Goal: Complete application form: Complete application form

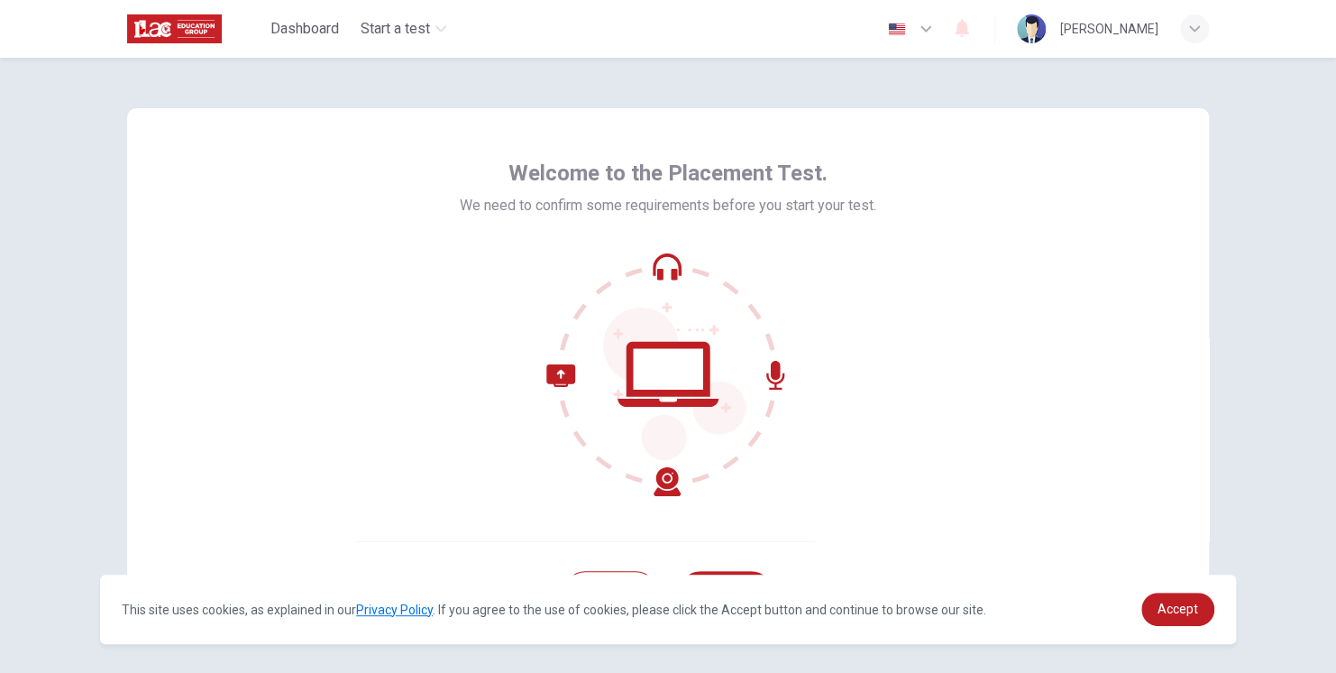
scroll to position [78, 0]
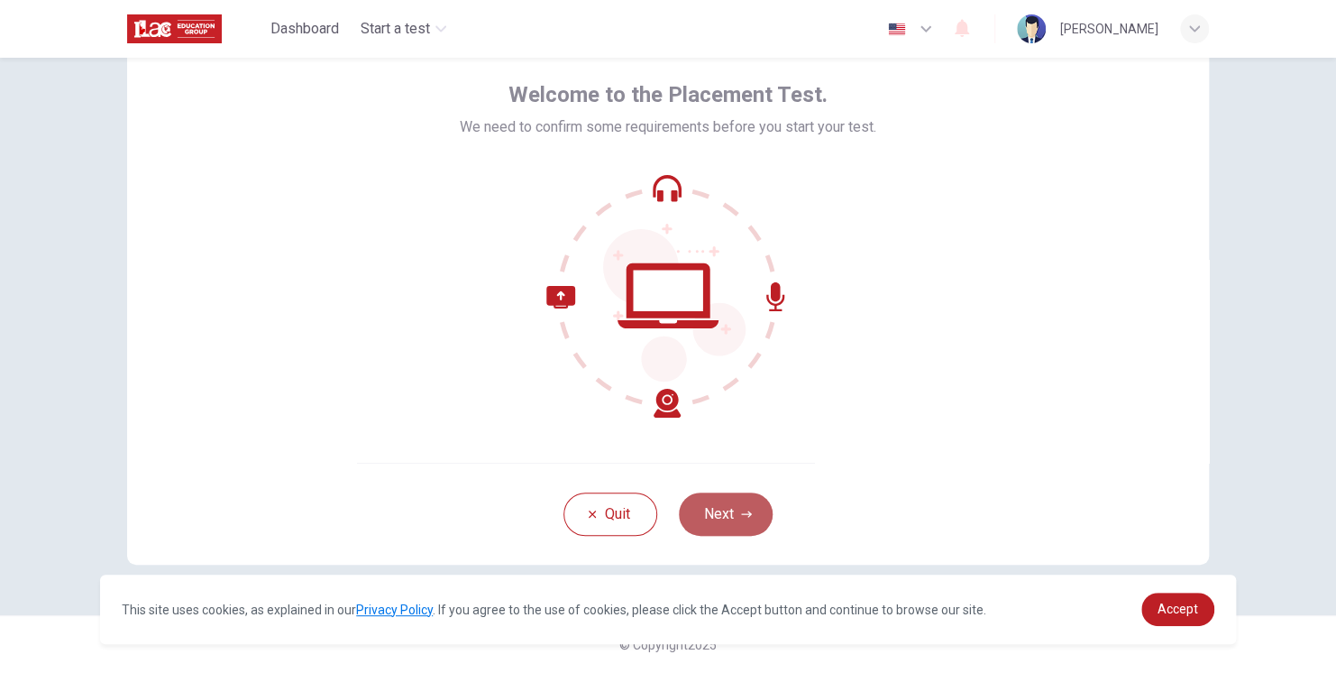
click at [741, 509] on icon "button" at bounding box center [746, 513] width 11 height 11
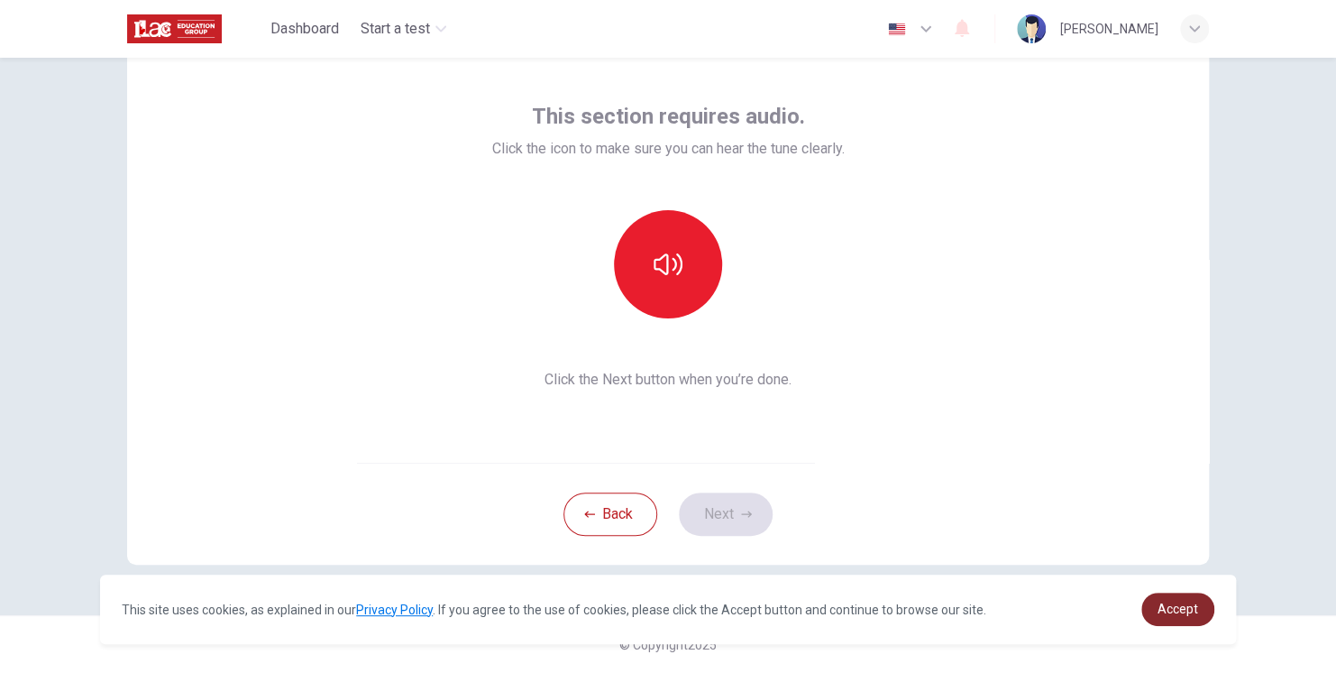
click at [1197, 618] on link "Accept" at bounding box center [1177, 608] width 73 height 33
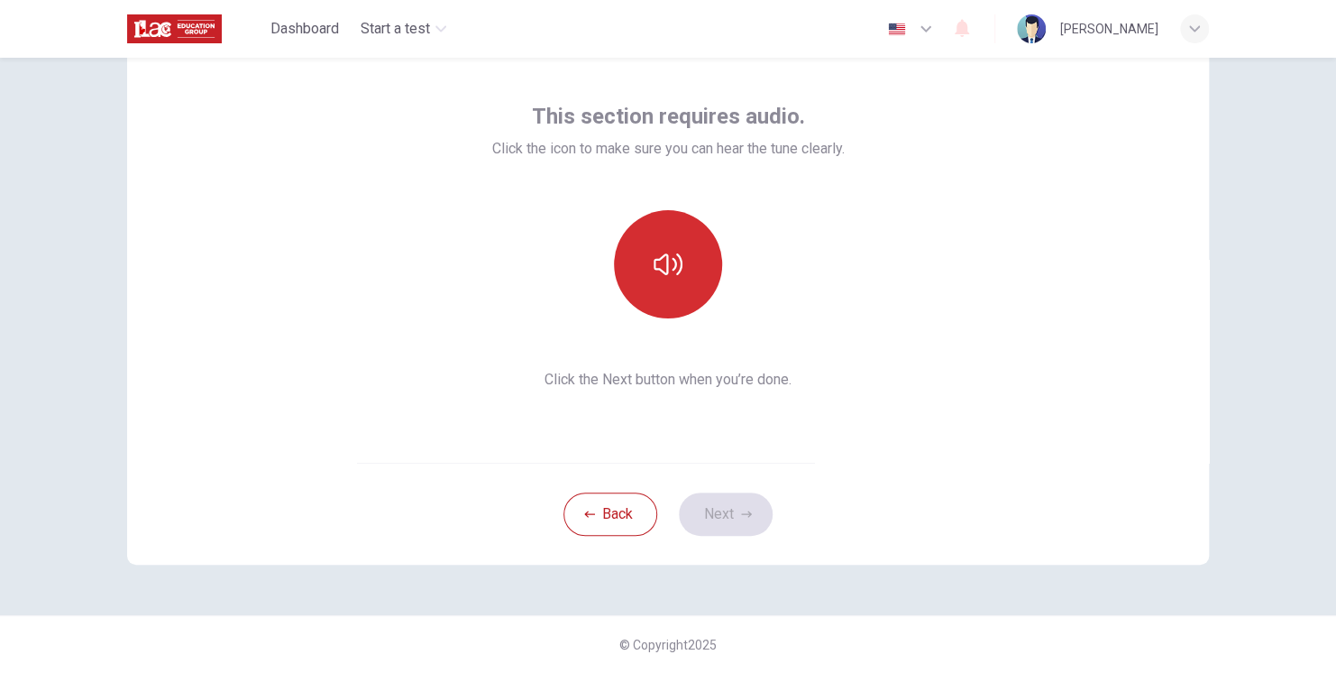
click at [700, 280] on button "button" at bounding box center [668, 264] width 108 height 108
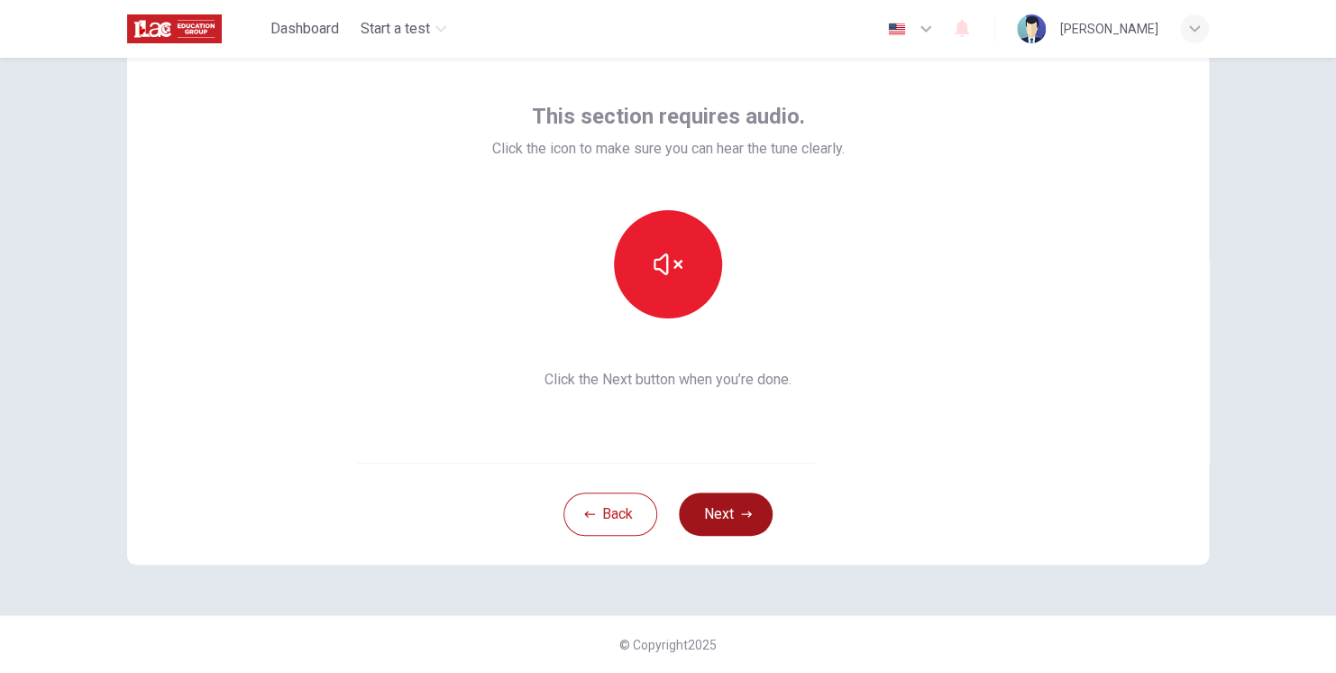
click at [728, 508] on button "Next" at bounding box center [726, 513] width 94 height 43
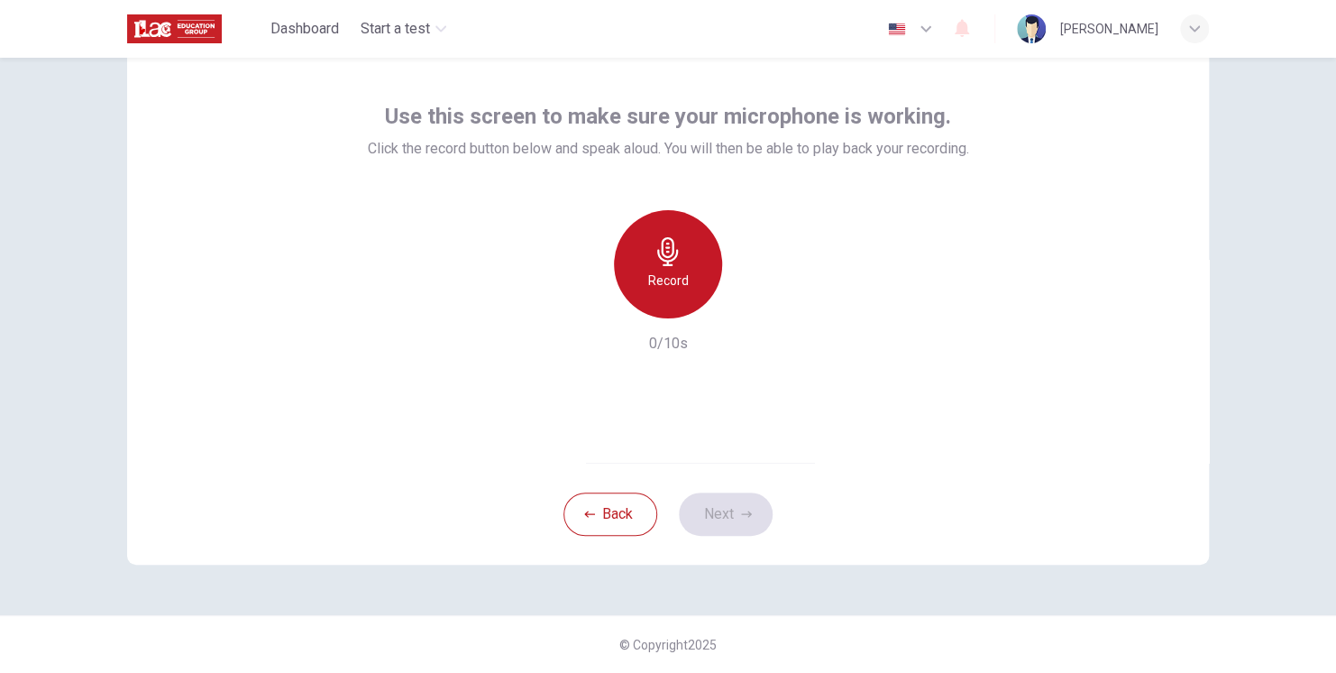
click at [666, 282] on h6 "Record" at bounding box center [668, 281] width 41 height 22
click at [681, 278] on div "Stop" at bounding box center [668, 264] width 108 height 108
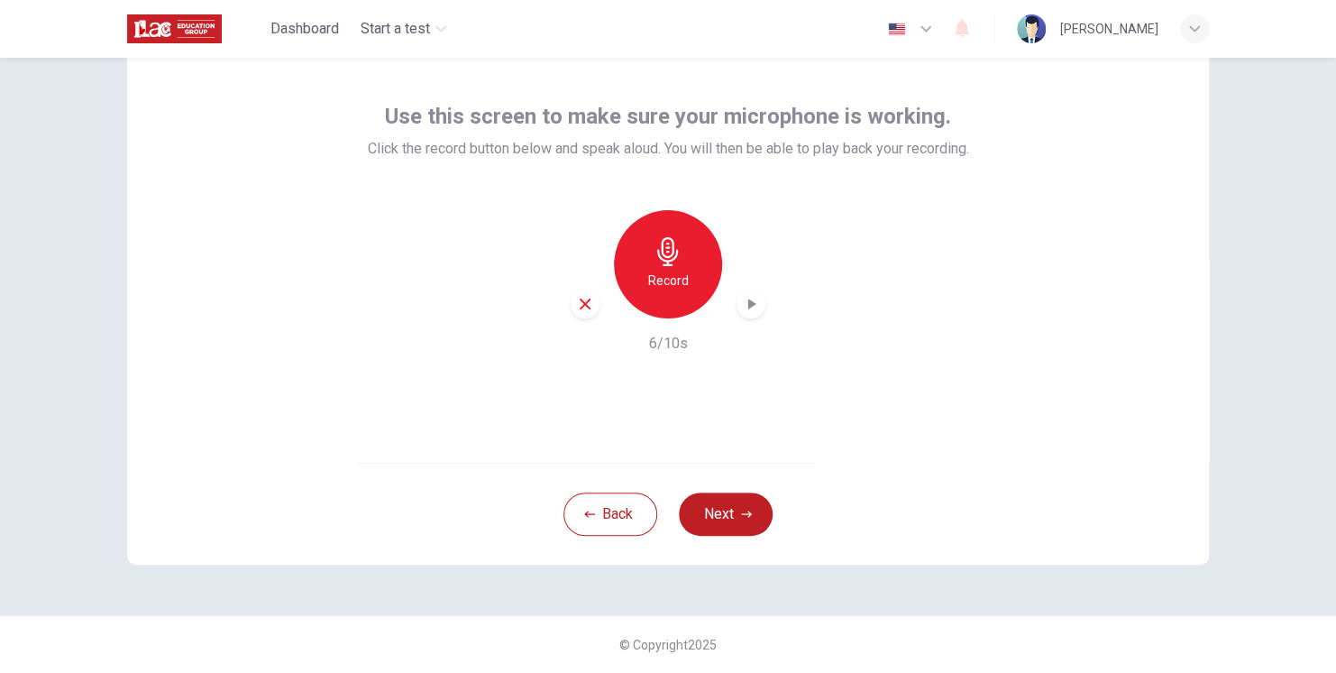
click at [667, 283] on h6 "Record" at bounding box center [668, 281] width 41 height 22
click at [667, 283] on h6 "Stop" at bounding box center [668, 281] width 27 height 22
click at [451, 25] on button "Start a test" at bounding box center [403, 29] width 100 height 32
click at [734, 508] on button "Next" at bounding box center [726, 513] width 94 height 43
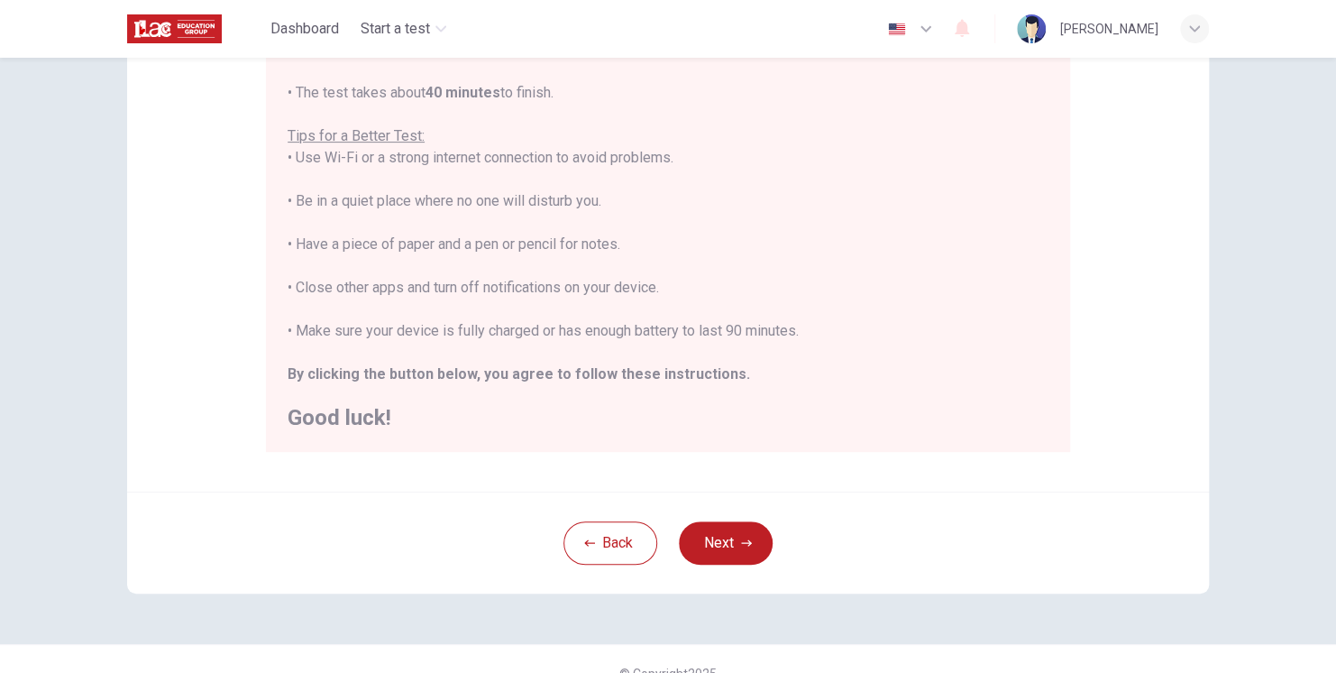
scroll to position [330, 0]
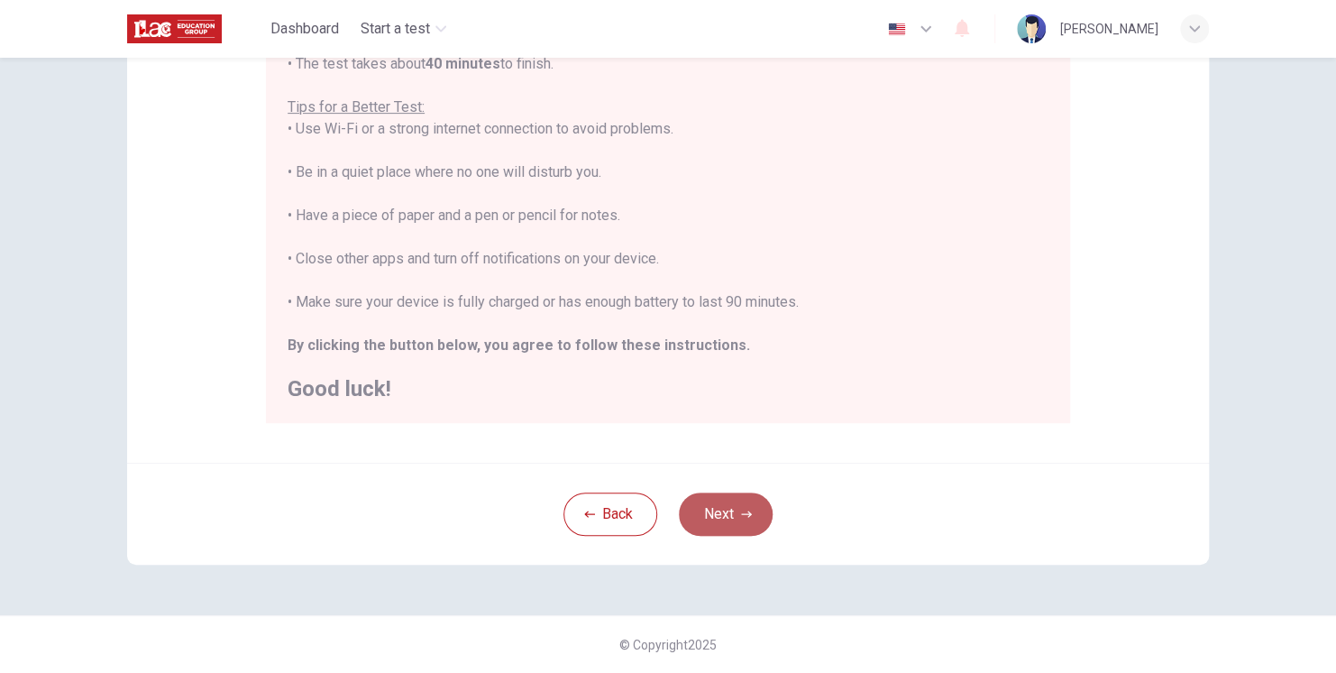
click at [716, 509] on button "Next" at bounding box center [726, 513] width 94 height 43
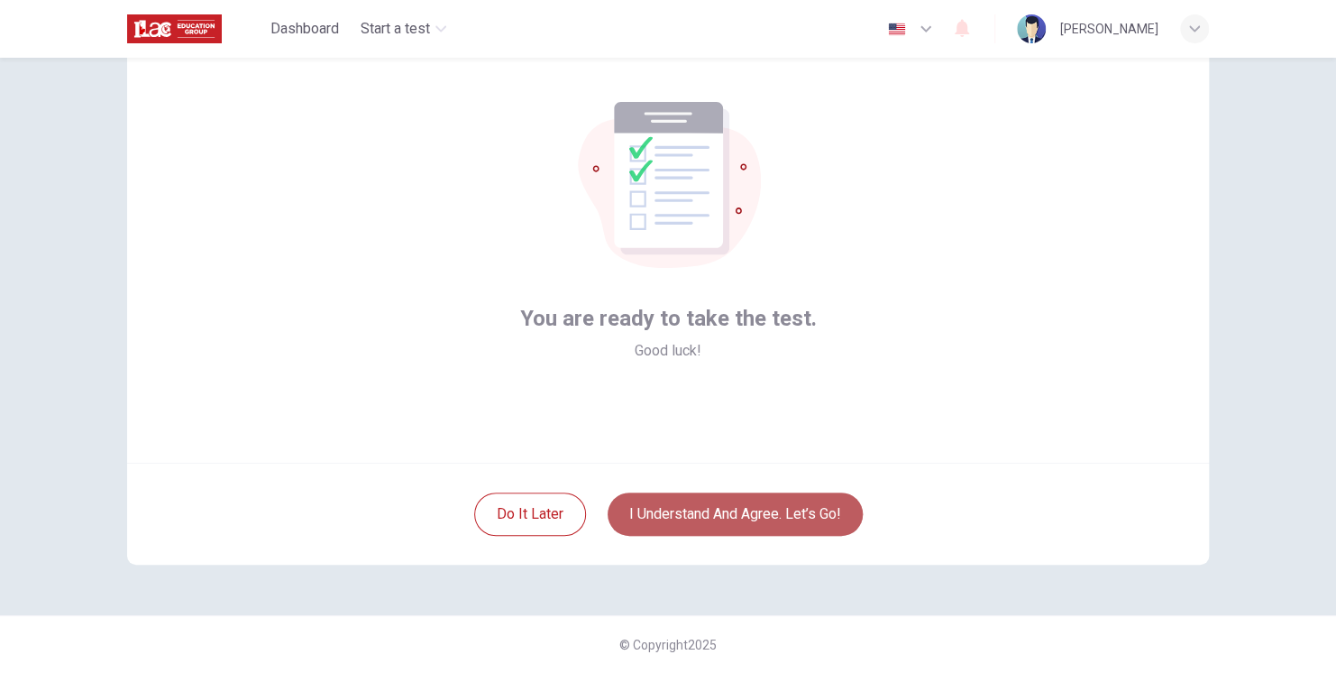
click at [739, 513] on button "I understand and agree. Let’s go!" at bounding box center [735, 513] width 255 height 43
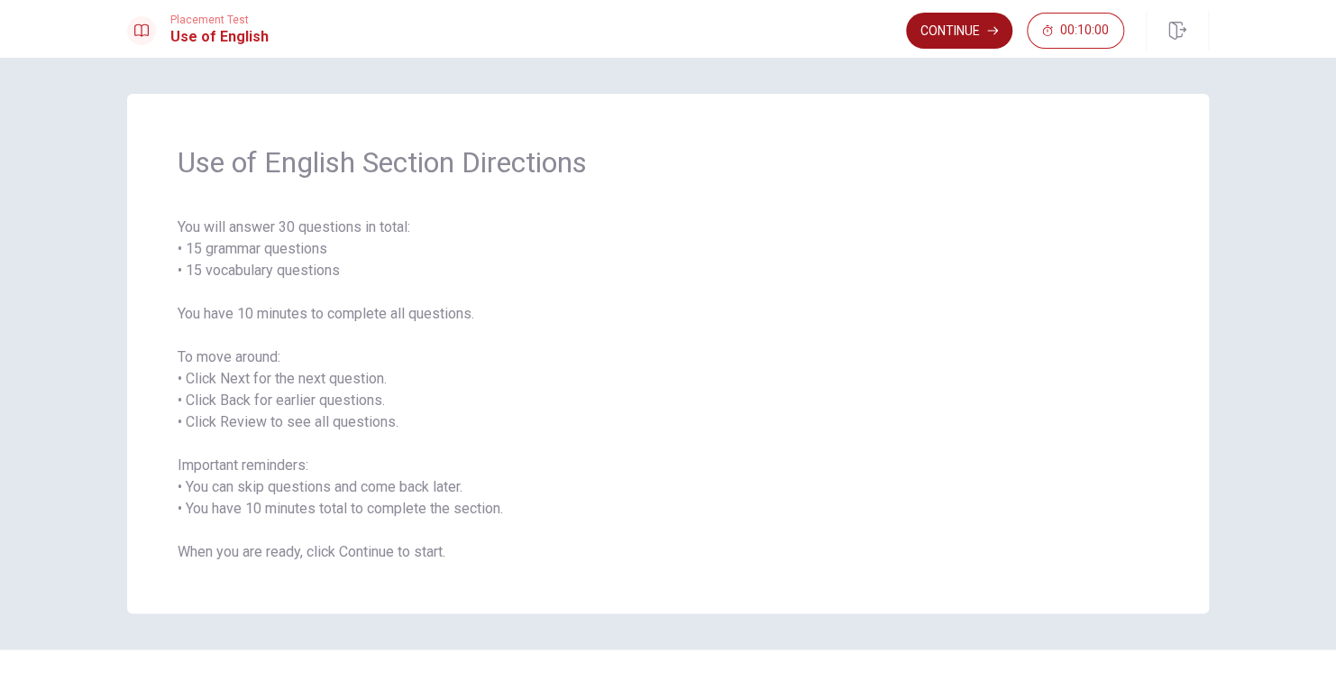
click at [966, 29] on button "Continue" at bounding box center [959, 31] width 106 height 36
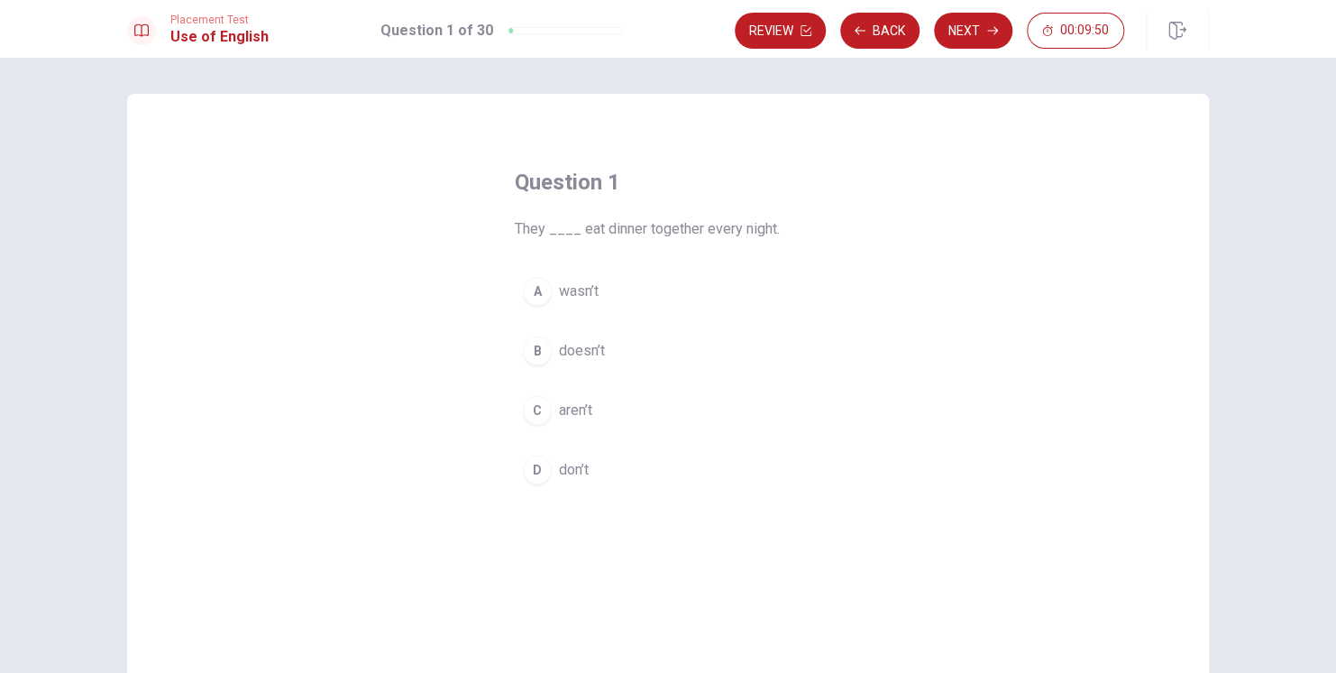
click at [573, 471] on span "don’t" at bounding box center [574, 470] width 30 height 22
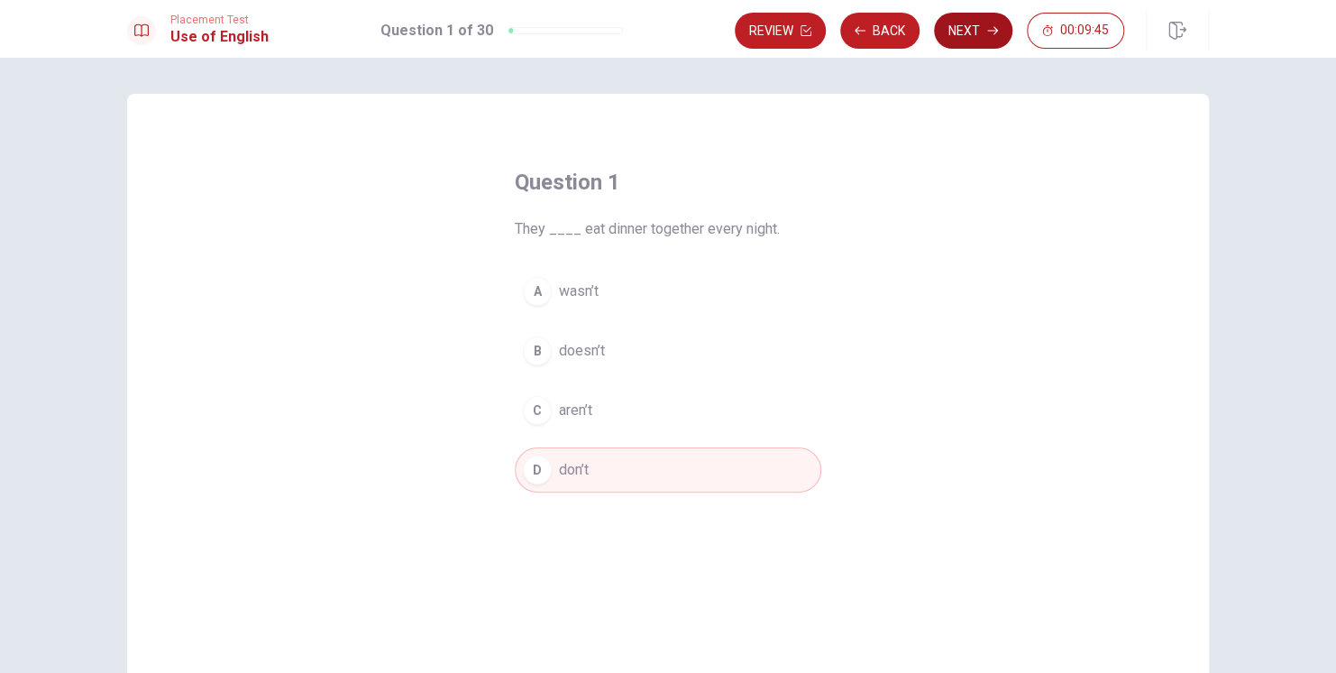
click at [963, 30] on button "Next" at bounding box center [973, 31] width 78 height 36
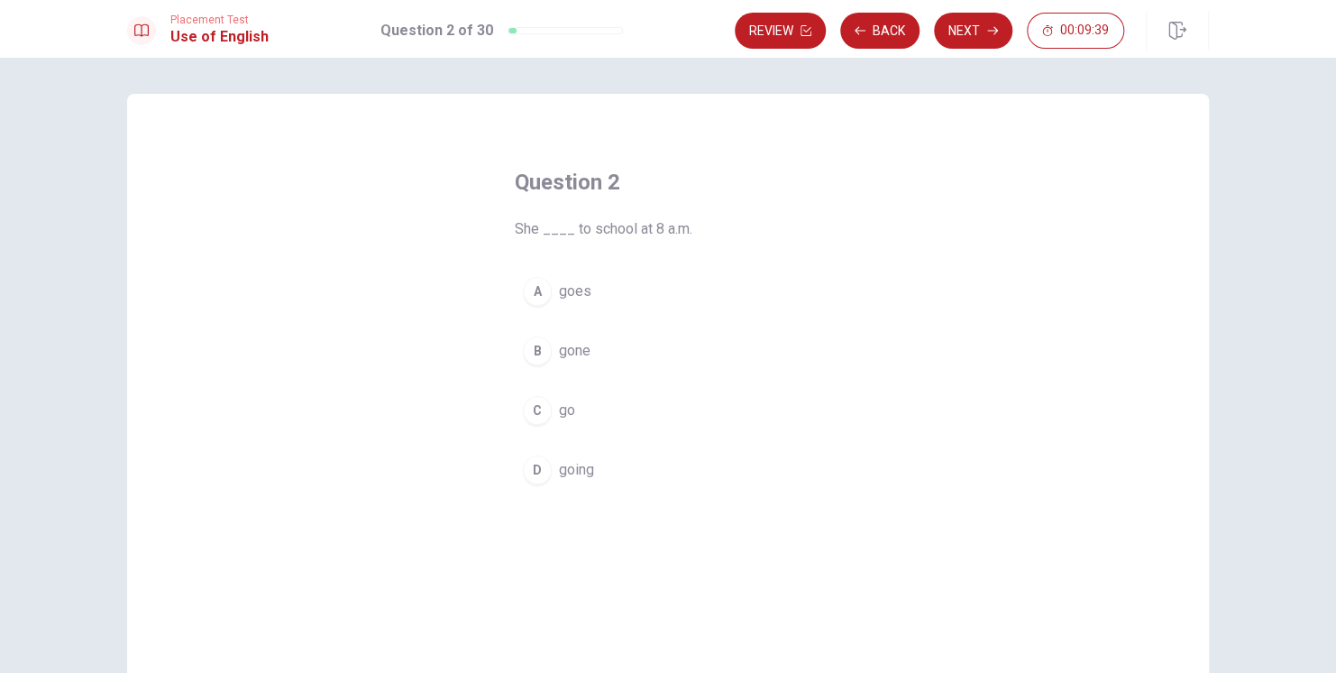
click at [573, 297] on span "goes" at bounding box center [575, 291] width 32 height 22
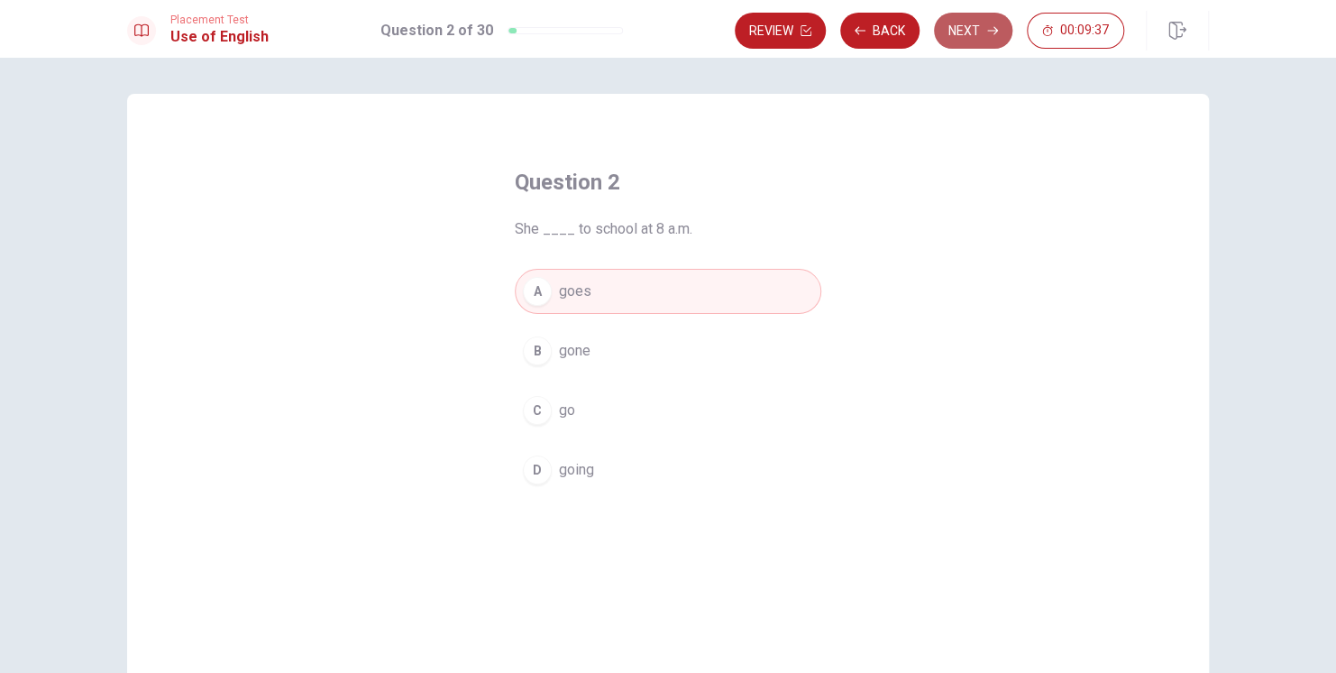
click at [966, 36] on button "Next" at bounding box center [973, 31] width 78 height 36
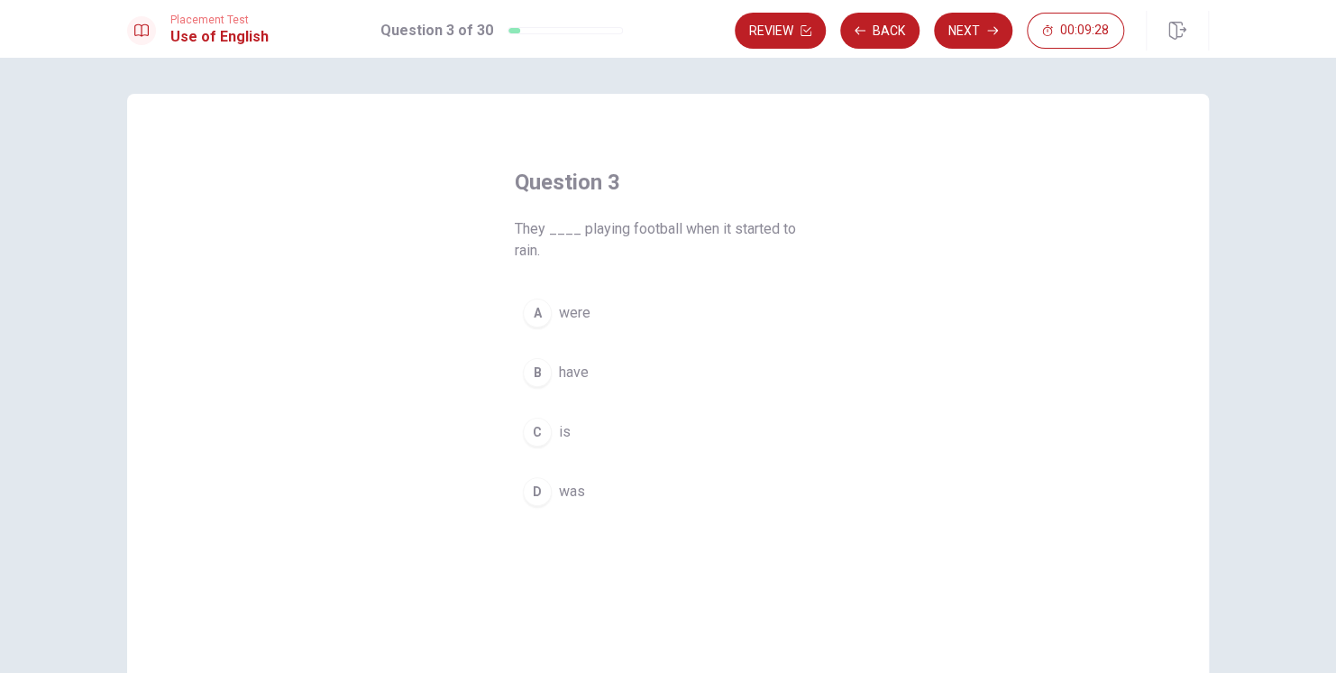
click at [576, 313] on span "were" at bounding box center [575, 313] width 32 height 22
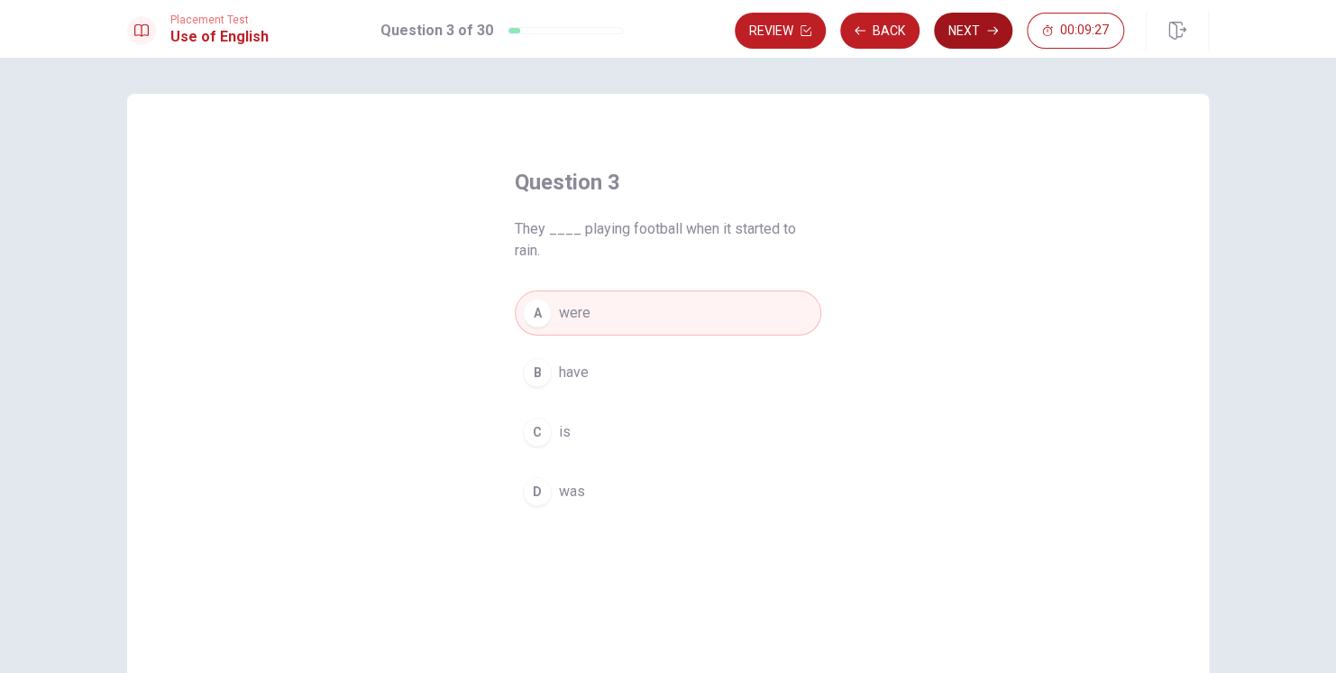
click at [957, 24] on button "Next" at bounding box center [973, 31] width 78 height 36
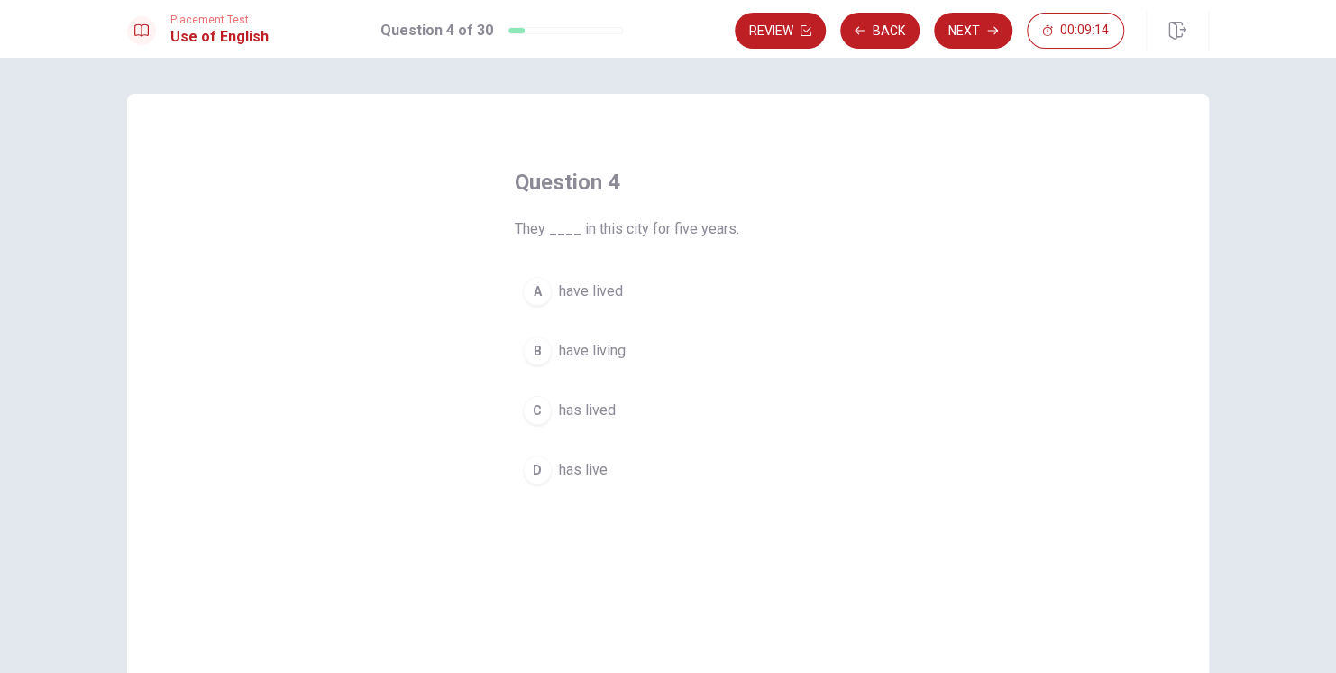
click at [595, 289] on span "have lived" at bounding box center [591, 291] width 64 height 22
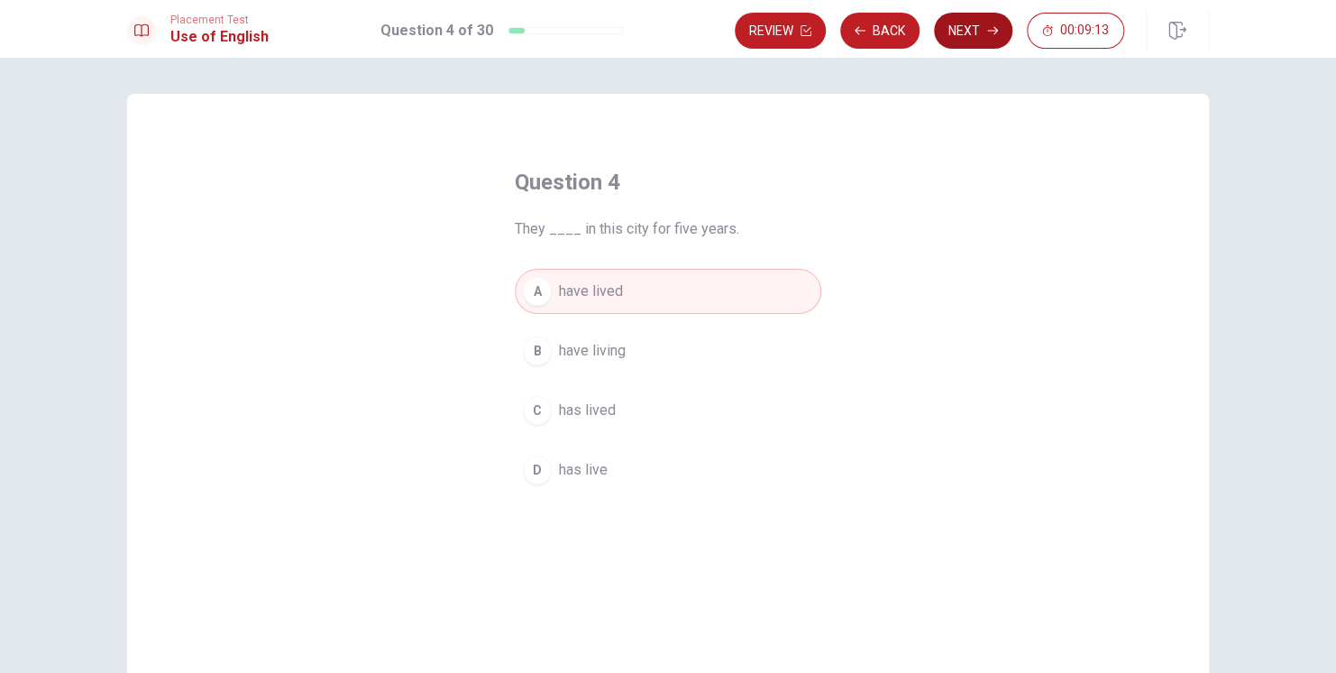
click at [957, 33] on button "Next" at bounding box center [973, 31] width 78 height 36
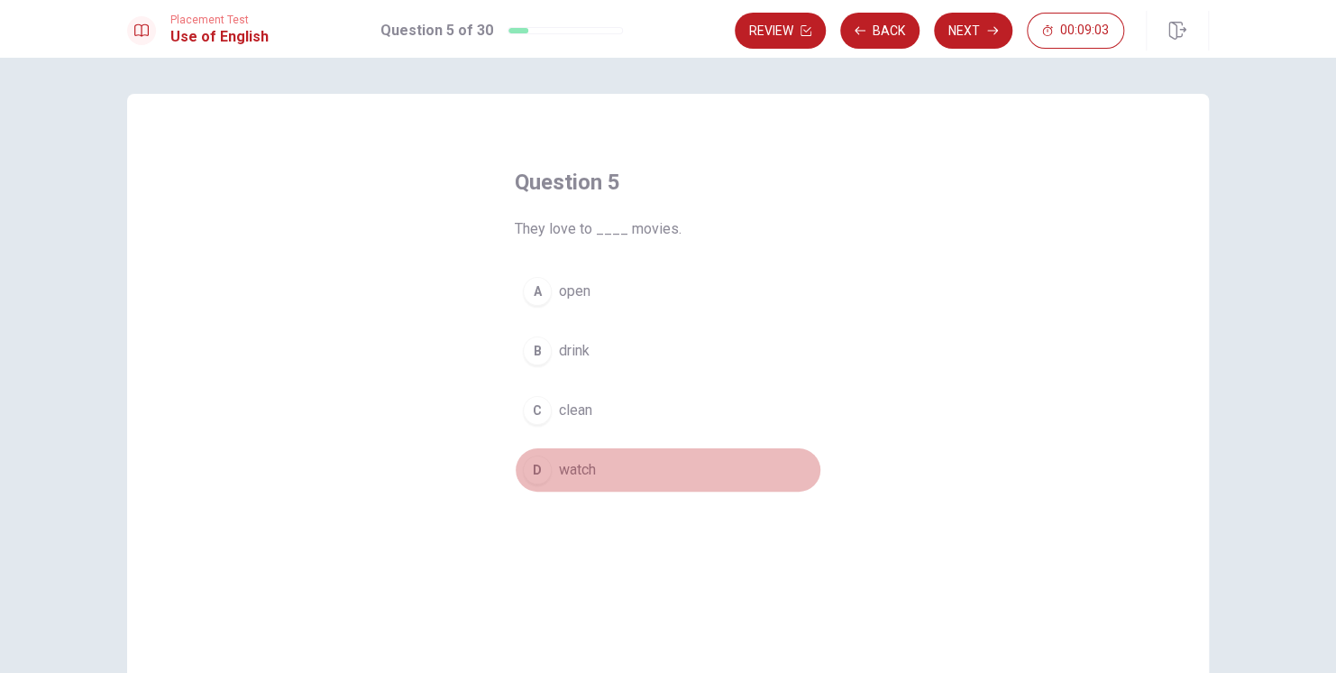
click at [577, 476] on span "watch" at bounding box center [577, 470] width 37 height 22
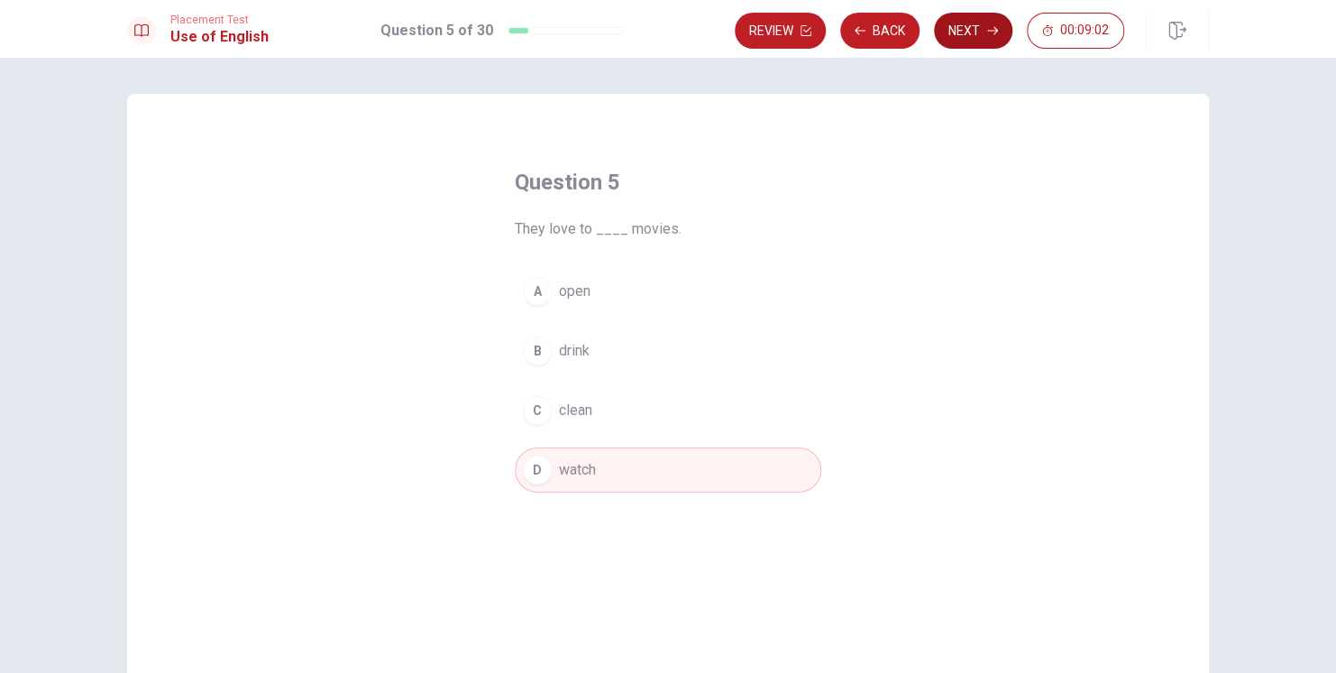
click at [961, 30] on button "Next" at bounding box center [973, 31] width 78 height 36
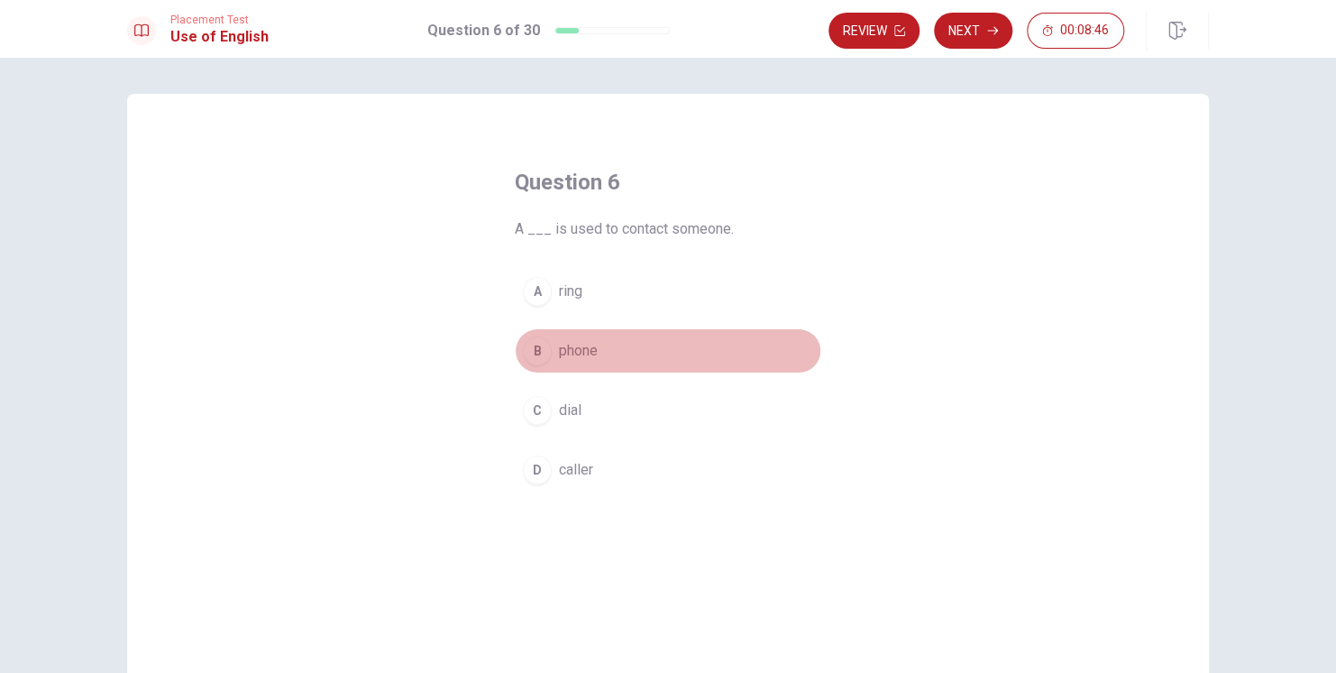
click at [570, 351] on span "phone" at bounding box center [578, 351] width 39 height 22
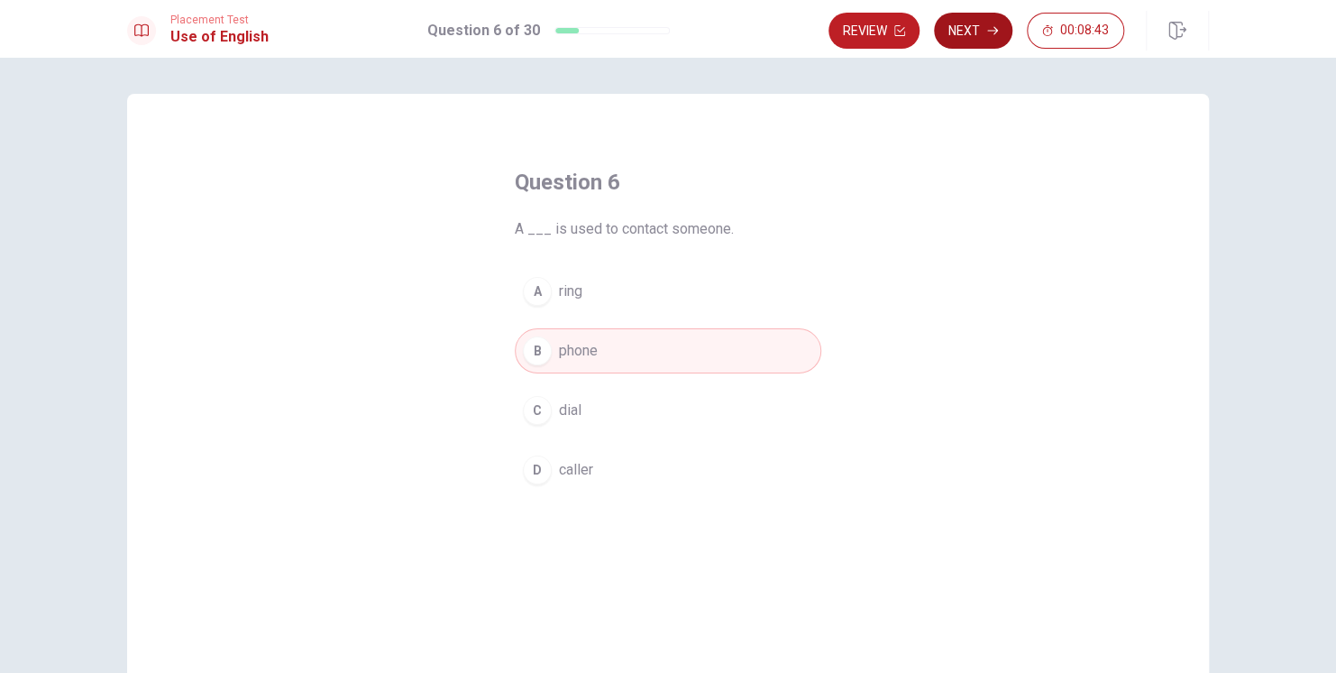
click at [979, 31] on button "Next" at bounding box center [973, 31] width 78 height 36
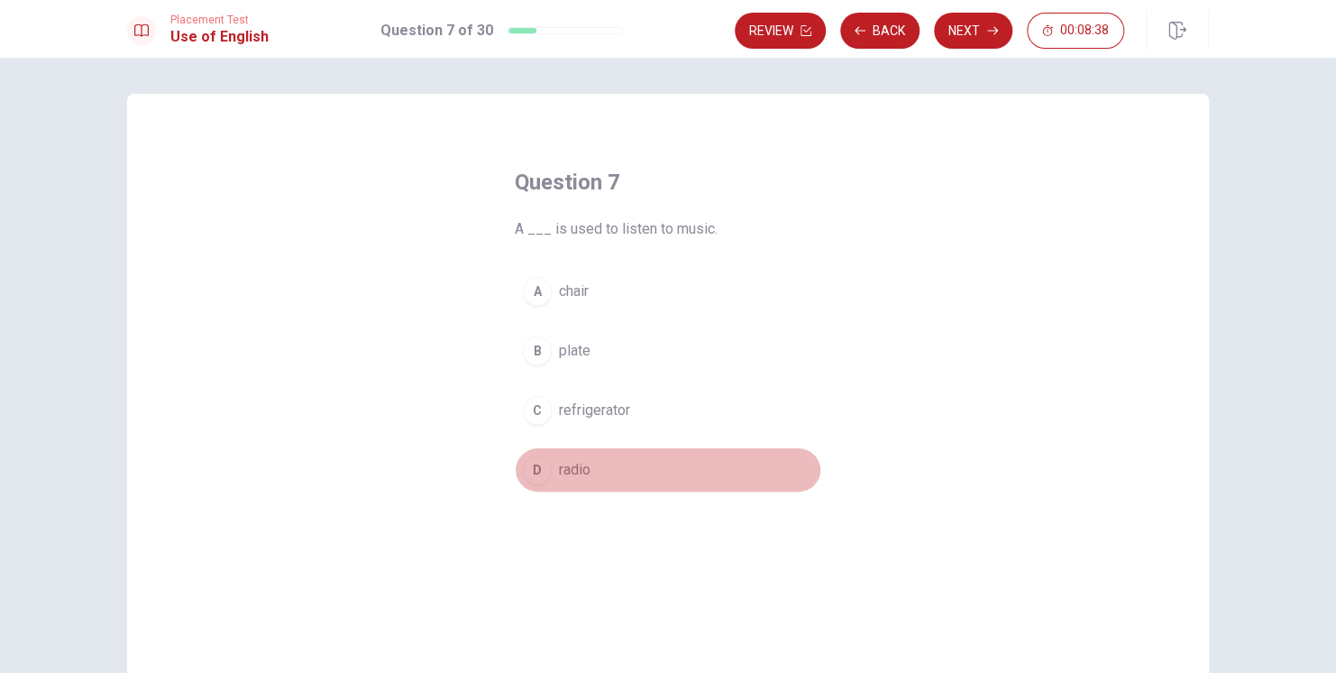
click at [572, 471] on span "radio" at bounding box center [575, 470] width 32 height 22
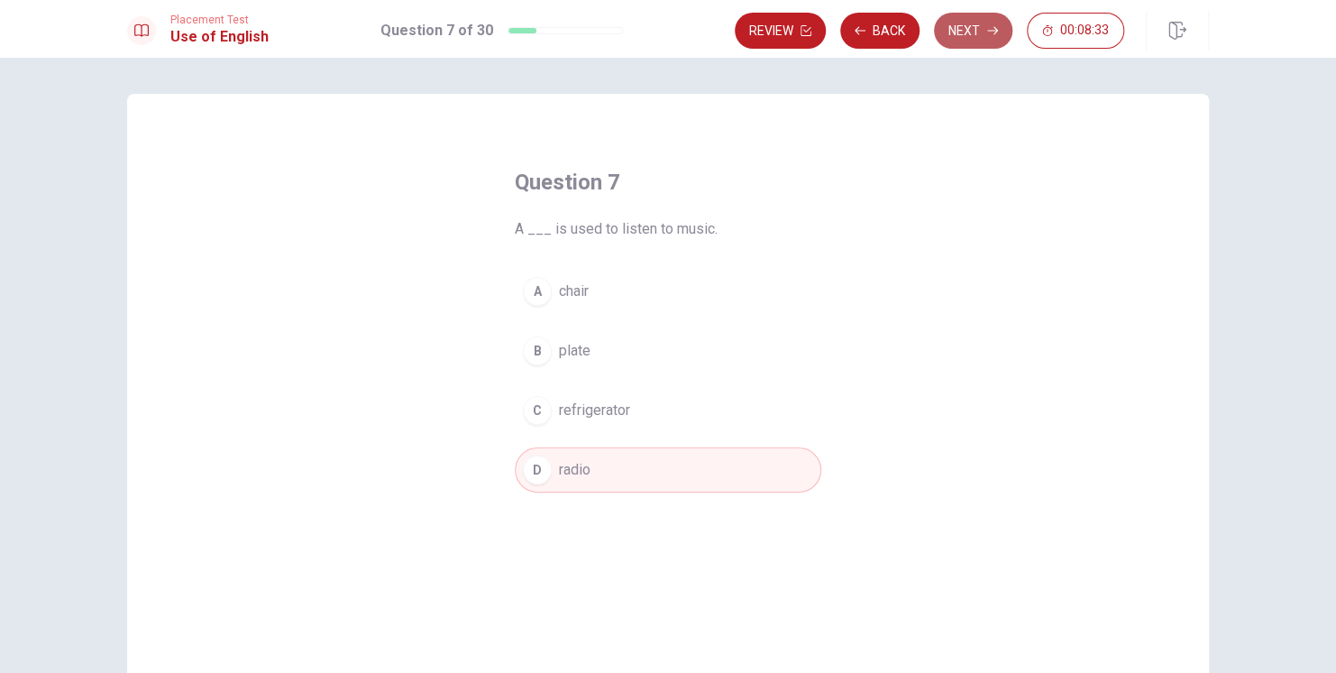
click at [970, 26] on button "Next" at bounding box center [973, 31] width 78 height 36
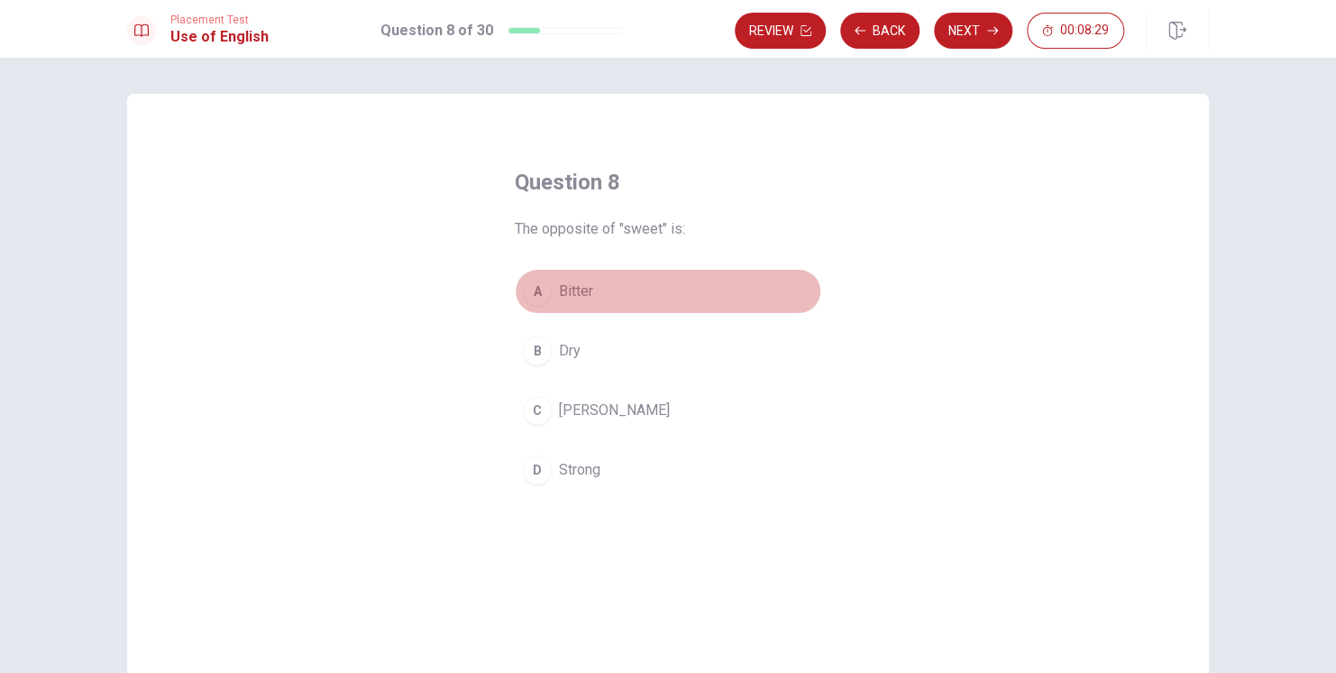
drag, startPoint x: 572, startPoint y: 300, endPoint x: 617, endPoint y: 284, distance: 47.9
click at [572, 300] on span "Bitter" at bounding box center [576, 291] width 34 height 22
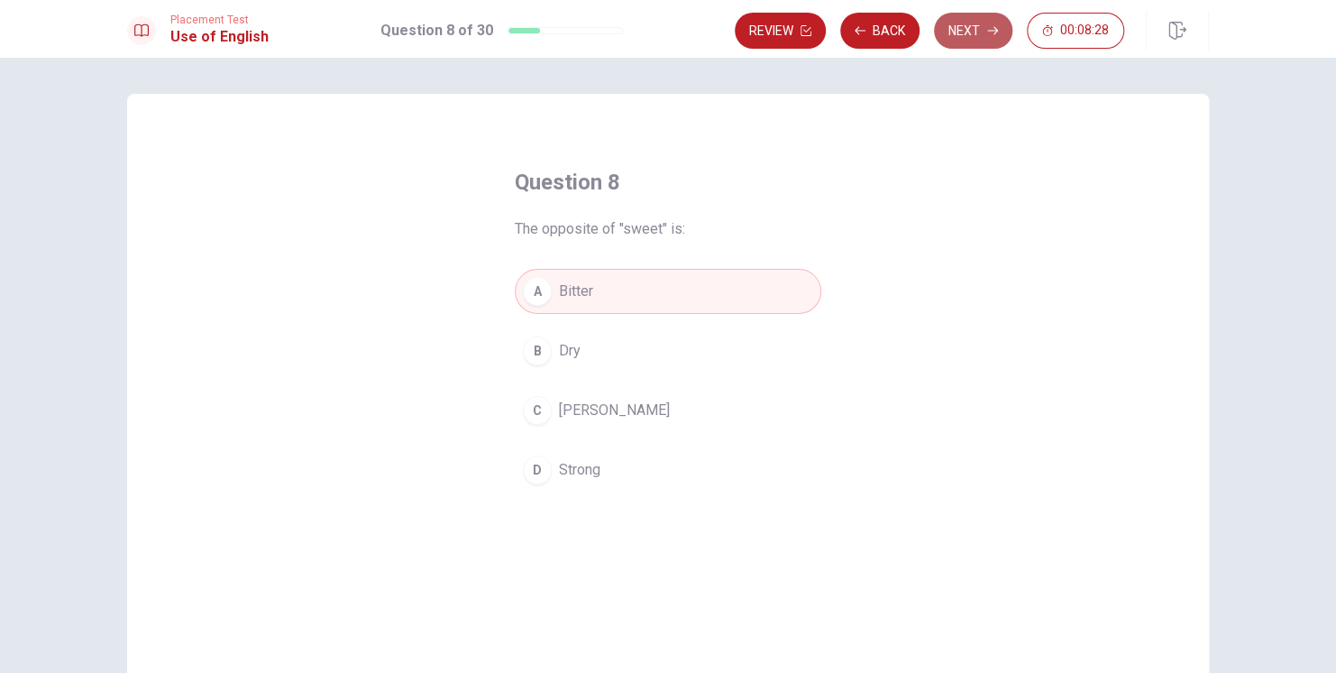
click at [980, 34] on button "Next" at bounding box center [973, 31] width 78 height 36
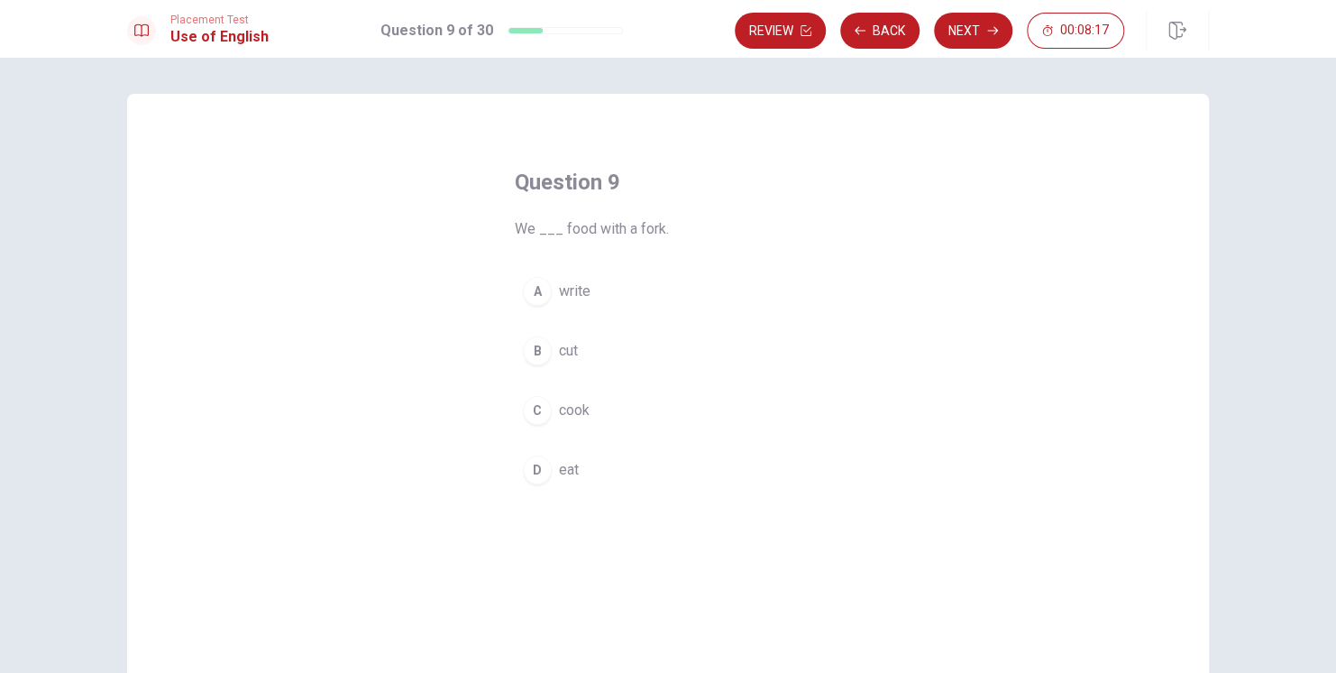
click at [562, 471] on span "eat" at bounding box center [569, 470] width 20 height 22
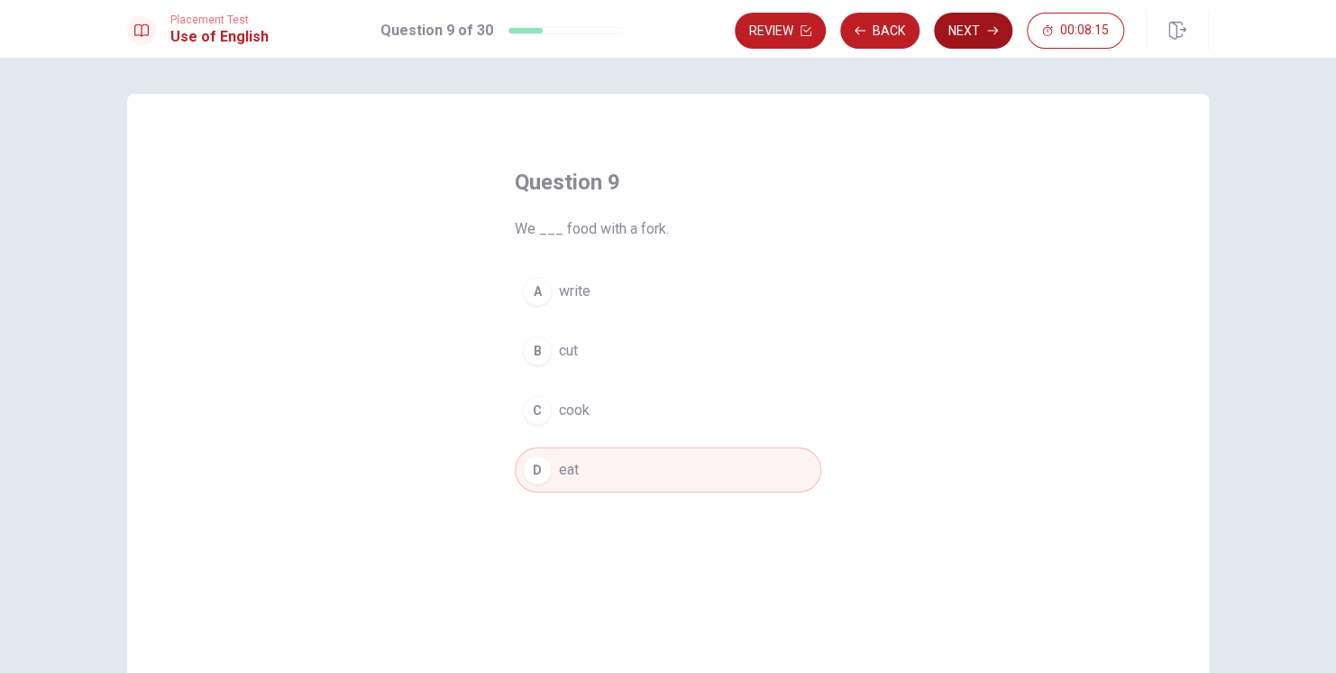
click at [957, 37] on button "Next" at bounding box center [973, 31] width 78 height 36
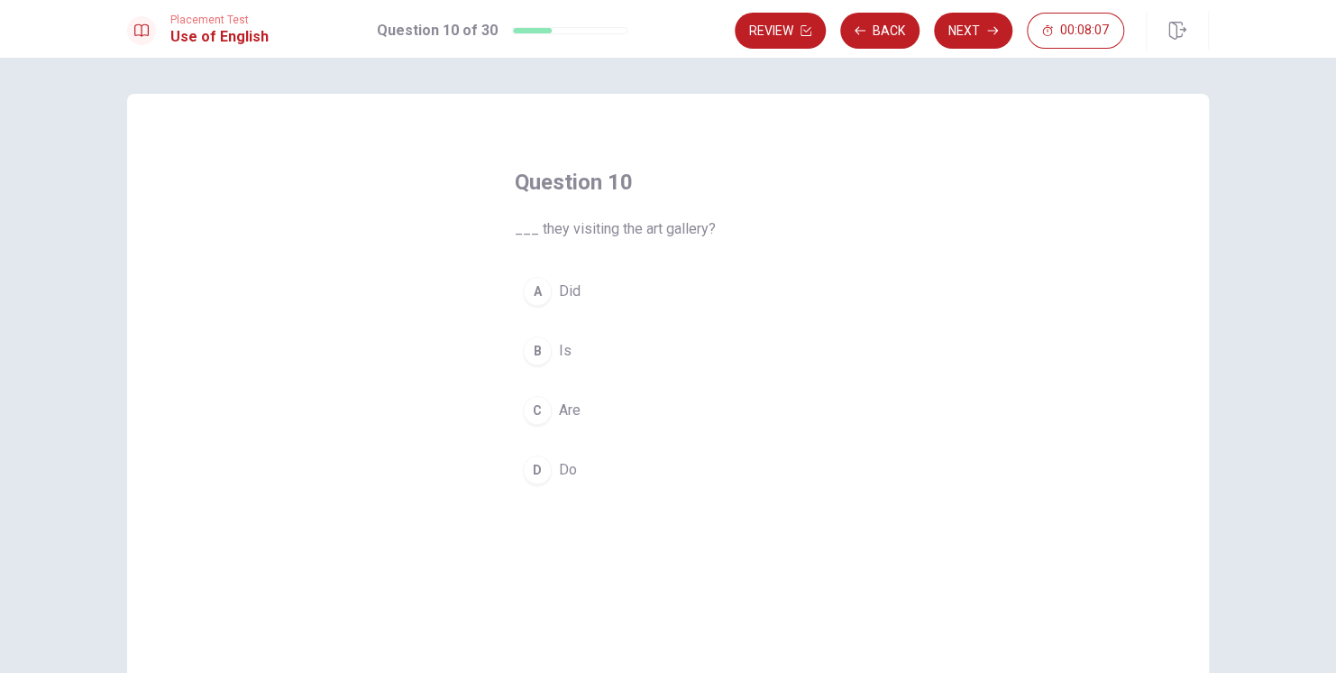
click at [578, 410] on button "C Are" at bounding box center [668, 410] width 307 height 45
click at [967, 31] on button "Next" at bounding box center [973, 31] width 78 height 36
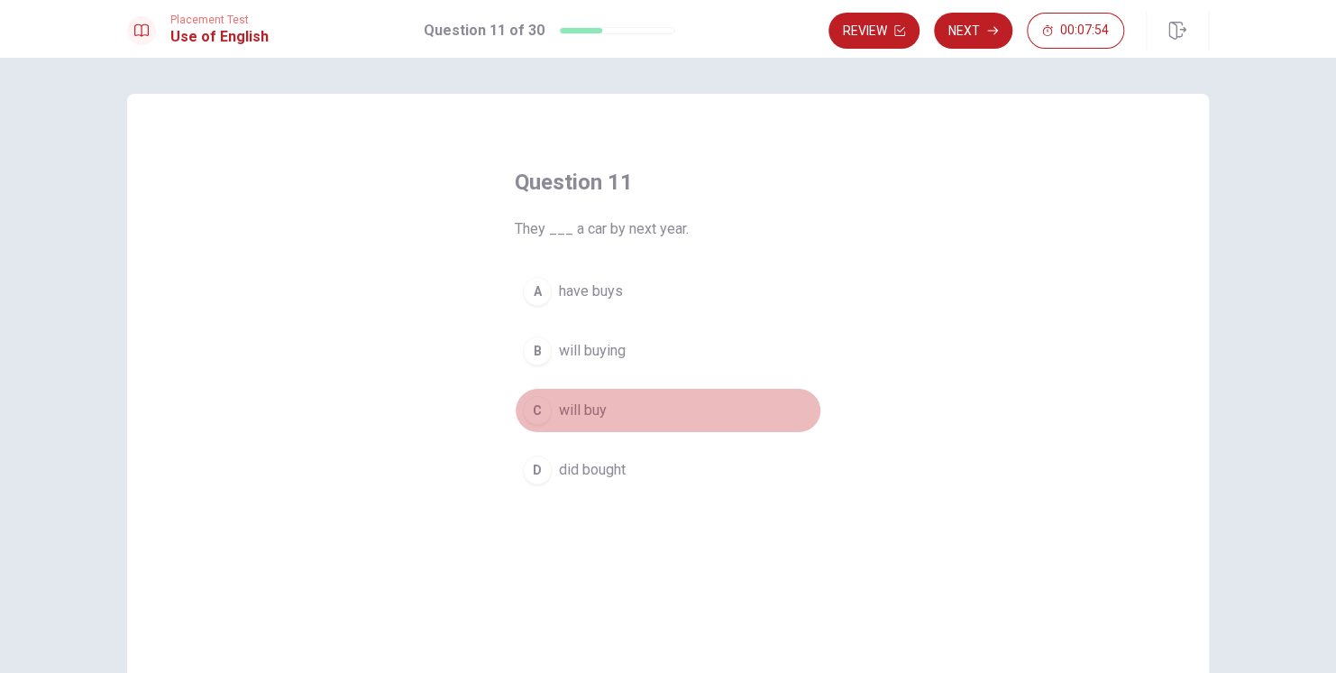
click at [591, 411] on span "will buy" at bounding box center [583, 410] width 48 height 22
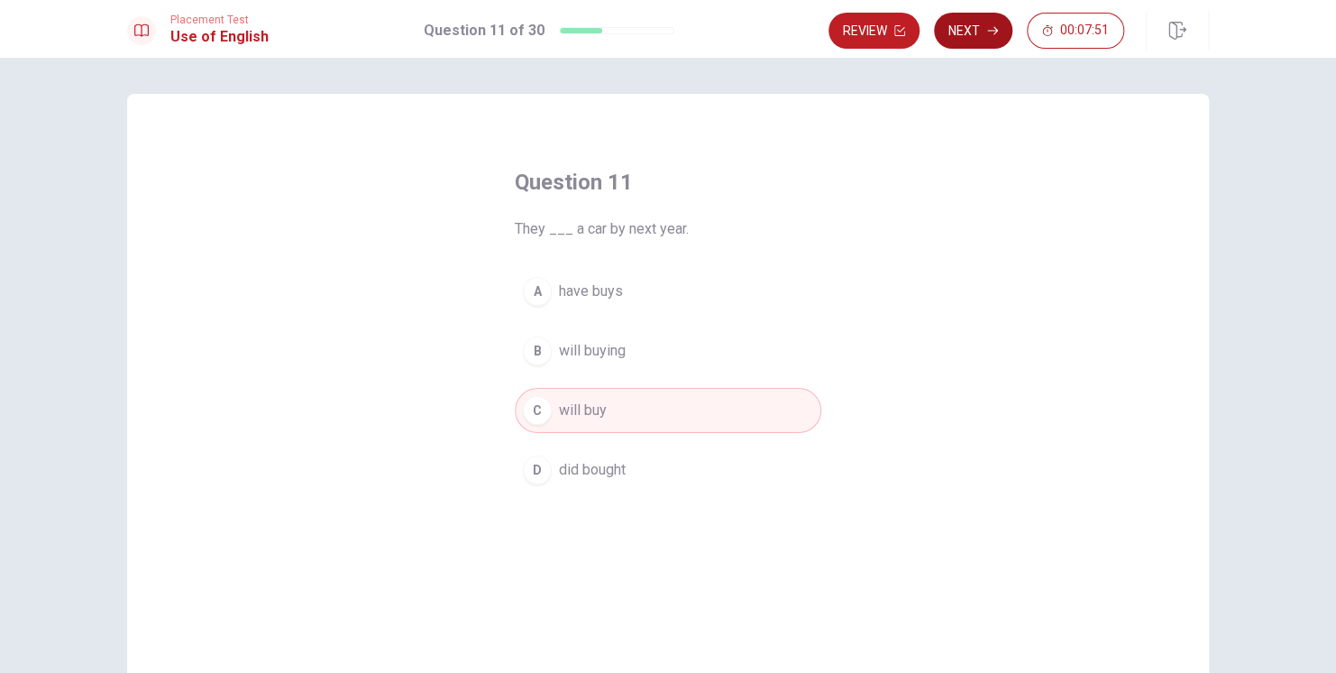
click at [978, 27] on button "Next" at bounding box center [973, 31] width 78 height 36
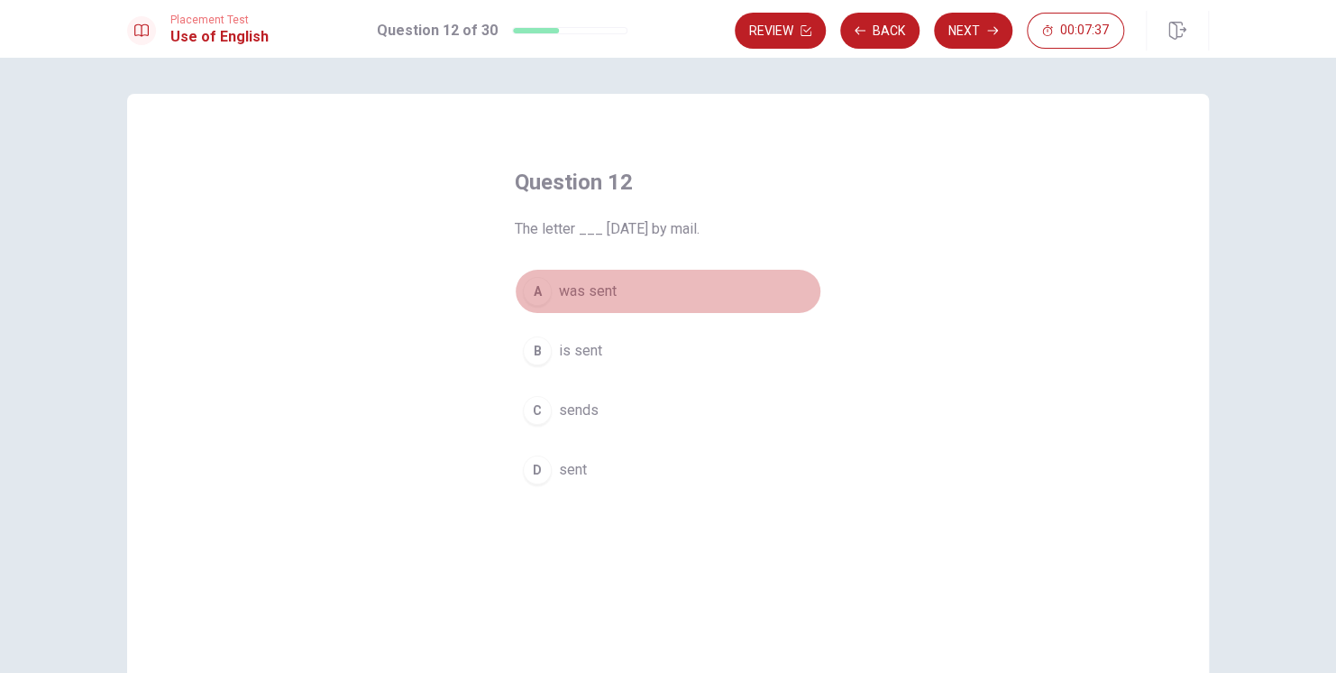
drag, startPoint x: 592, startPoint y: 293, endPoint x: 643, endPoint y: 271, distance: 54.9
click at [592, 293] on span "was sent" at bounding box center [588, 291] width 58 height 22
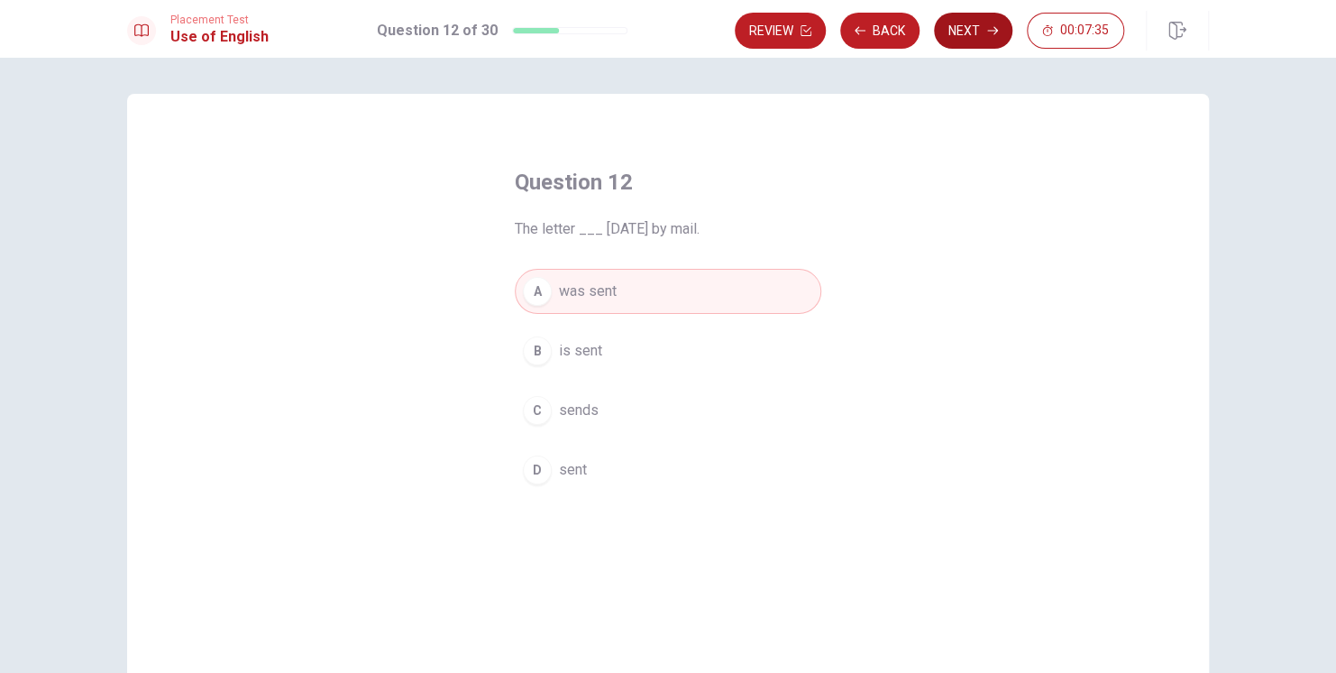
click at [972, 29] on button "Next" at bounding box center [973, 31] width 78 height 36
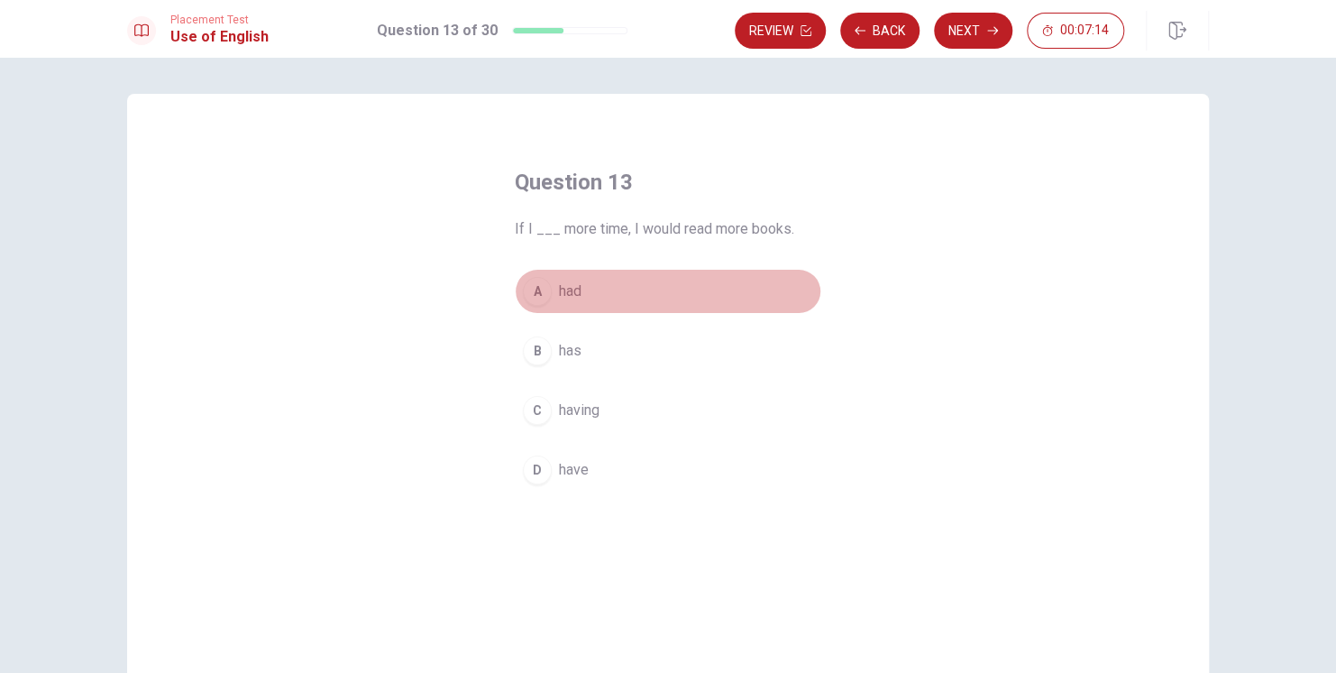
click at [576, 286] on span "had" at bounding box center [570, 291] width 23 height 22
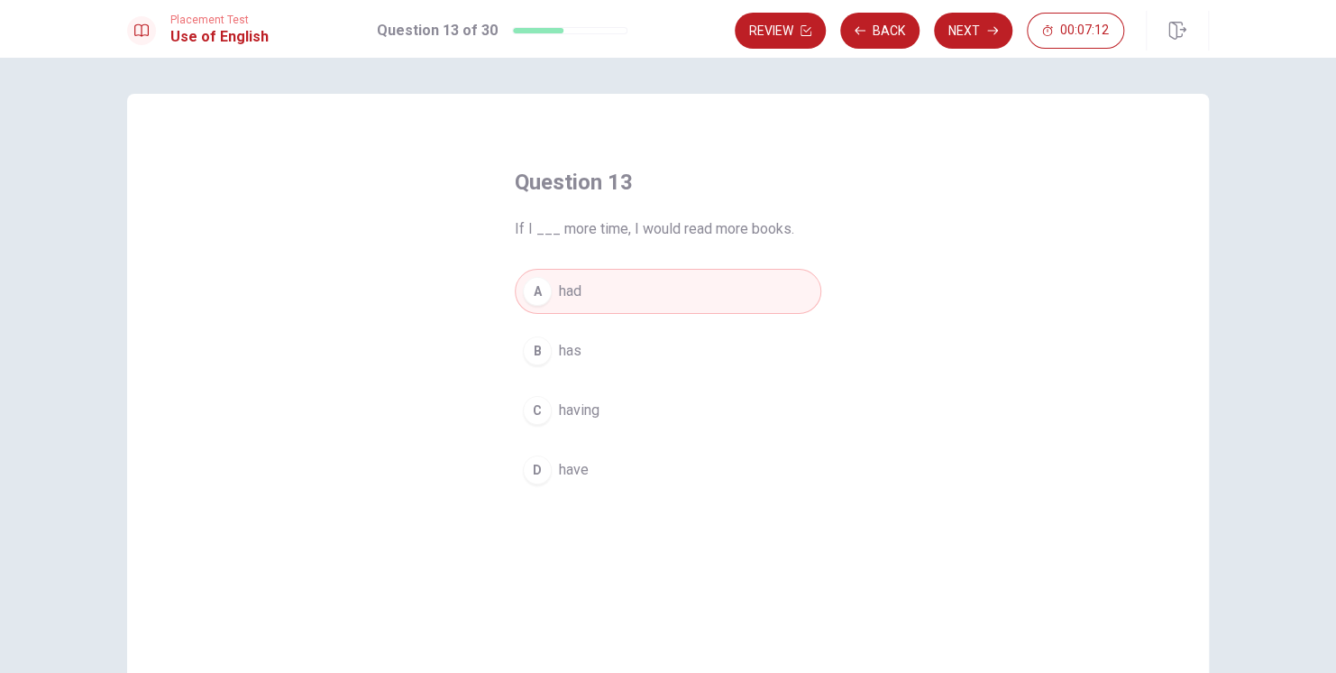
click at [965, 33] on button "Next" at bounding box center [973, 31] width 78 height 36
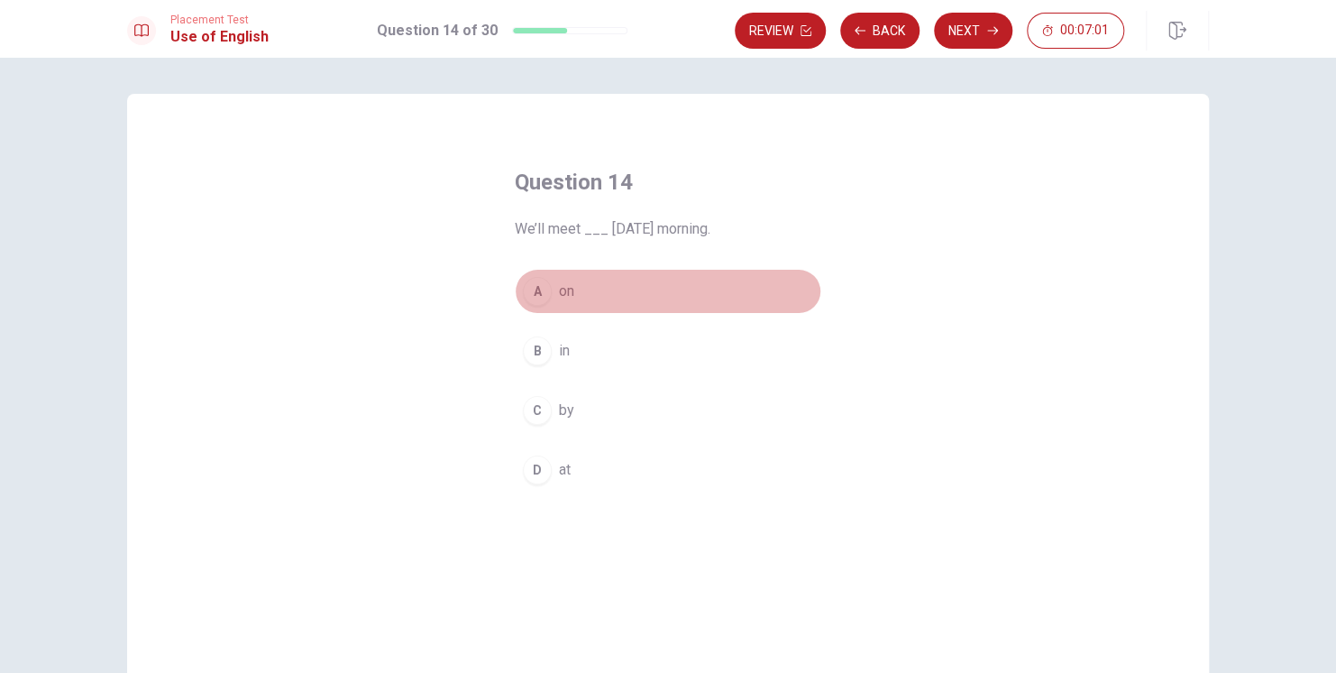
click at [565, 293] on span "on" at bounding box center [566, 291] width 15 height 22
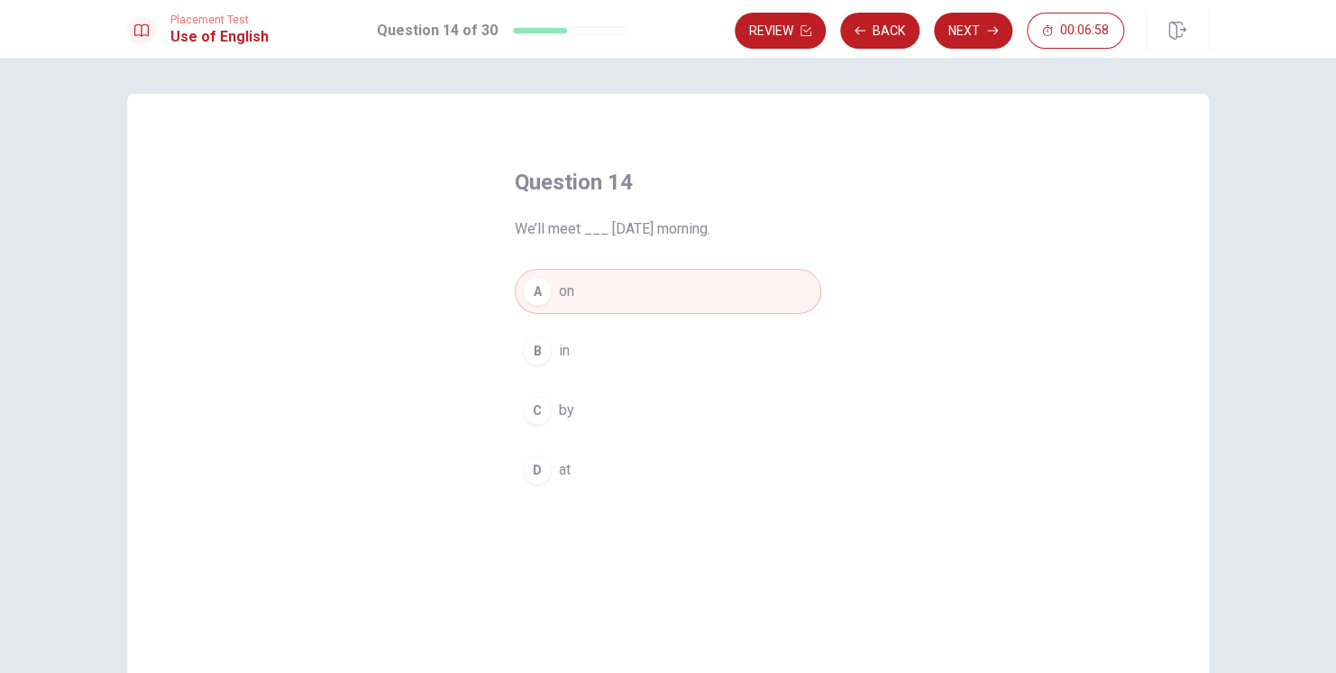
click at [978, 32] on button "Next" at bounding box center [973, 31] width 78 height 36
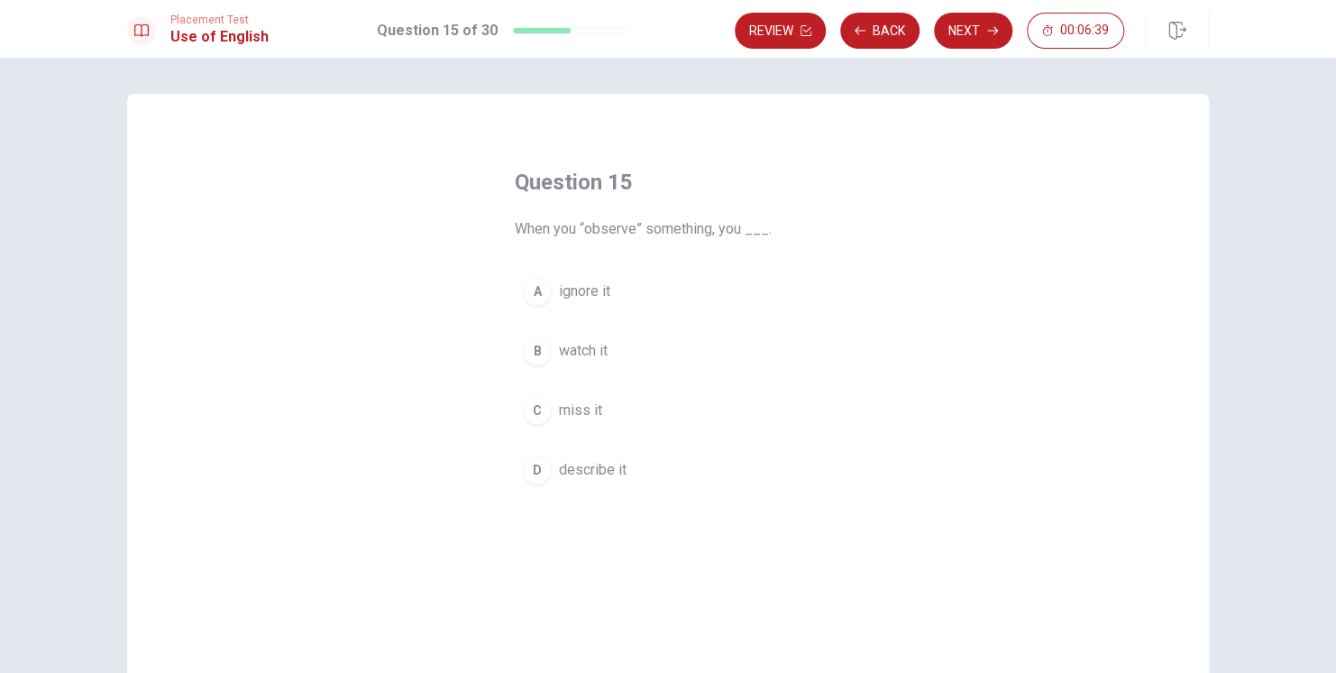
click at [580, 471] on span "describe it" at bounding box center [593, 470] width 68 height 22
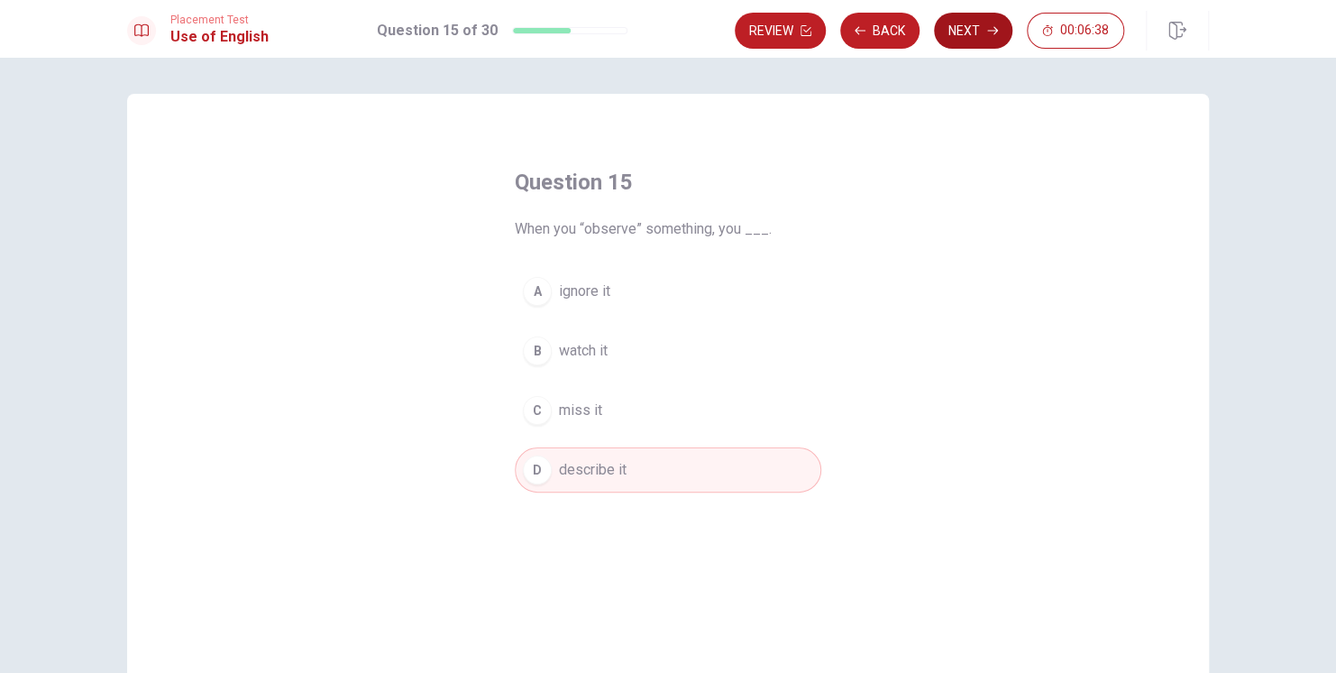
click at [966, 35] on button "Next" at bounding box center [973, 31] width 78 height 36
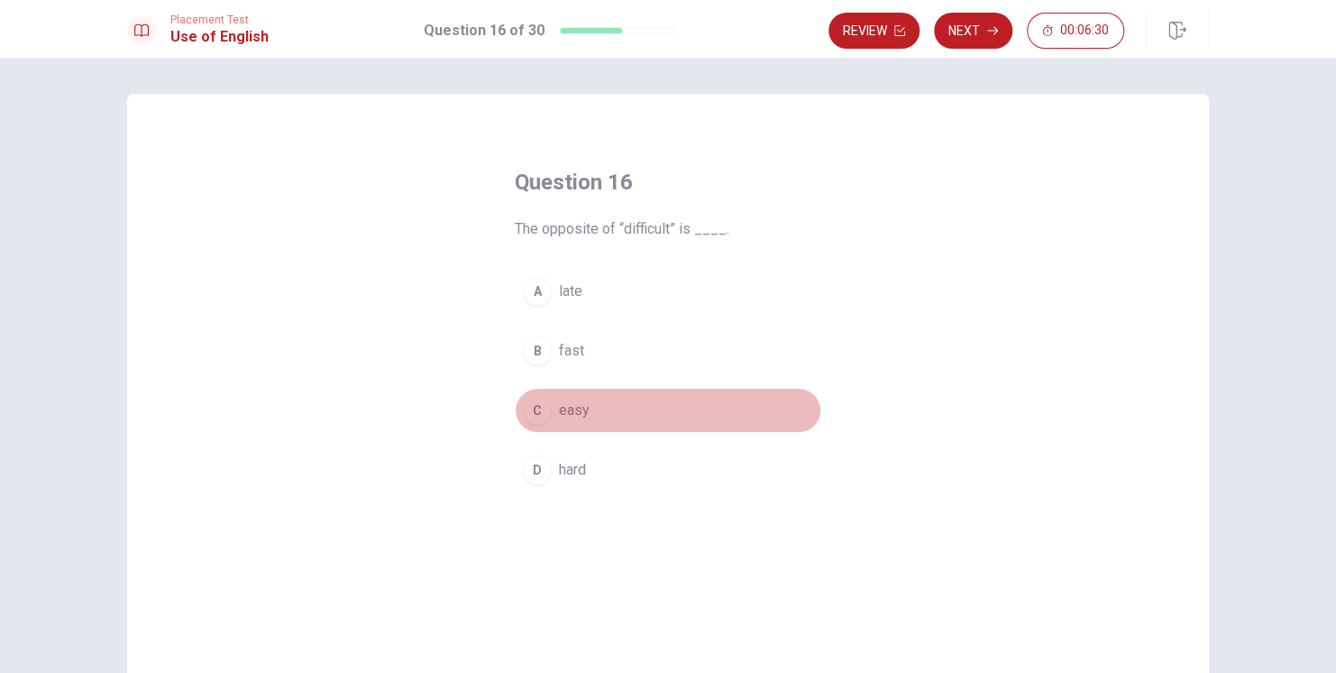
click at [589, 415] on button "C easy" at bounding box center [668, 410] width 307 height 45
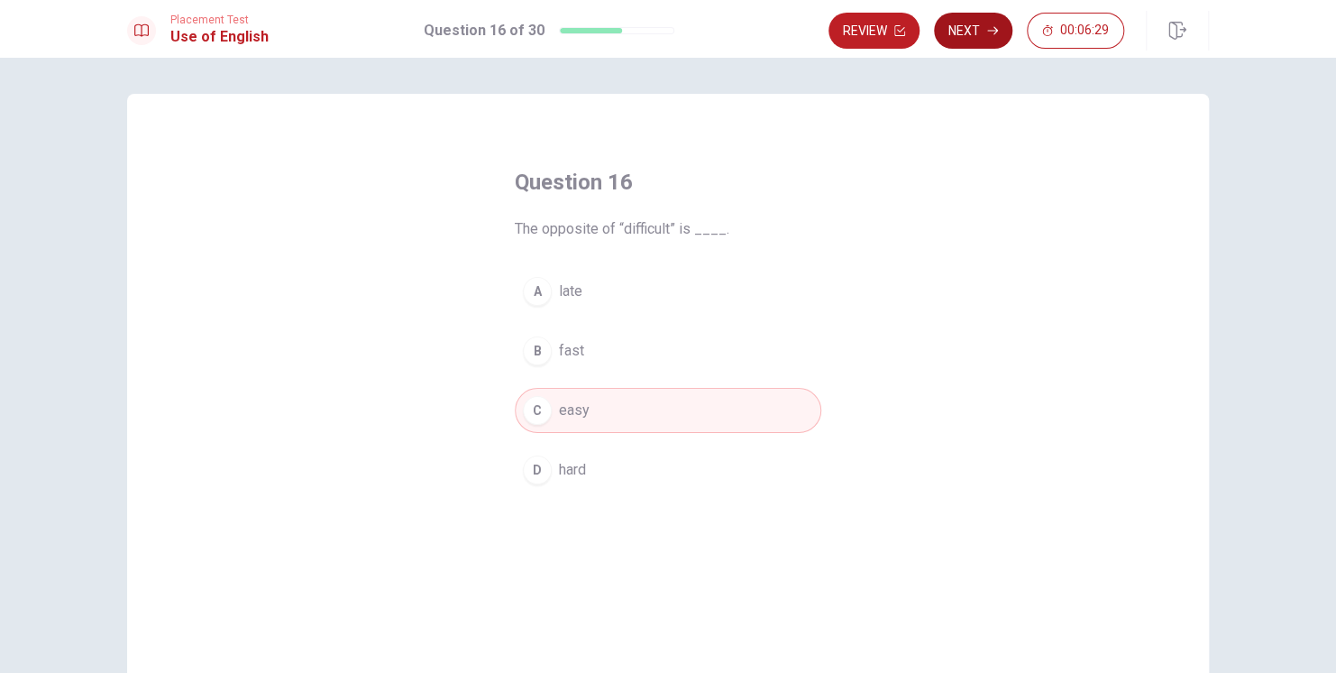
click at [969, 32] on button "Next" at bounding box center [973, 31] width 78 height 36
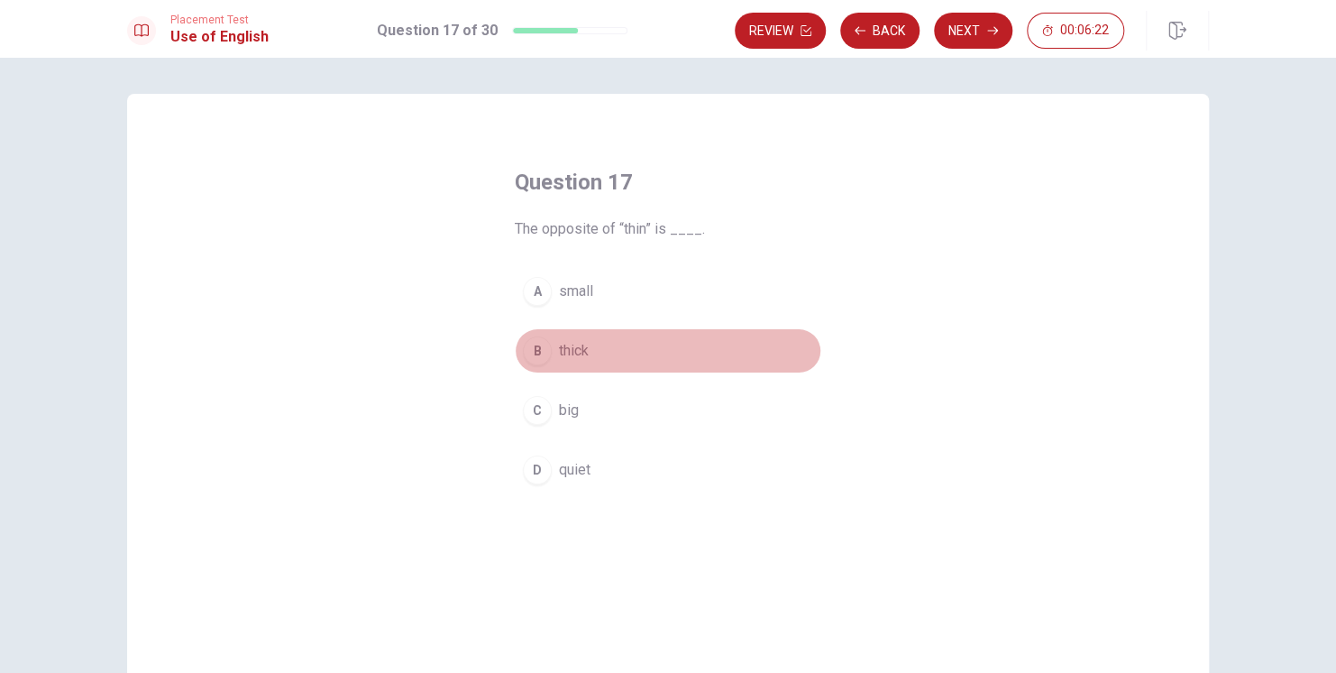
click at [573, 346] on span "thick" at bounding box center [574, 351] width 30 height 22
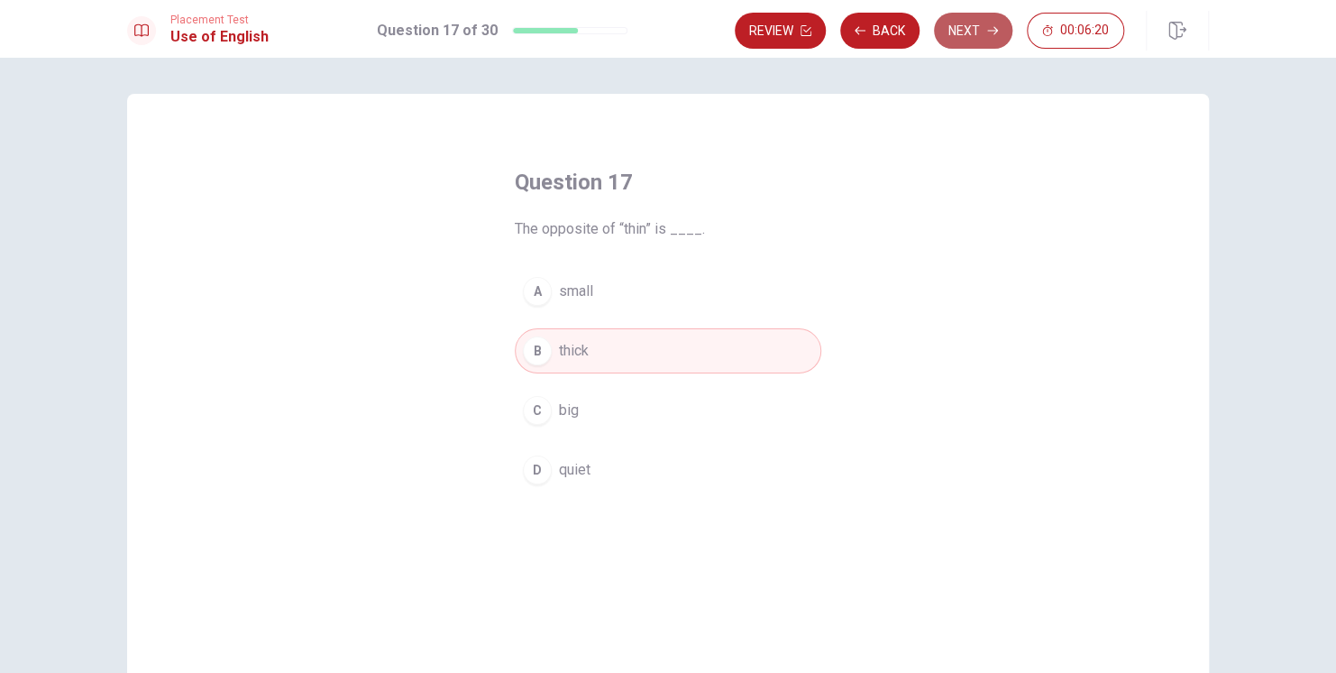
click at [969, 31] on button "Next" at bounding box center [973, 31] width 78 height 36
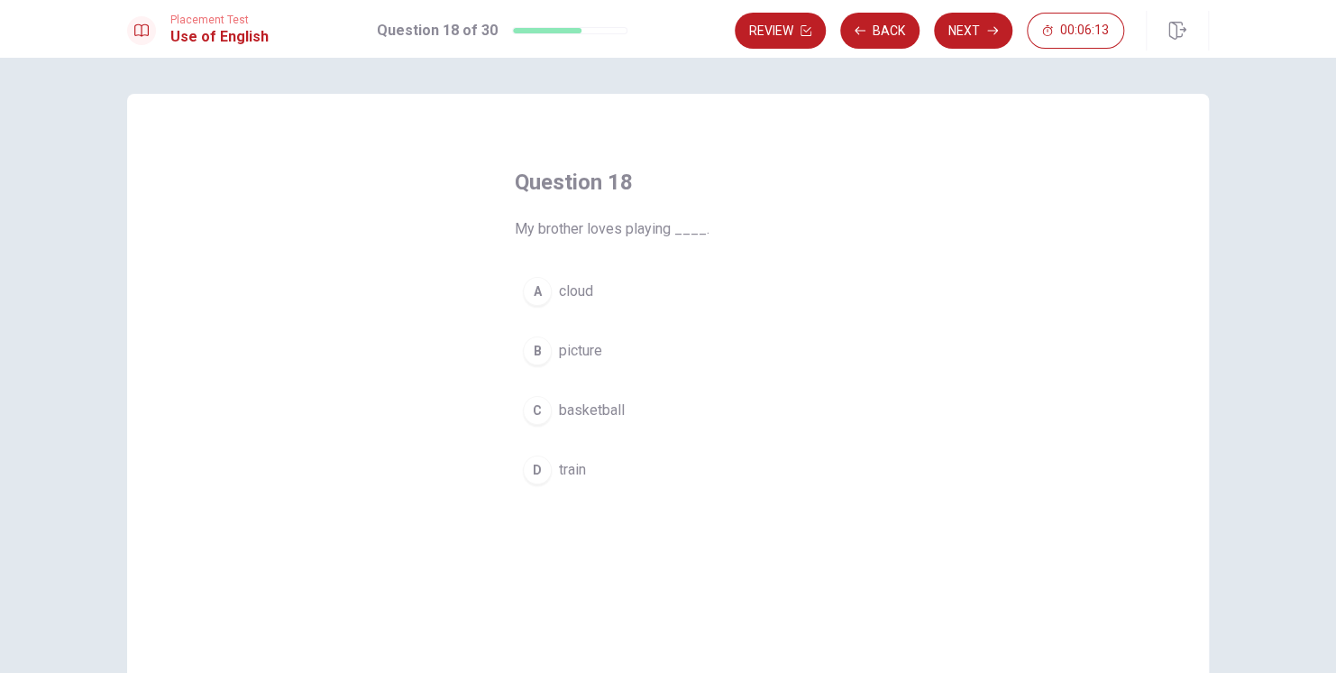
click at [599, 408] on span "basketball" at bounding box center [592, 410] width 66 height 22
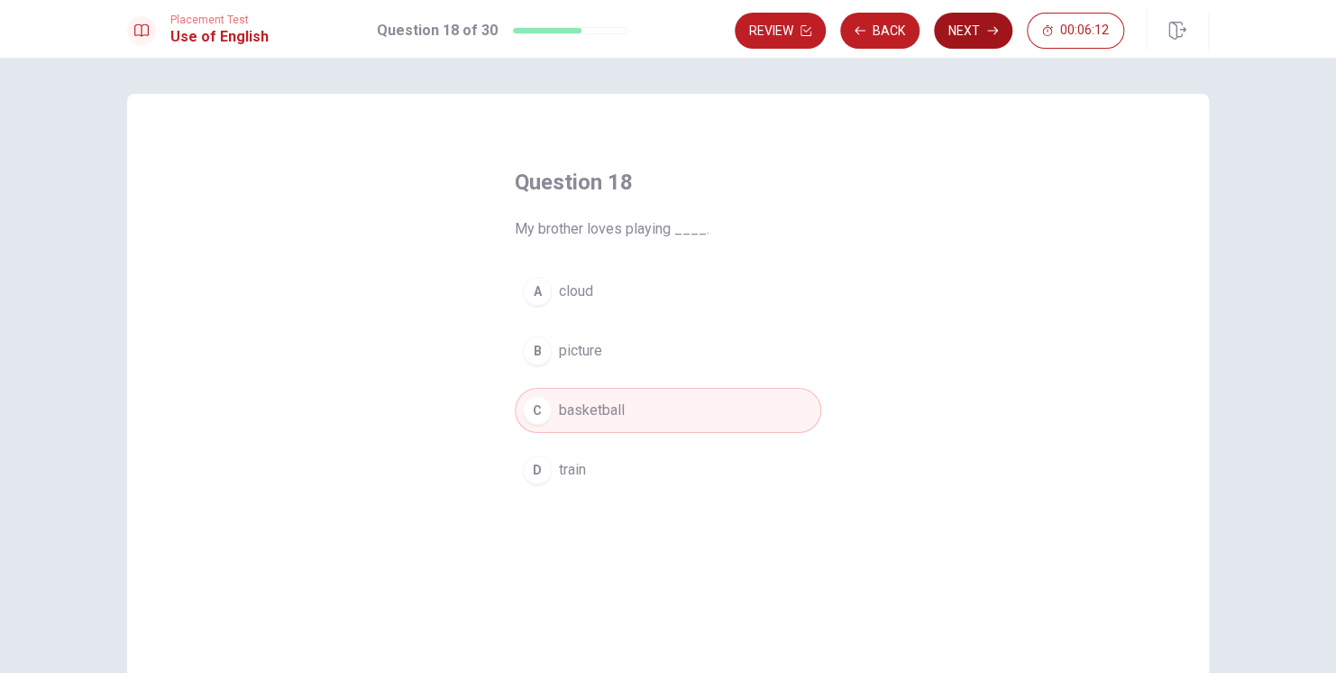
click at [972, 30] on button "Next" at bounding box center [973, 31] width 78 height 36
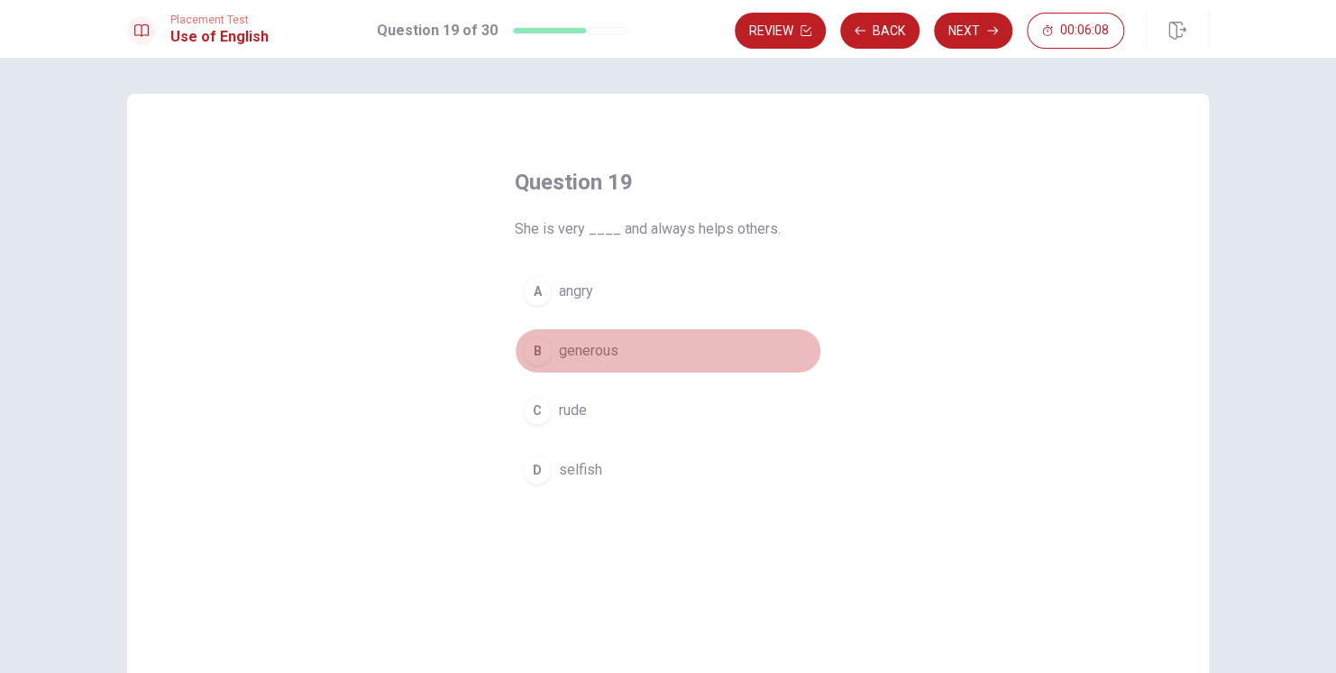
click at [594, 352] on span "generous" at bounding box center [589, 351] width 60 height 22
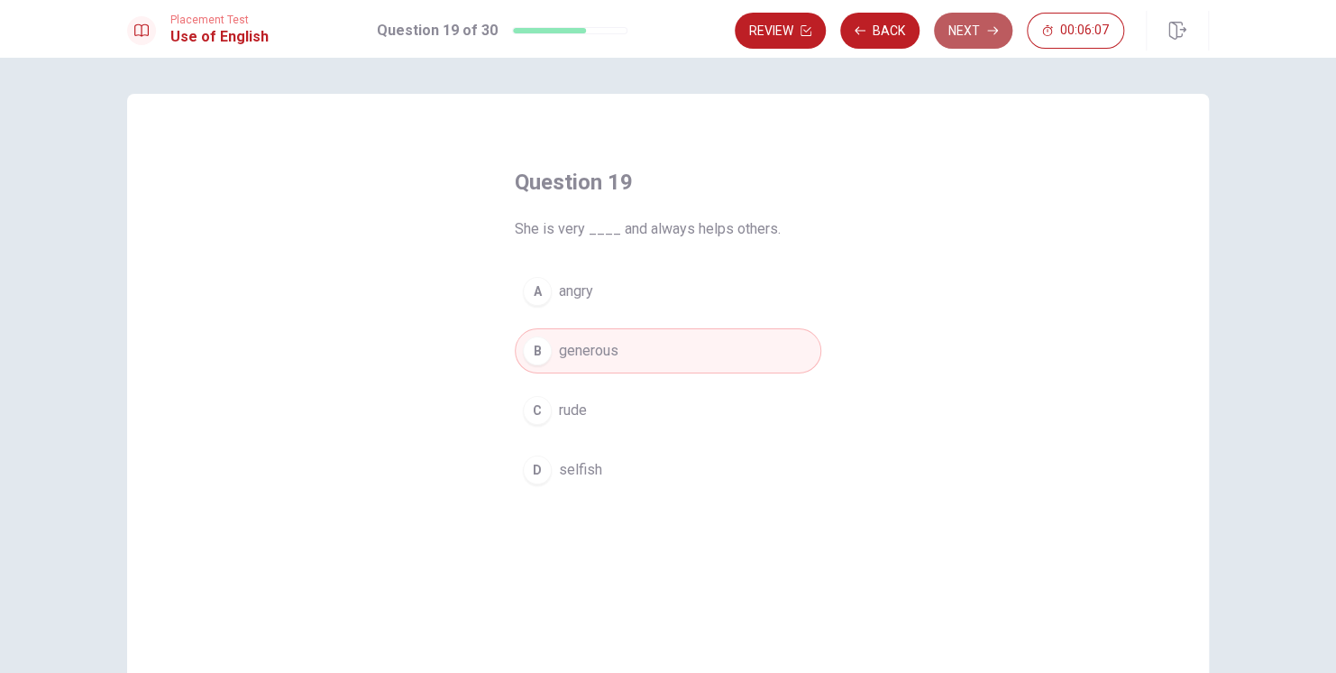
click at [973, 34] on button "Next" at bounding box center [973, 31] width 78 height 36
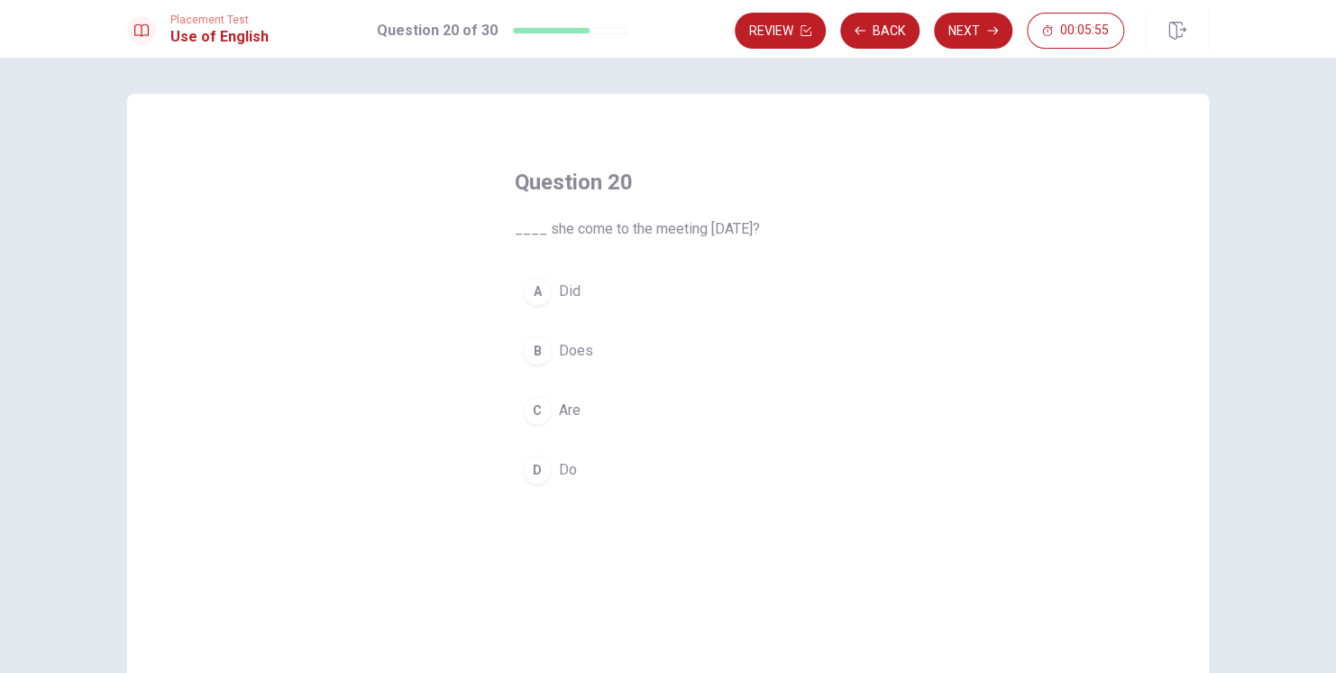
click at [563, 293] on span "Did" at bounding box center [570, 291] width 22 height 22
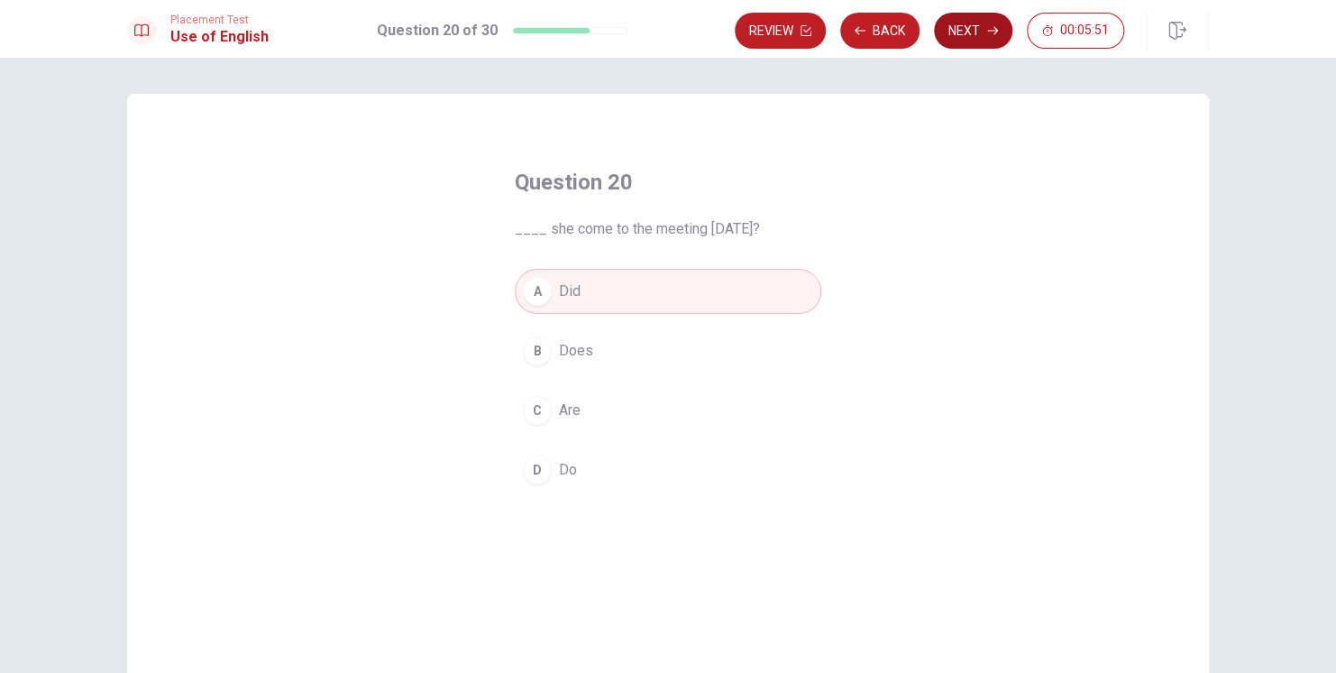
click at [966, 31] on button "Next" at bounding box center [973, 31] width 78 height 36
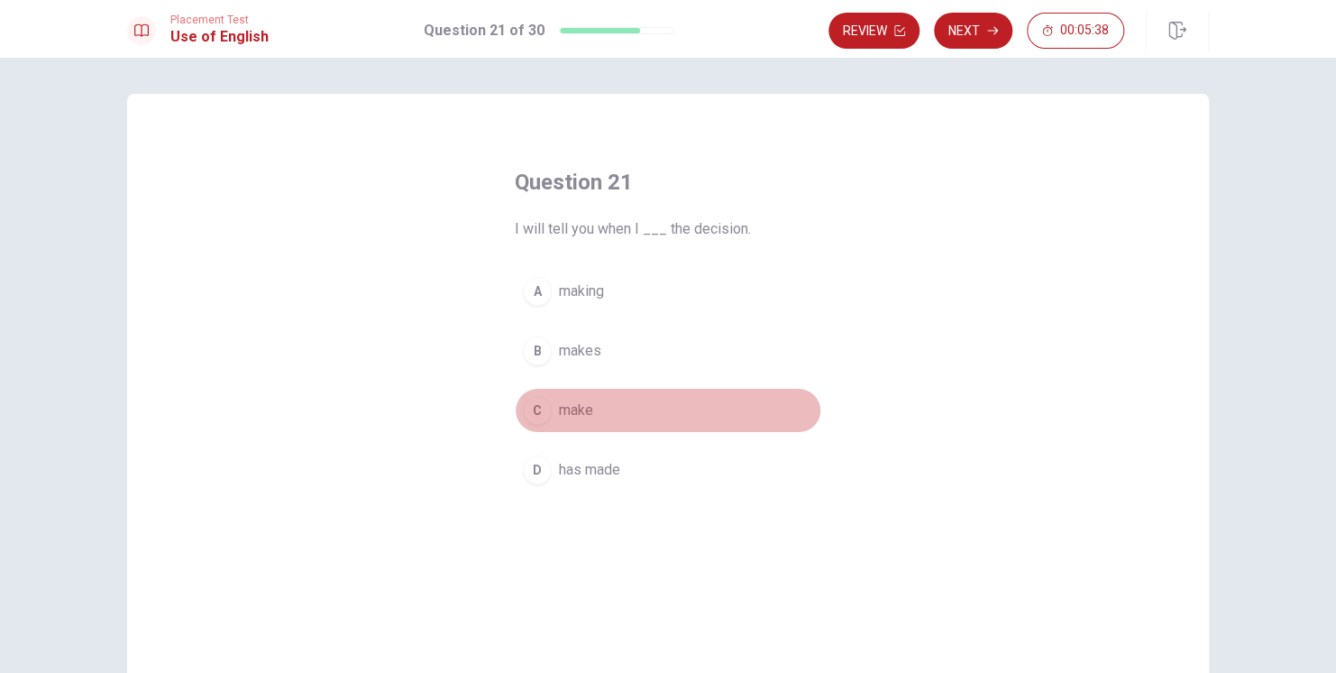
click at [572, 405] on span "make" at bounding box center [576, 410] width 34 height 22
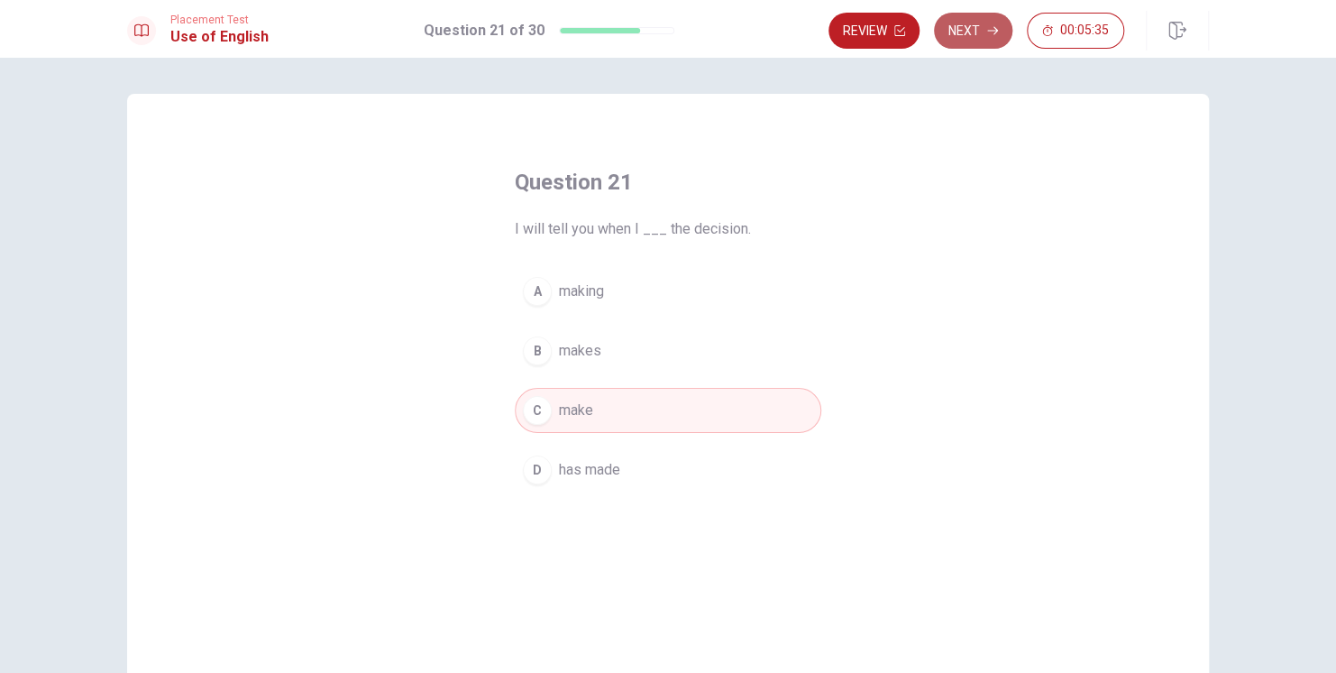
click at [971, 37] on button "Next" at bounding box center [973, 31] width 78 height 36
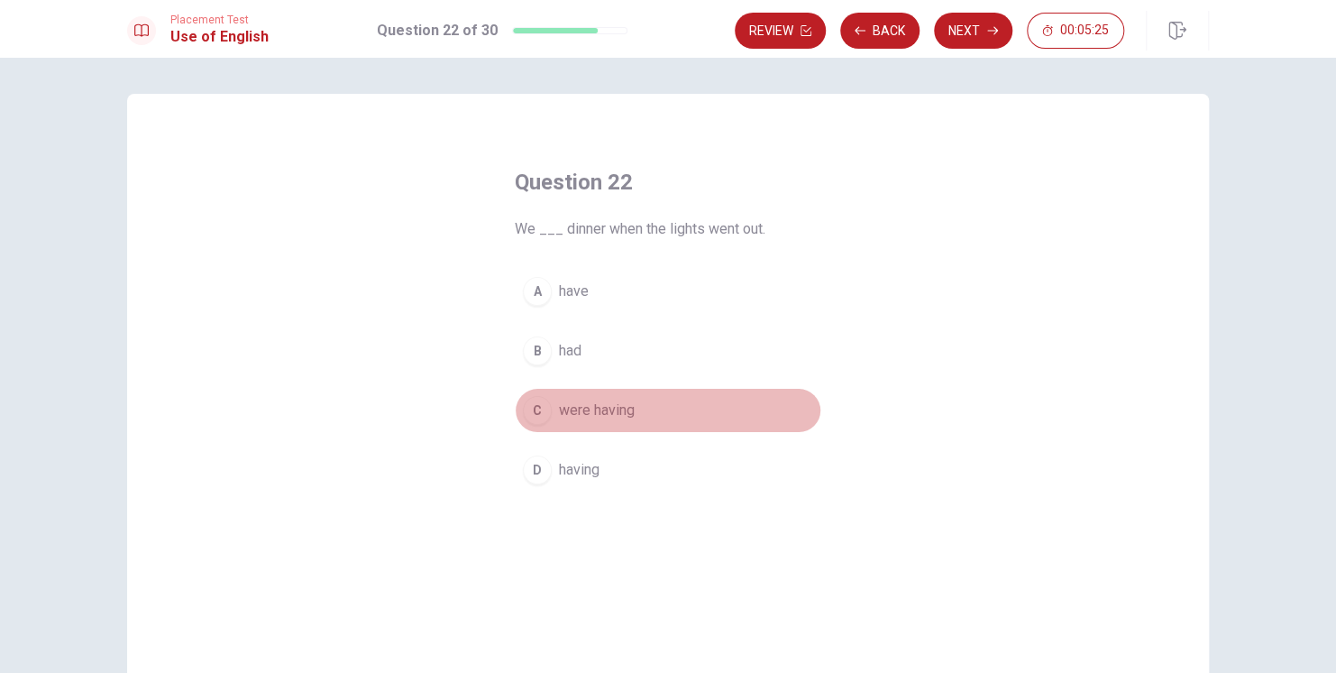
click at [609, 409] on span "were having" at bounding box center [597, 410] width 76 height 22
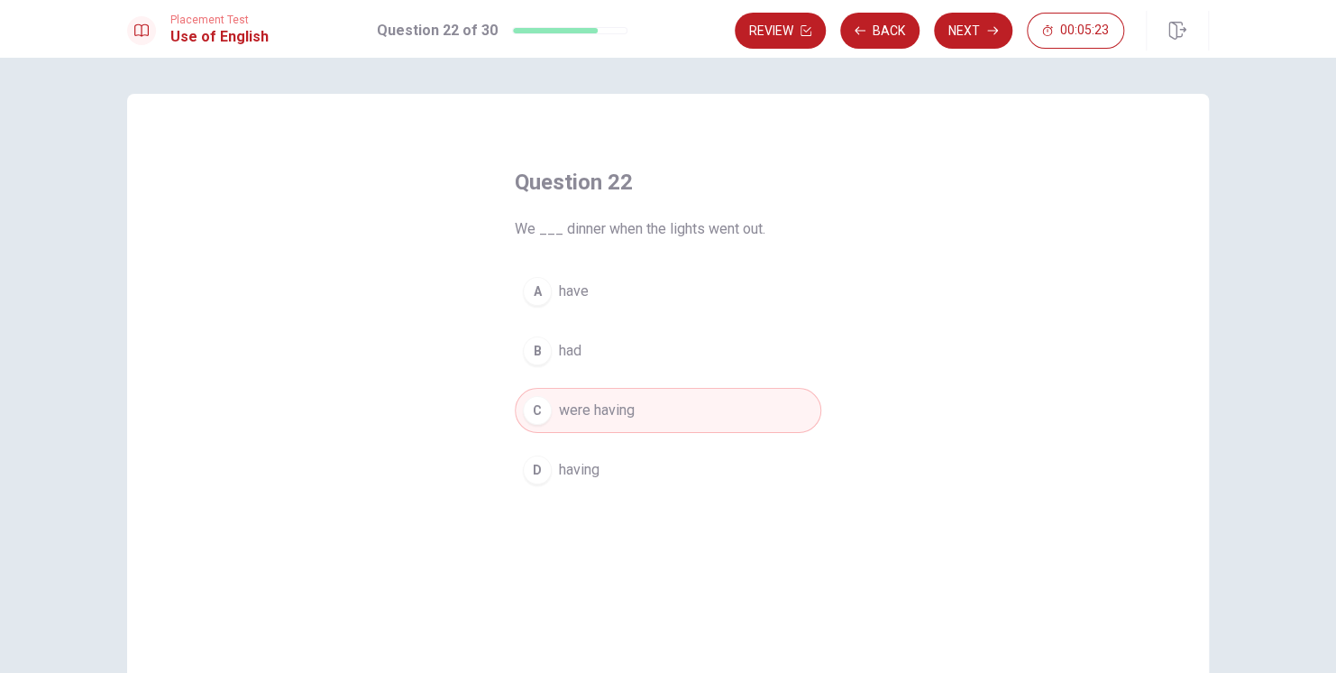
click at [973, 33] on button "Next" at bounding box center [973, 31] width 78 height 36
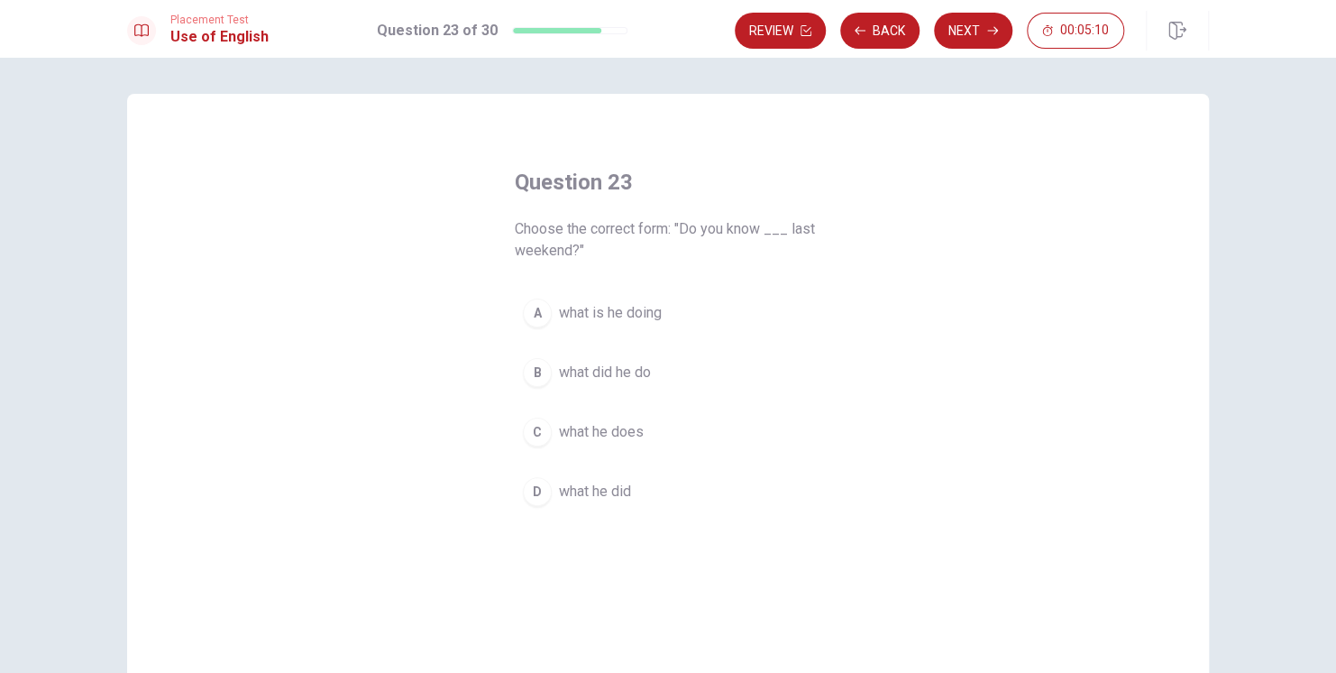
click at [620, 374] on span "what did he do" at bounding box center [605, 373] width 92 height 22
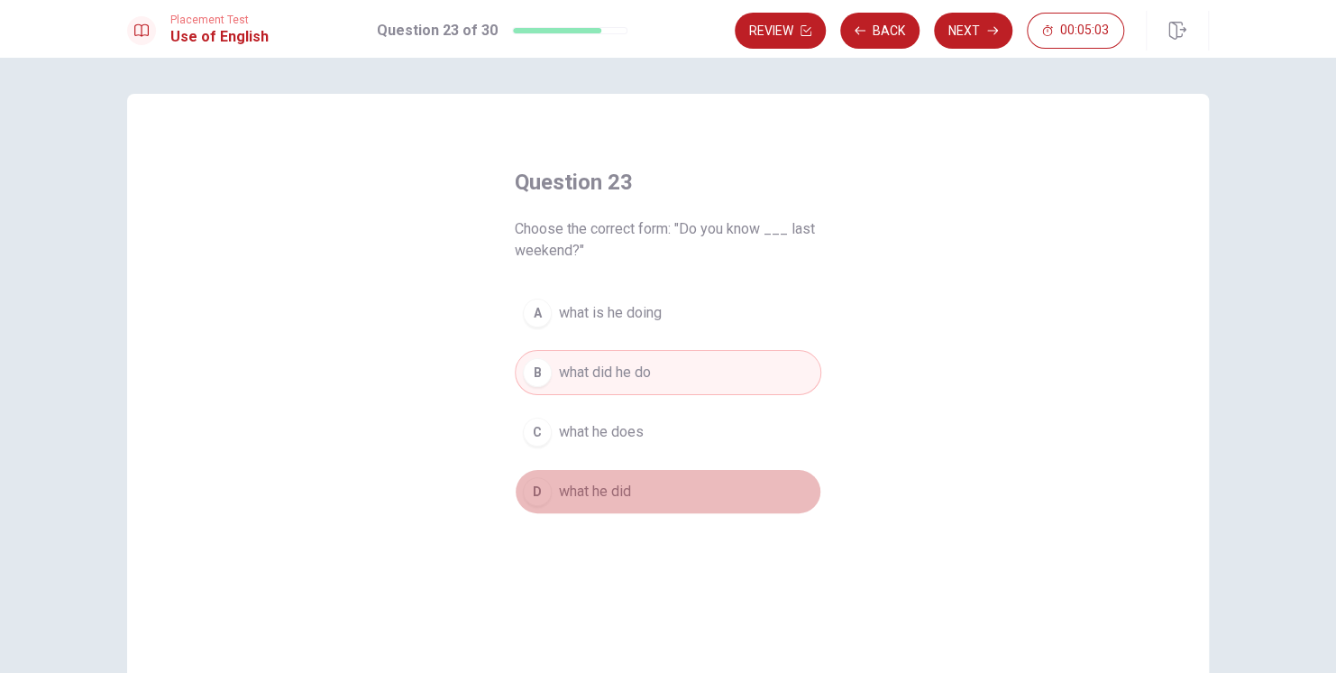
click at [596, 495] on span "what he did" at bounding box center [595, 492] width 72 height 22
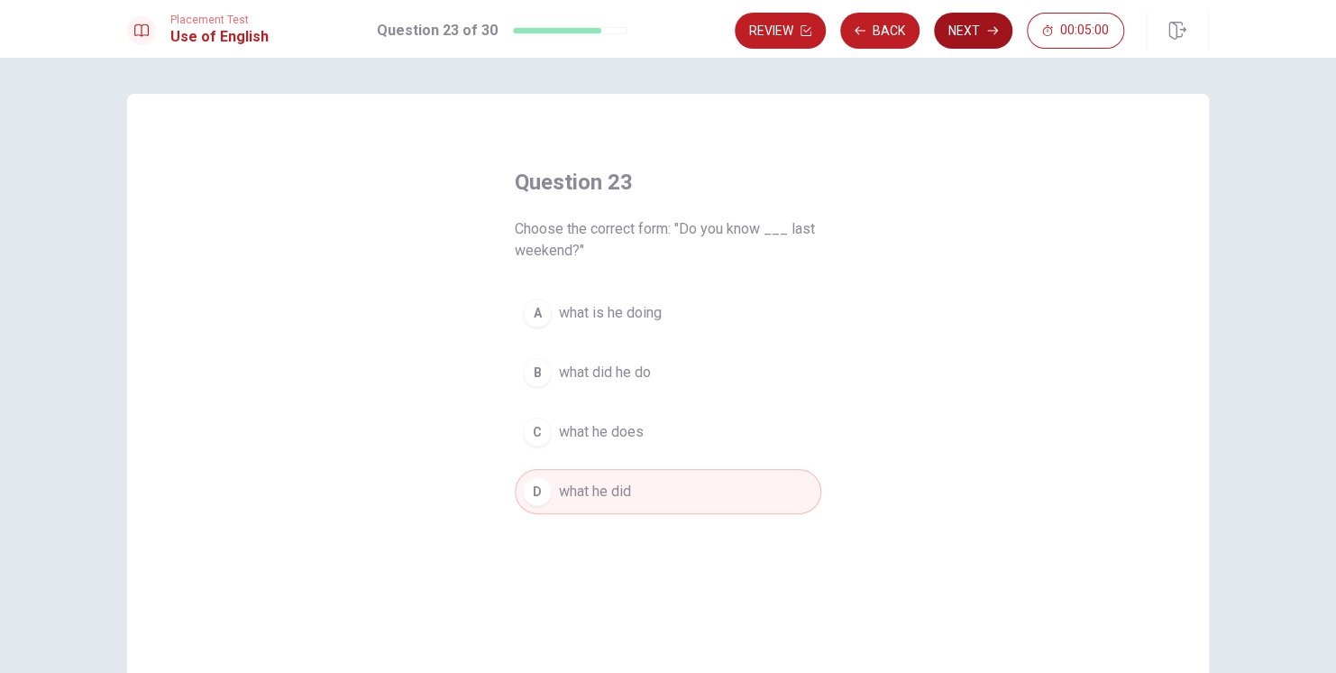
click at [968, 32] on button "Next" at bounding box center [973, 31] width 78 height 36
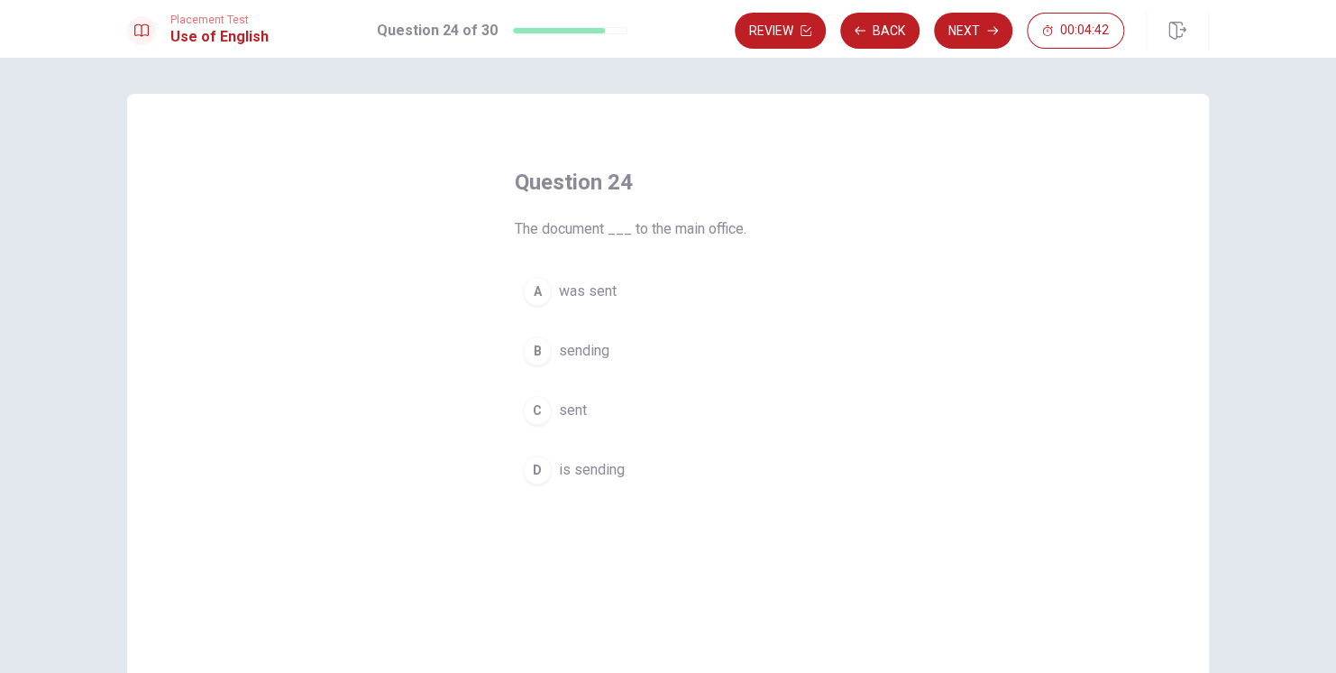
click at [588, 470] on span "is sending" at bounding box center [592, 470] width 66 height 22
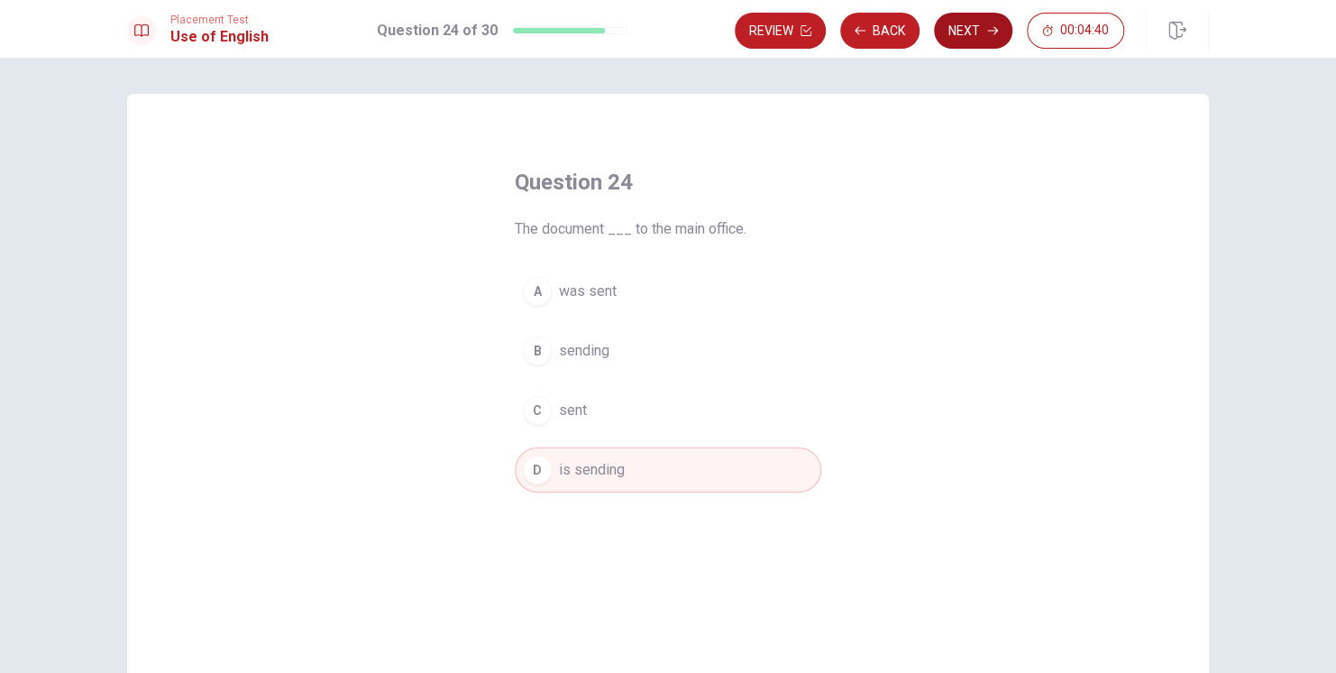
click at [965, 33] on button "Next" at bounding box center [973, 31] width 78 height 36
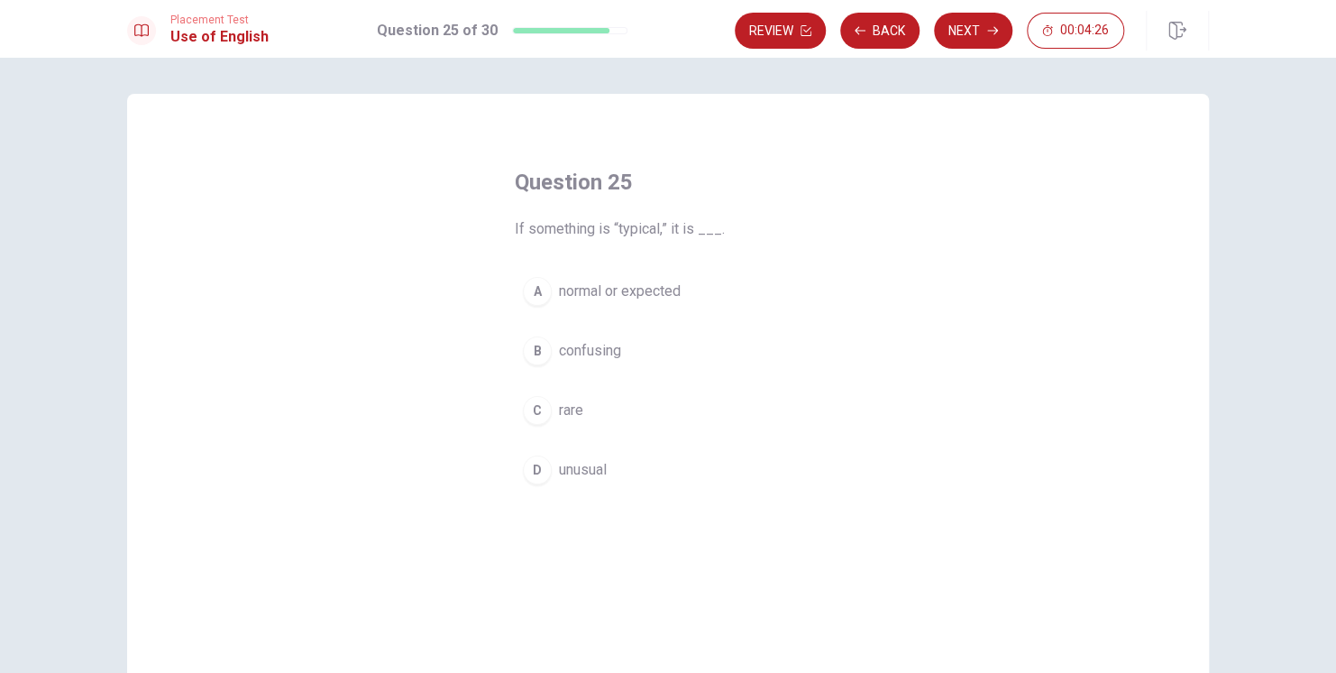
drag, startPoint x: 642, startPoint y: 290, endPoint x: 710, endPoint y: 254, distance: 77.4
click at [642, 290] on span "normal or expected" at bounding box center [620, 291] width 122 height 22
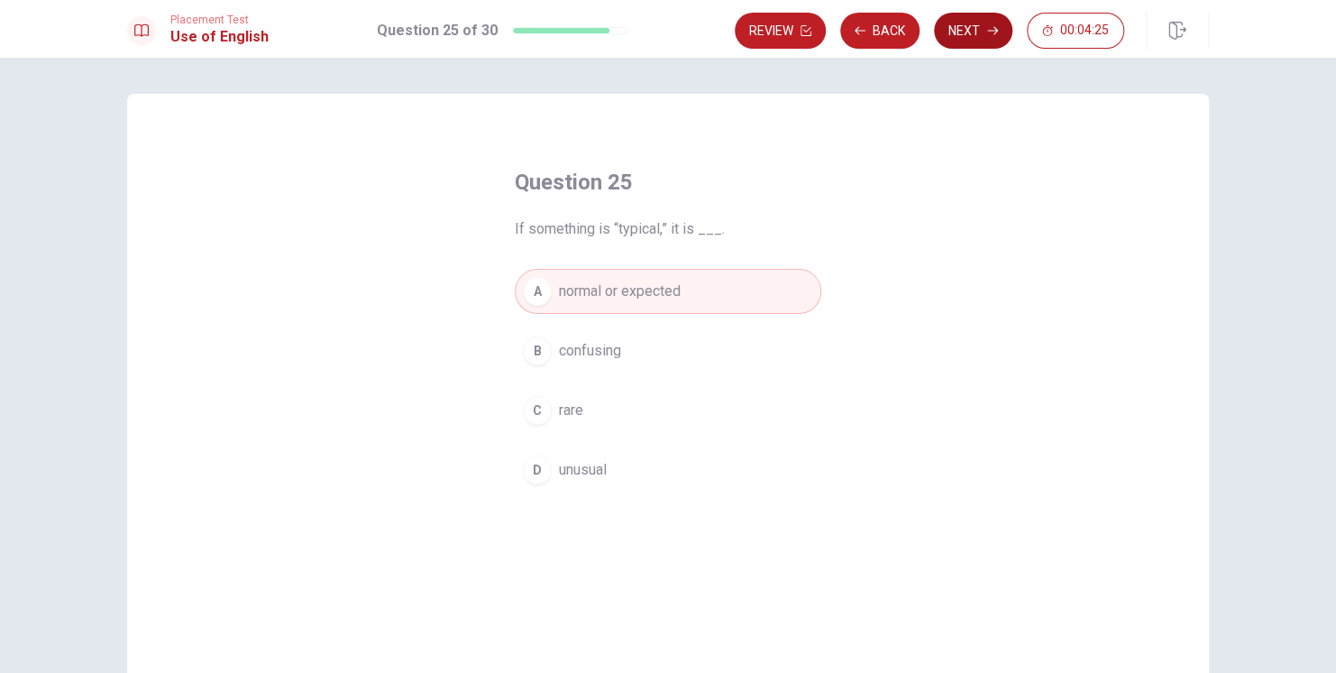
click at [970, 28] on button "Next" at bounding box center [973, 31] width 78 height 36
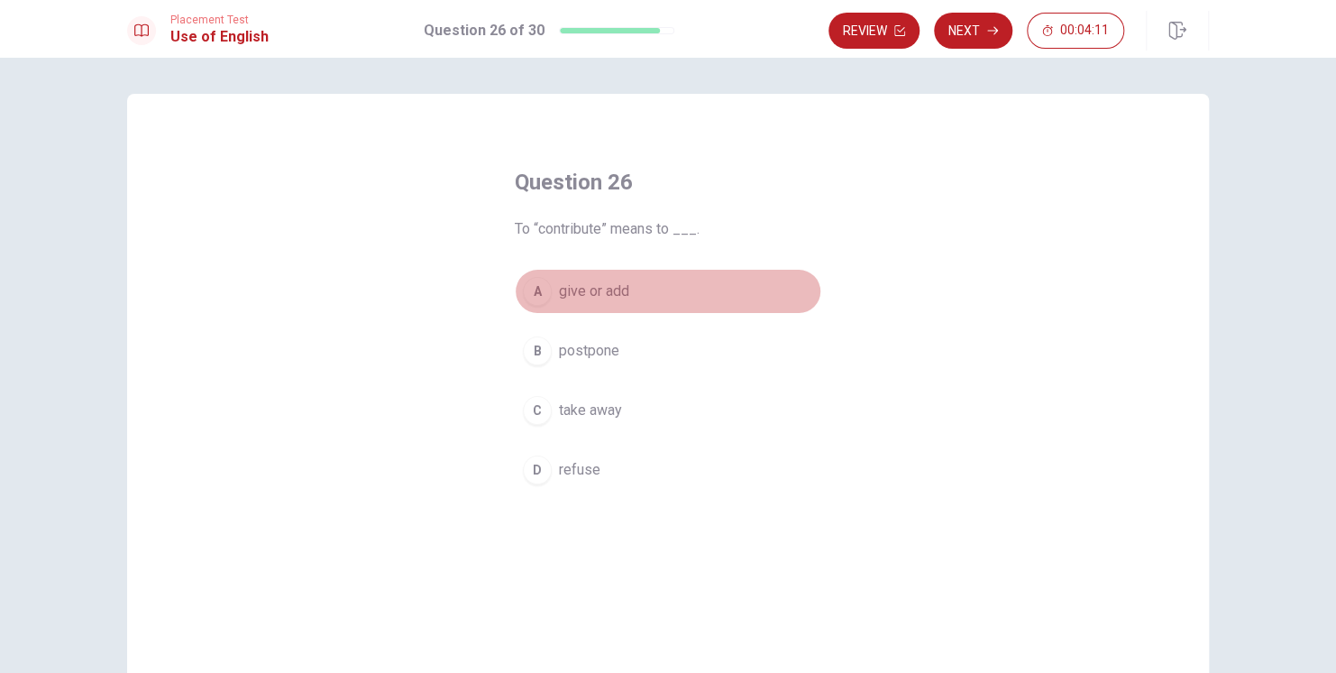
click at [599, 289] on span "give or add" at bounding box center [594, 291] width 70 height 22
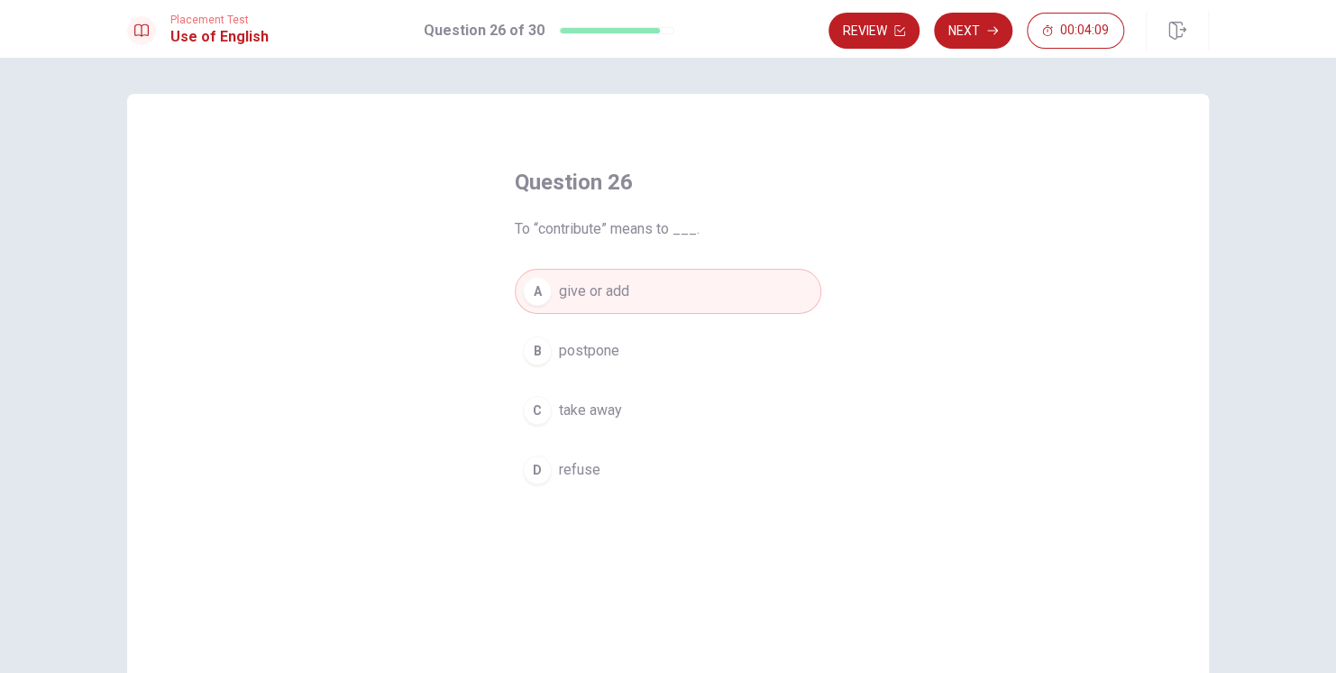
click at [966, 25] on button "Next" at bounding box center [973, 31] width 78 height 36
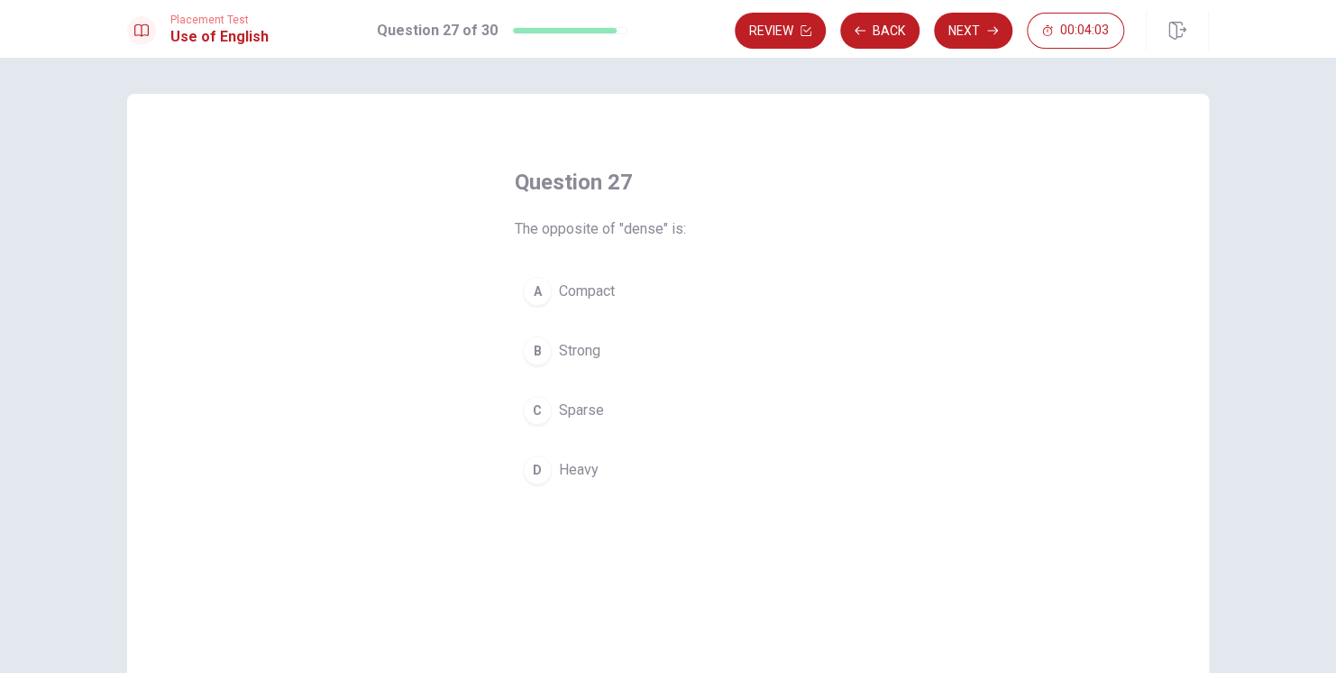
click at [580, 409] on span "Sparse" at bounding box center [581, 410] width 45 height 22
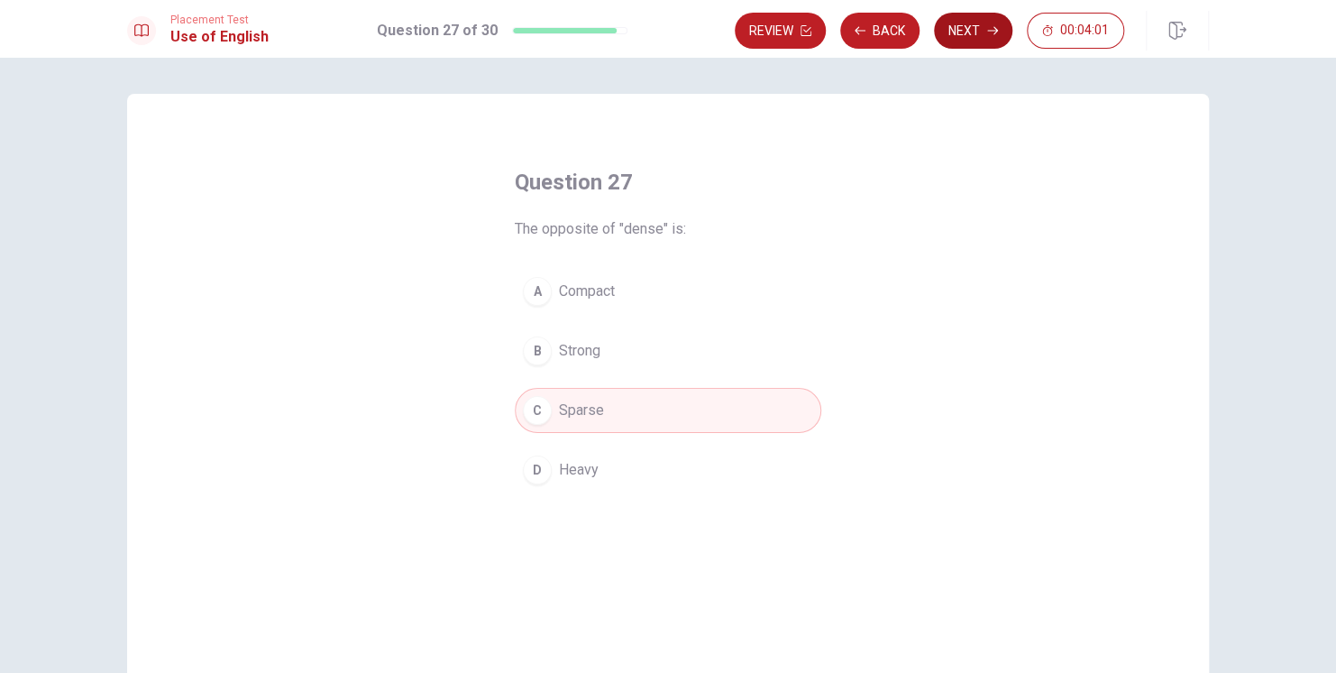
click at [962, 30] on button "Next" at bounding box center [973, 31] width 78 height 36
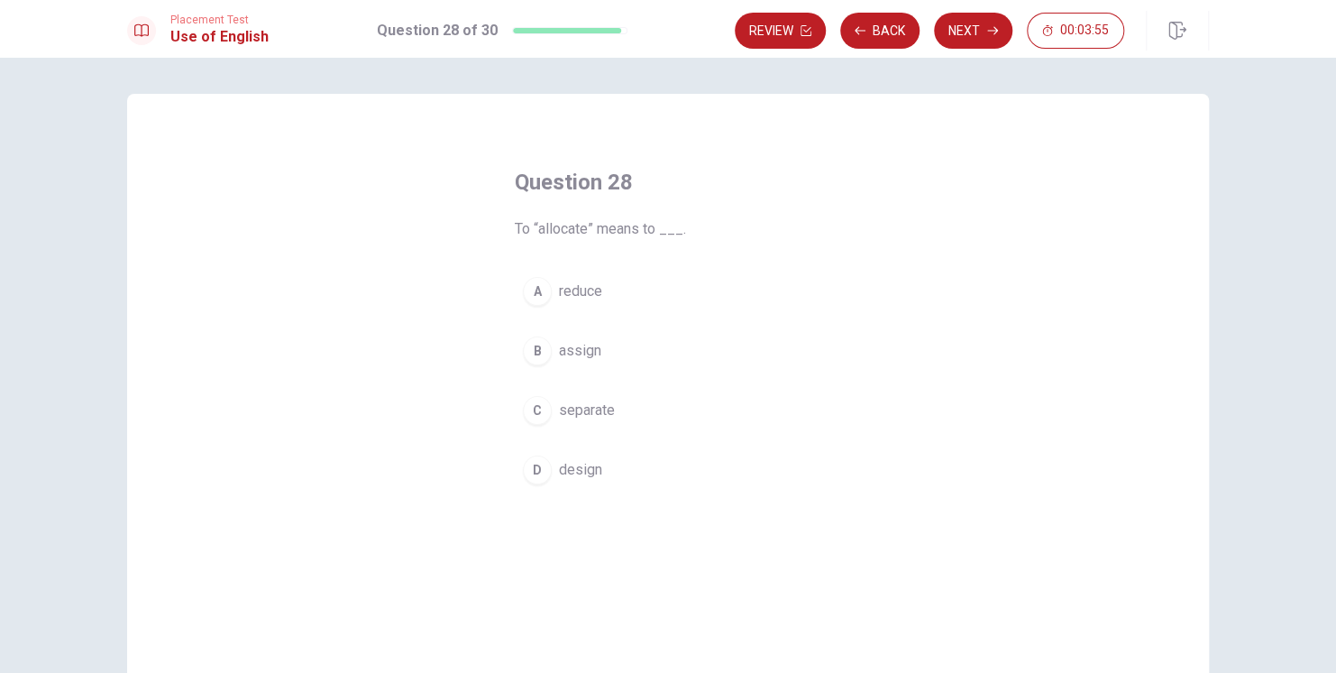
click at [581, 348] on span "assign" at bounding box center [580, 351] width 42 height 22
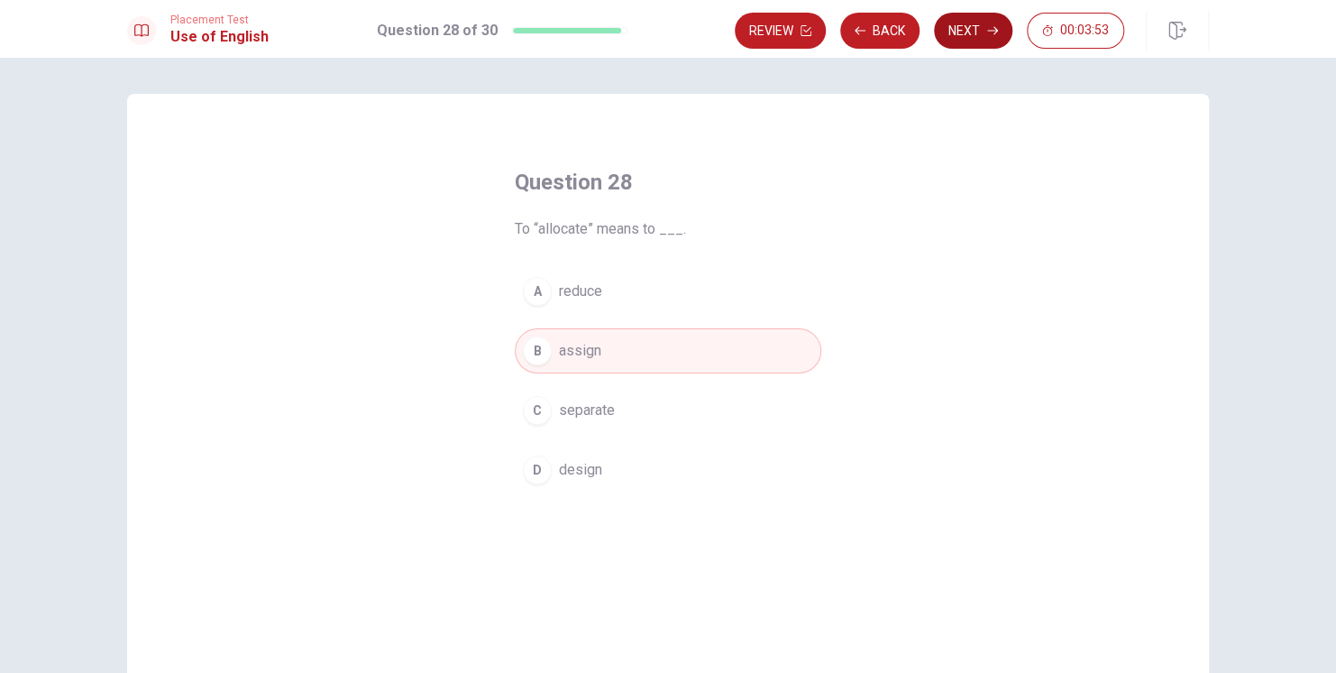
click at [967, 30] on button "Next" at bounding box center [973, 31] width 78 height 36
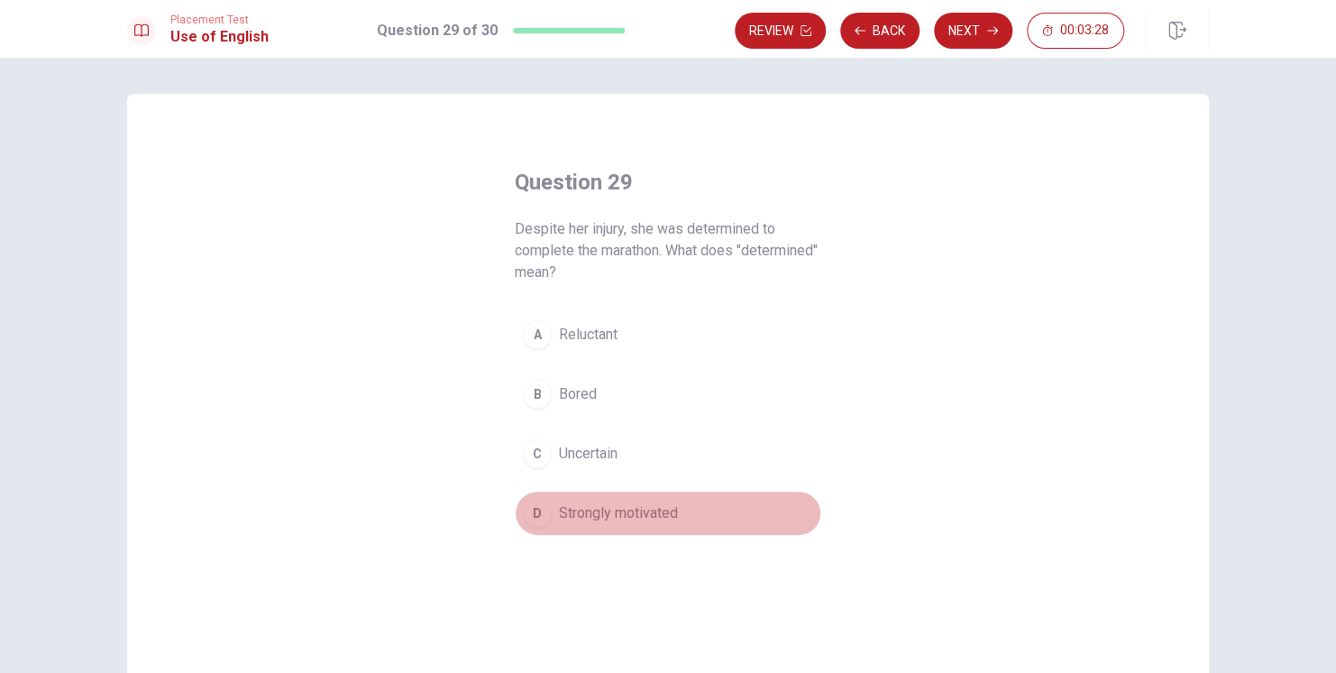
click at [645, 506] on span "Strongly motivated" at bounding box center [618, 513] width 119 height 22
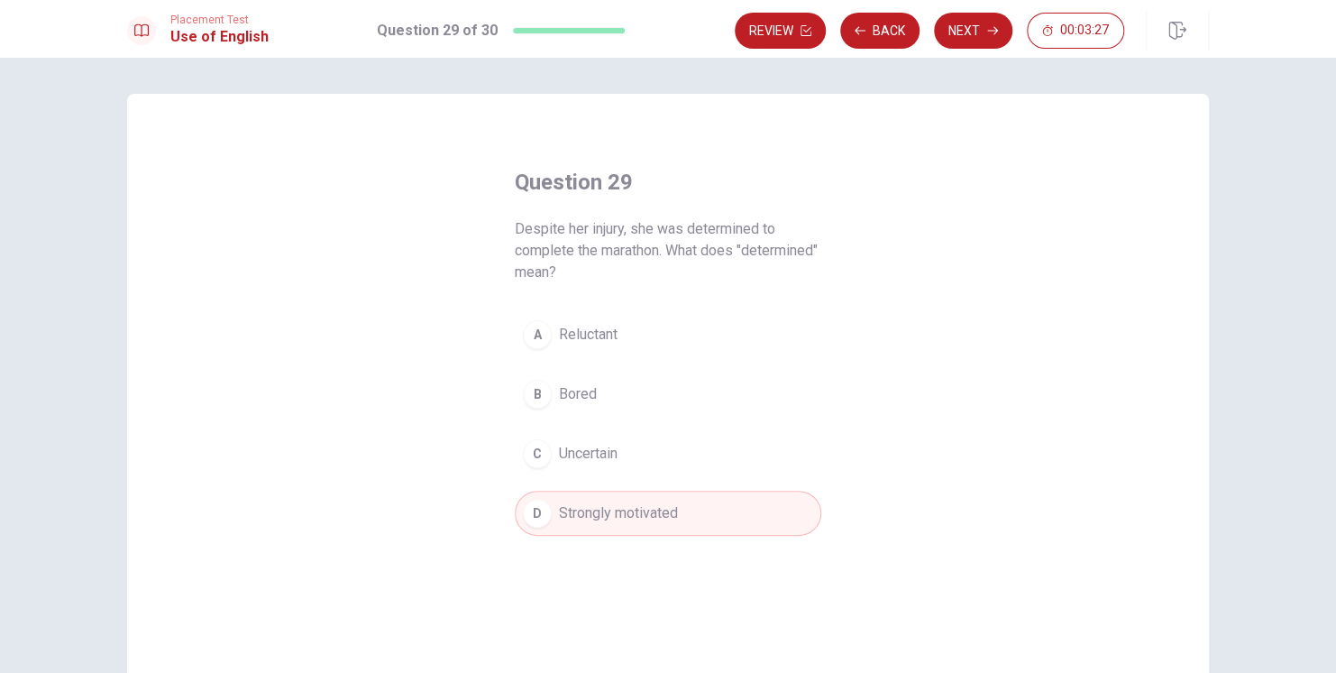
click at [973, 34] on button "Next" at bounding box center [973, 31] width 78 height 36
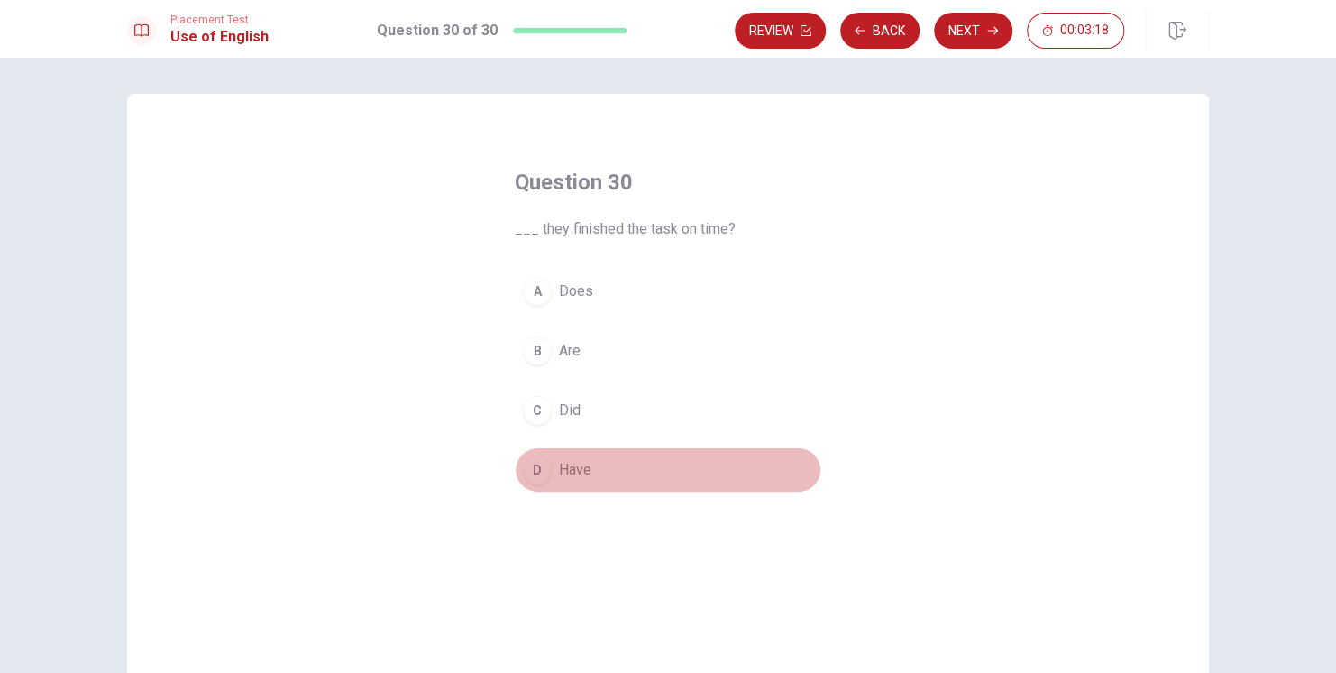
click at [575, 469] on span "Have" at bounding box center [575, 470] width 32 height 22
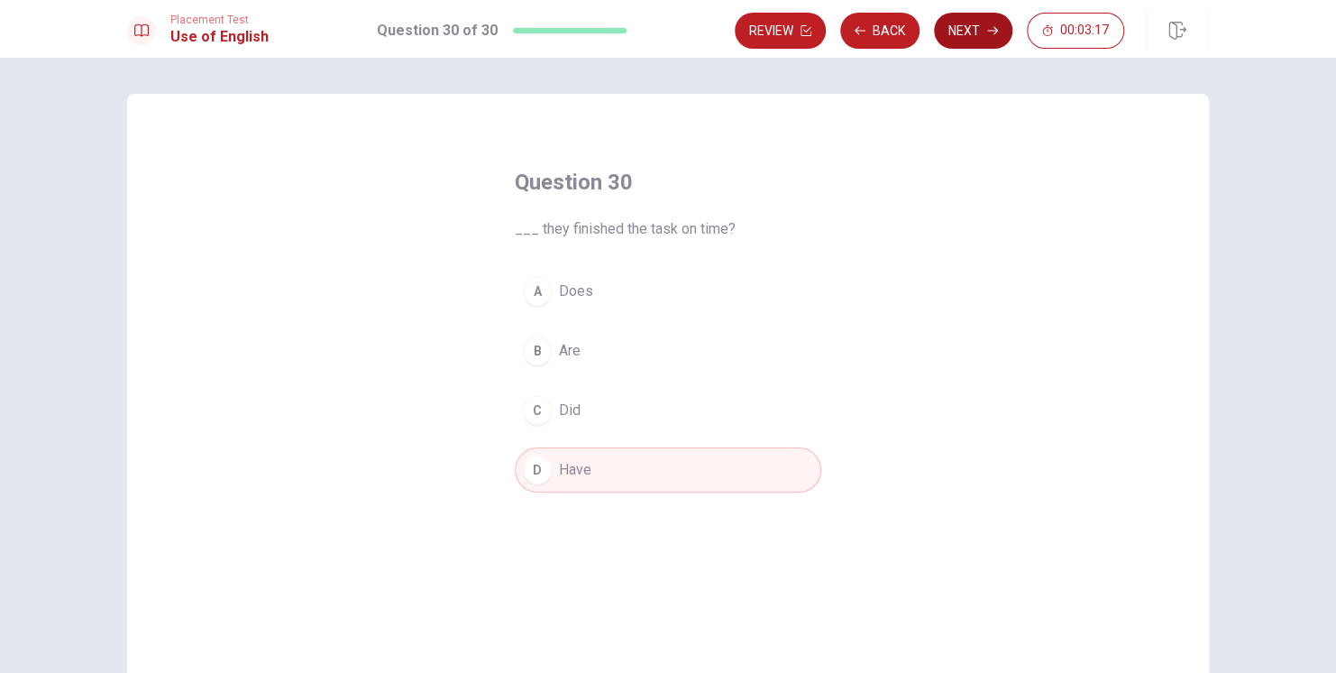
click at [959, 30] on button "Next" at bounding box center [973, 31] width 78 height 36
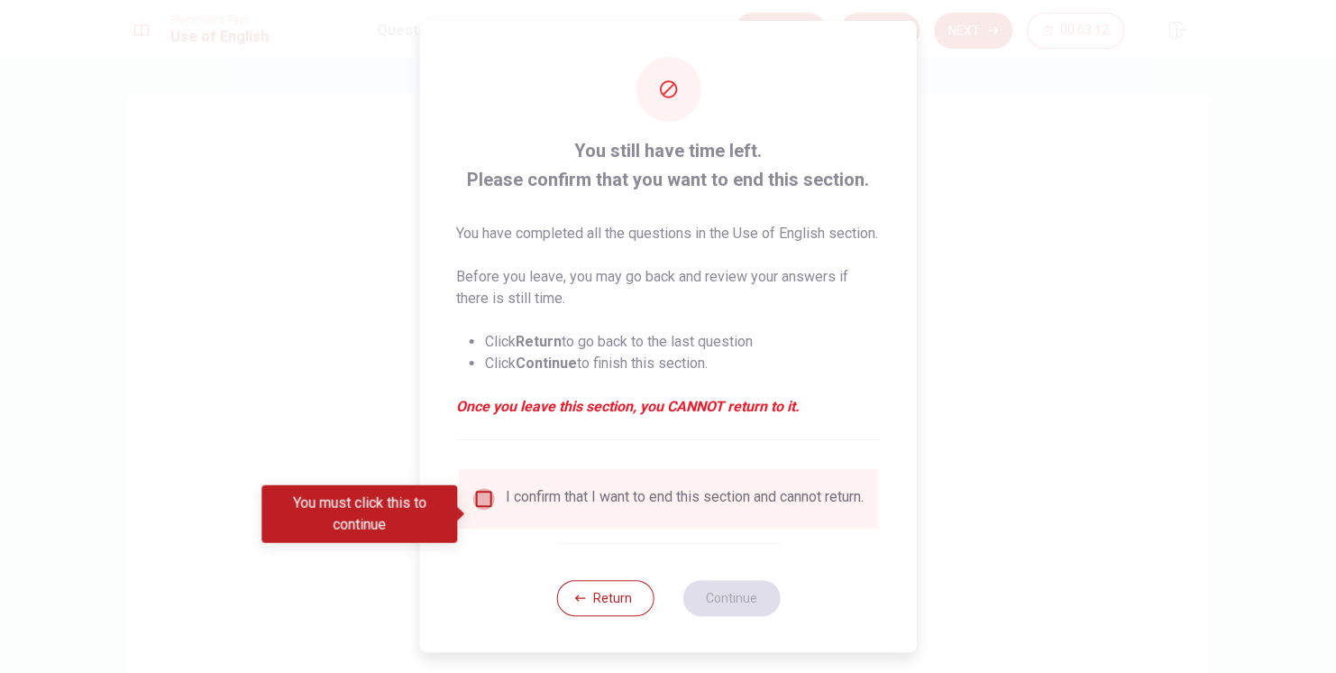
click at [483, 509] on input "You must click this to continue" at bounding box center [484, 499] width 22 height 22
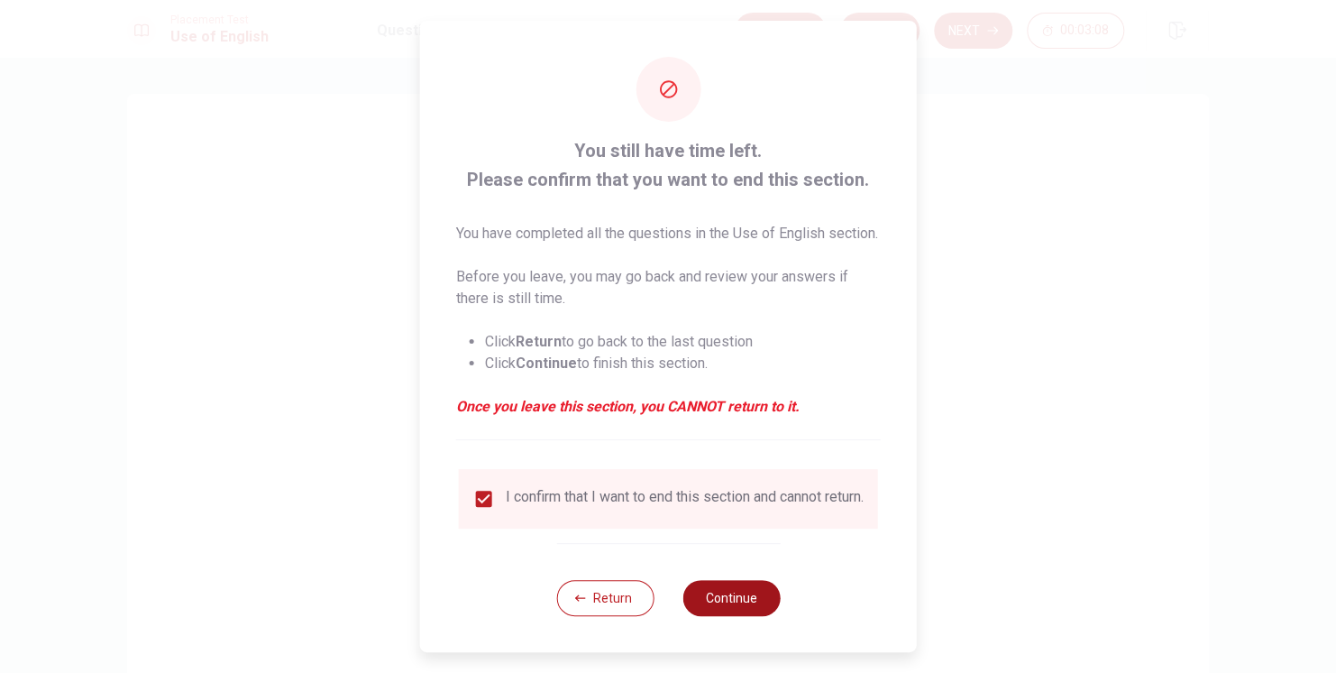
click at [728, 616] on button "Continue" at bounding box center [730, 598] width 97 height 36
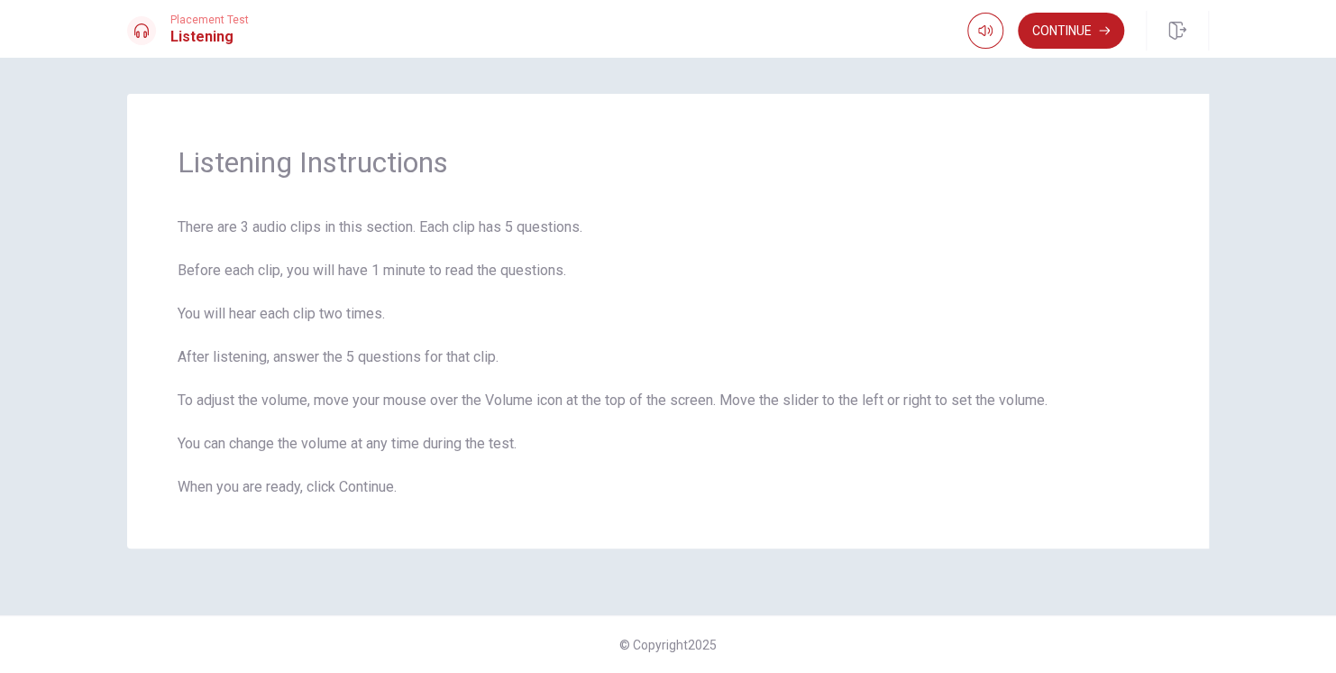
drag, startPoint x: 1058, startPoint y: 27, endPoint x: 1067, endPoint y: 47, distance: 21.8
click at [1058, 27] on button "Continue" at bounding box center [1071, 31] width 106 height 36
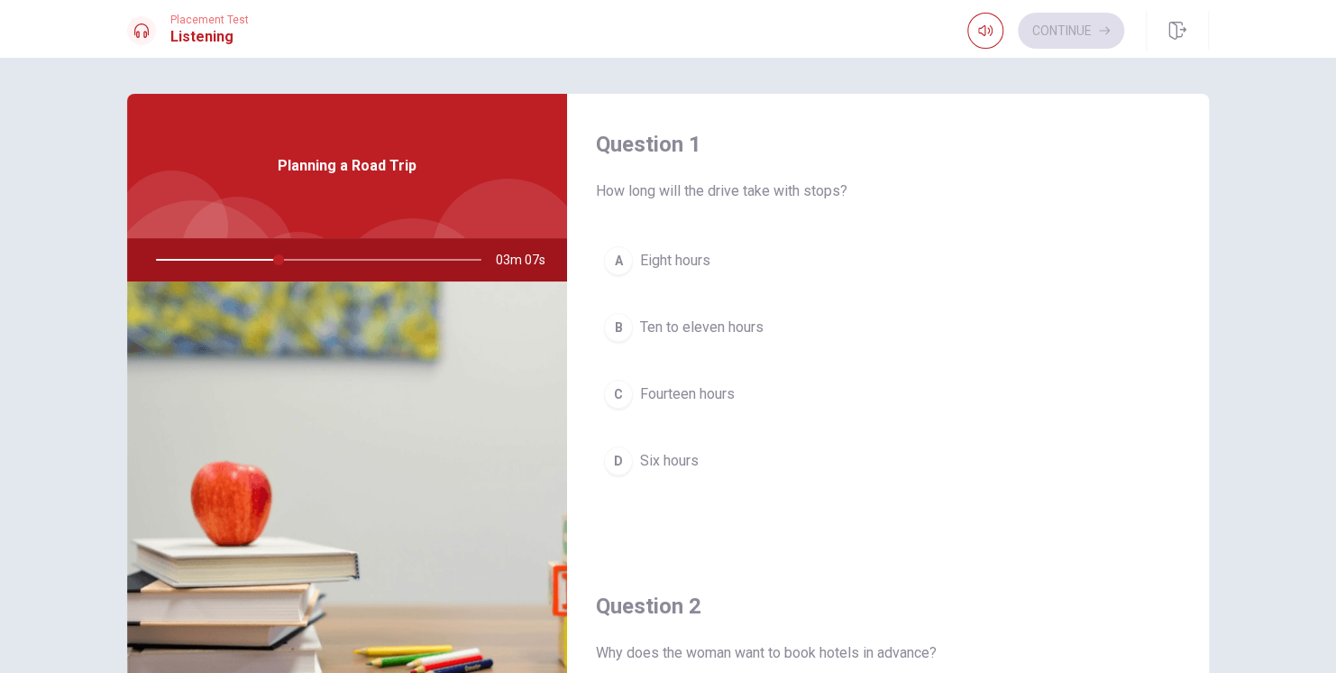
click at [687, 323] on span "Ten to eleven hours" at bounding box center [702, 327] width 124 height 22
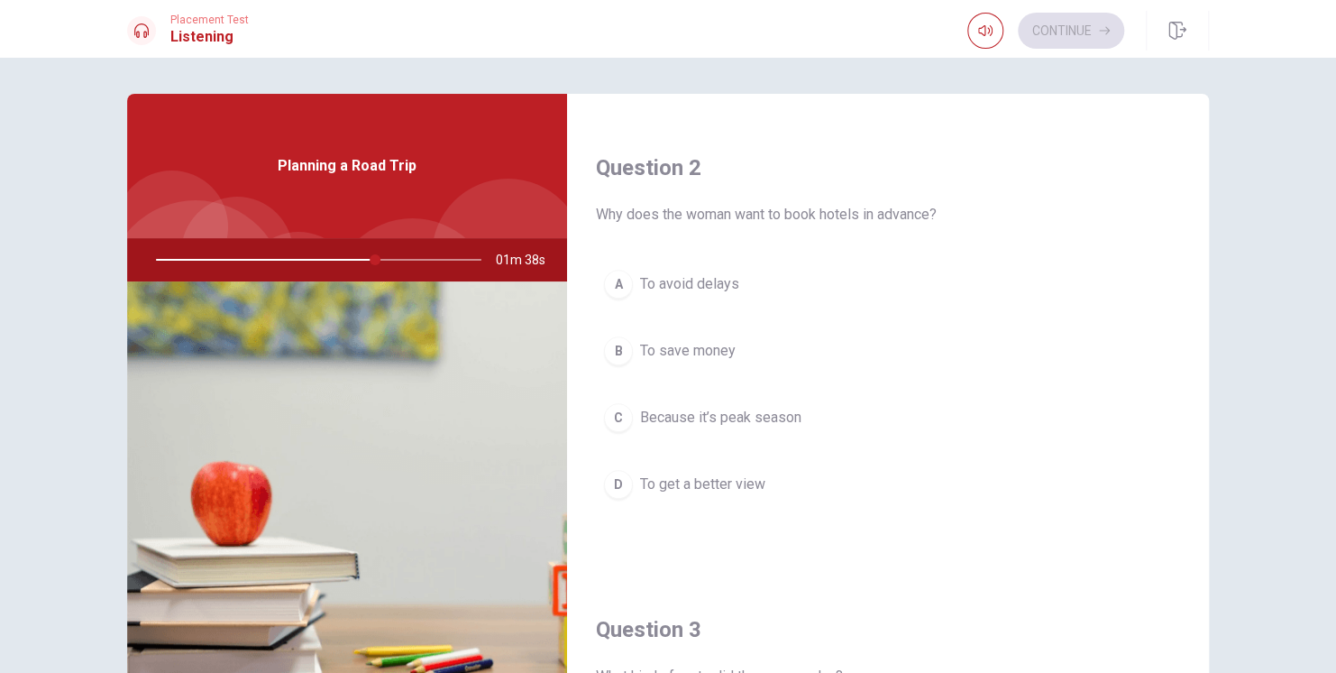
click at [675, 409] on span "Because it’s peak season" at bounding box center [720, 418] width 161 height 22
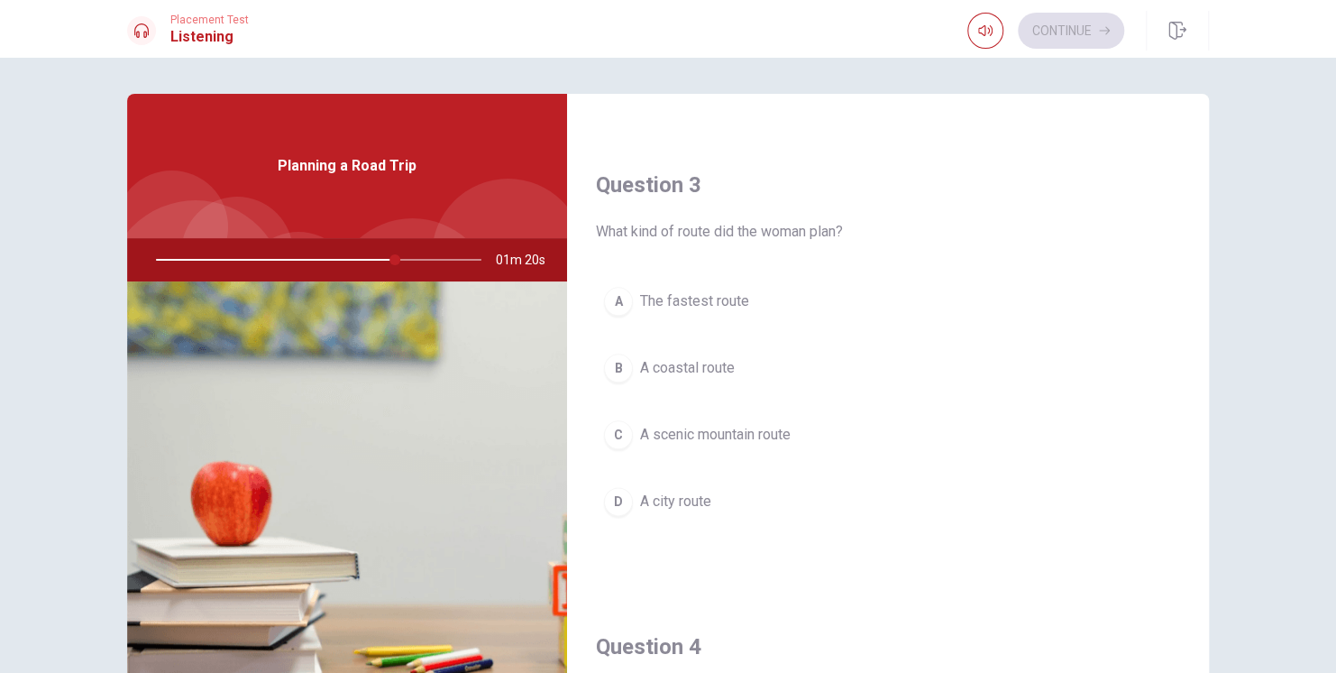
scroll to position [877, 0]
drag, startPoint x: 402, startPoint y: 257, endPoint x: 350, endPoint y: 257, distance: 52.3
click at [350, 257] on div at bounding box center [315, 259] width 362 height 43
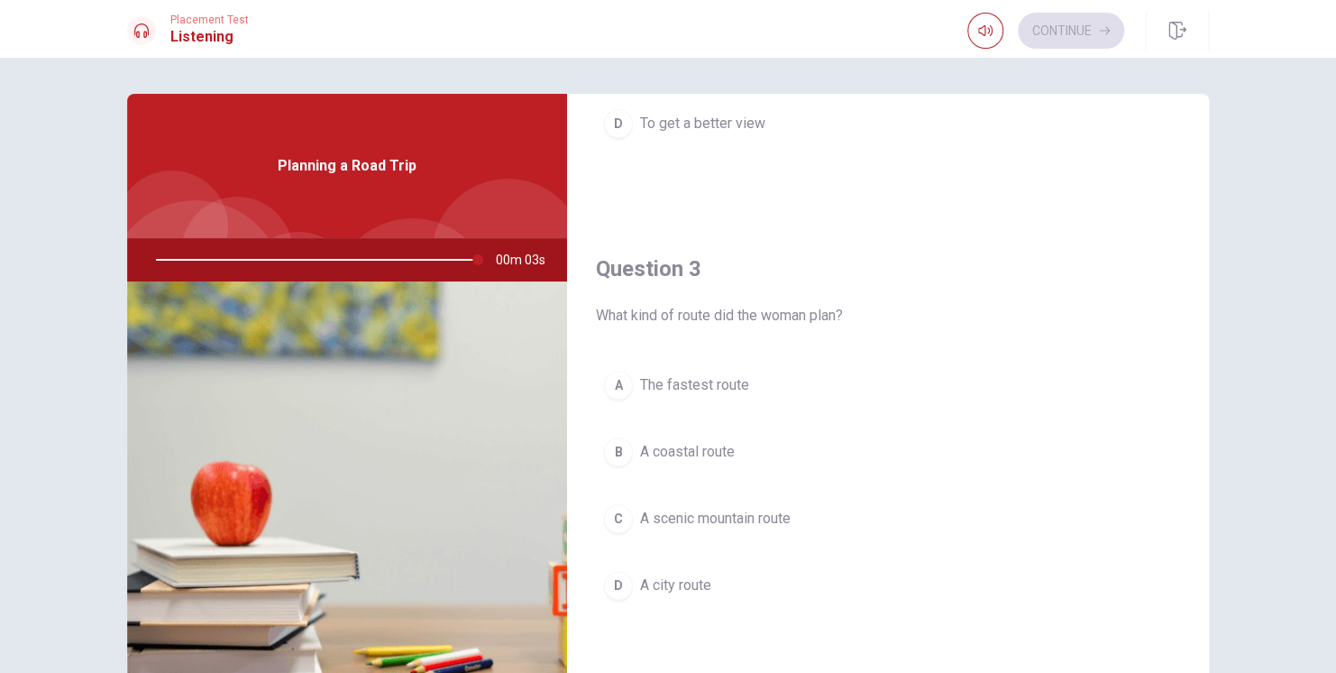
scroll to position [796, 0]
type input "0"
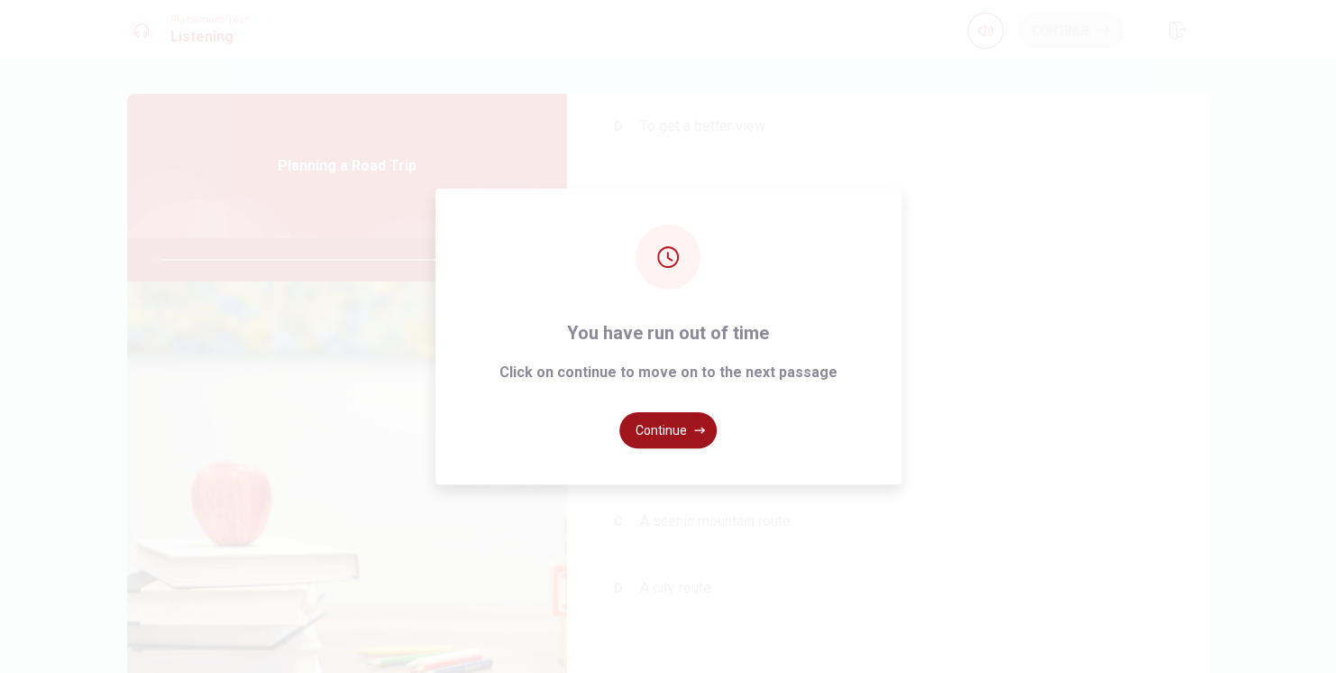
click at [668, 428] on button "Continue" at bounding box center [667, 430] width 97 height 36
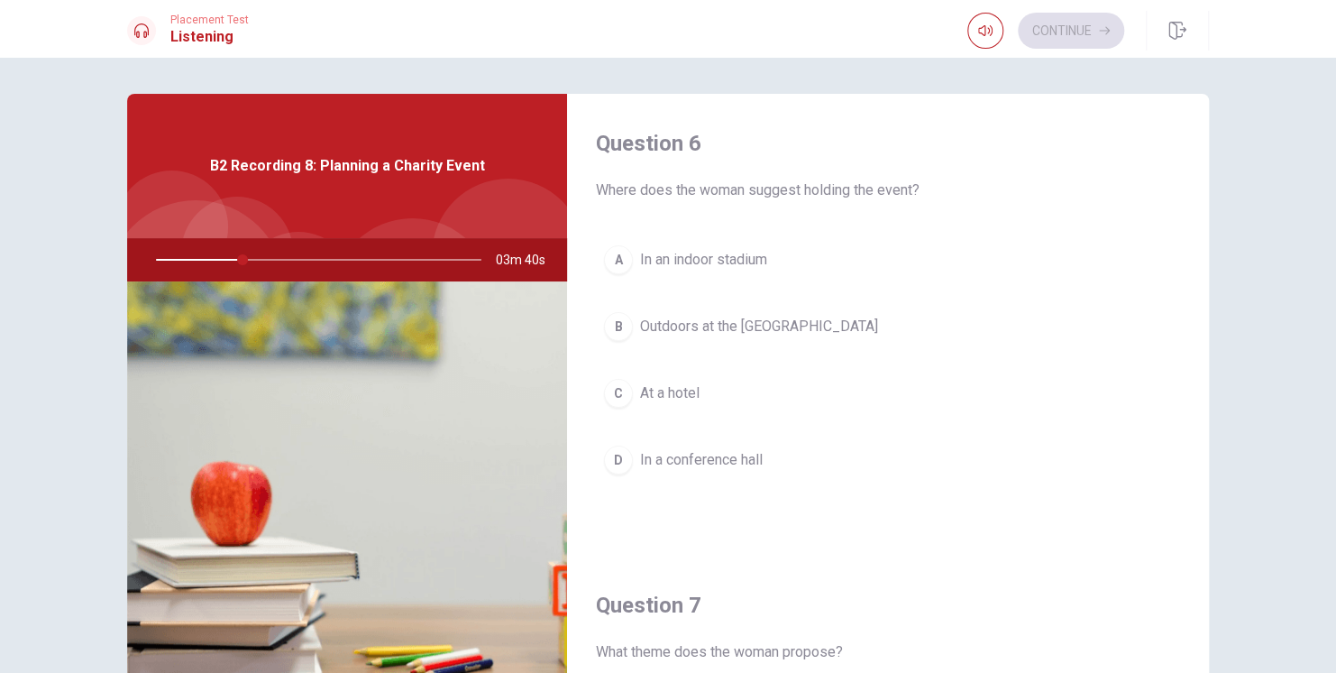
scroll to position [0, 0]
click at [728, 329] on span "Outdoors at the [GEOGRAPHIC_DATA]" at bounding box center [759, 327] width 238 height 22
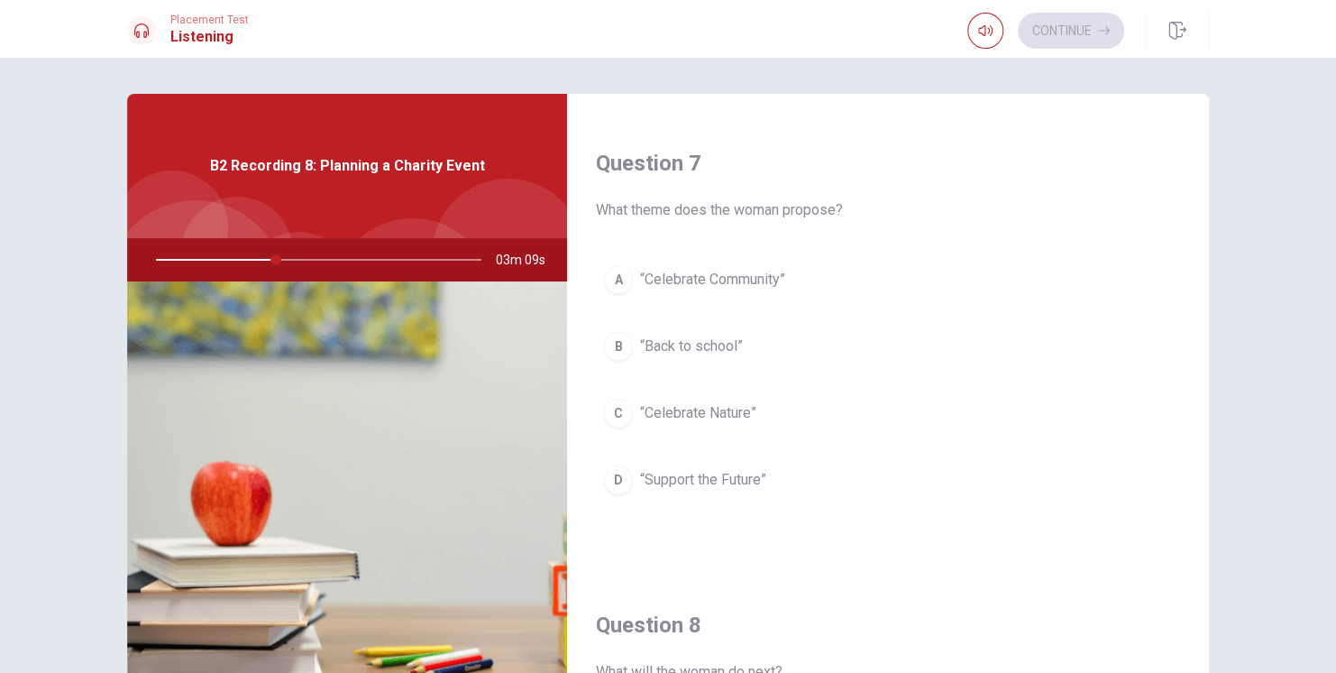
scroll to position [438, 0]
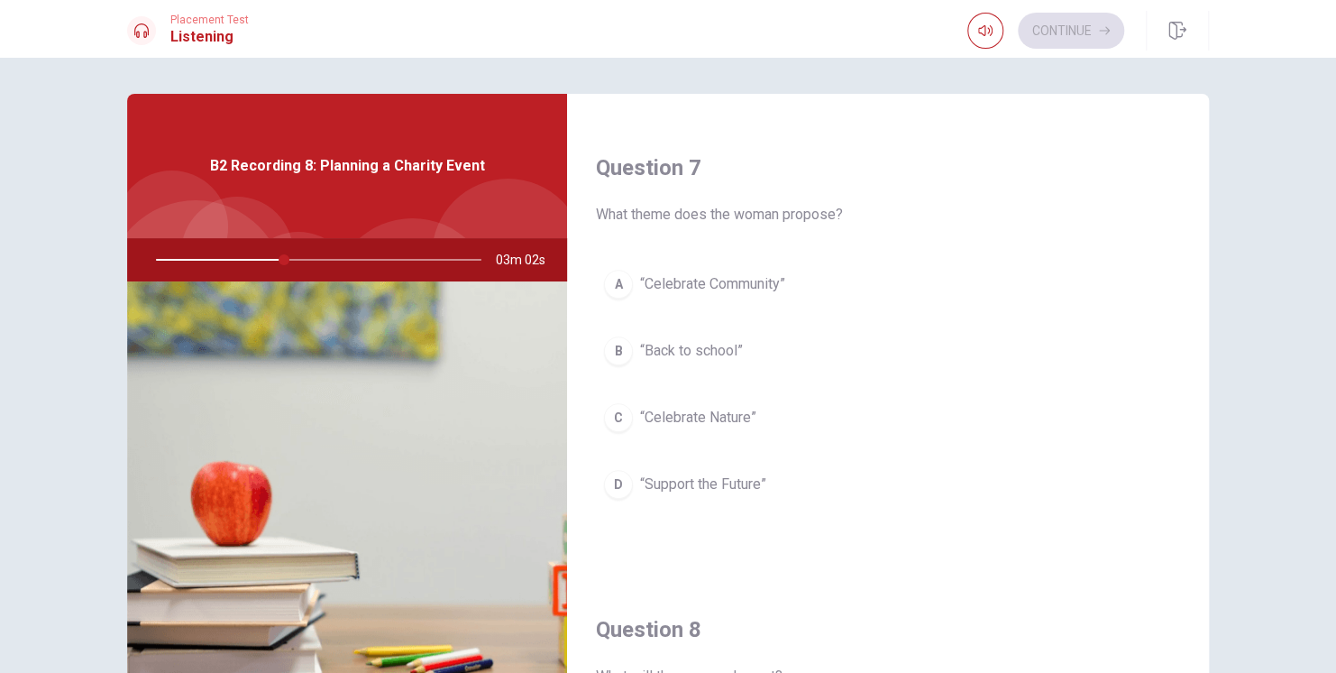
click at [728, 280] on span "“Celebrate Community”" at bounding box center [712, 284] width 145 height 22
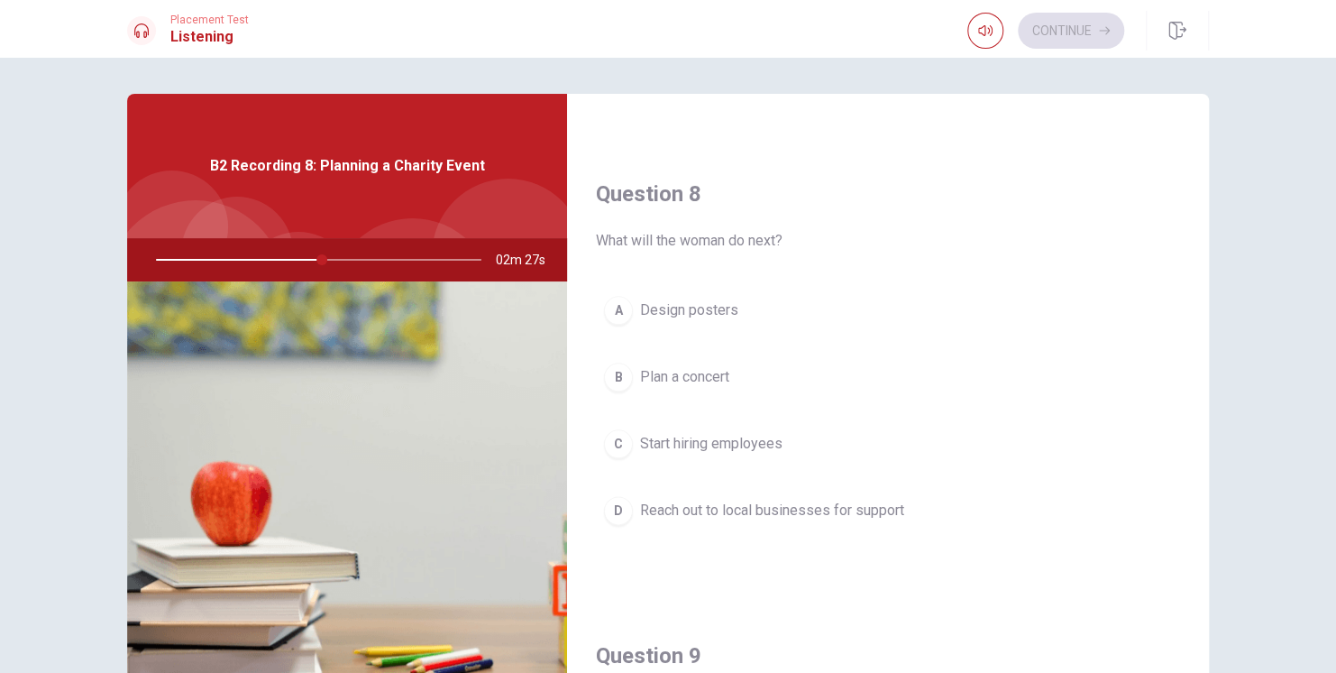
scroll to position [877, 0]
click at [693, 375] on span "Plan a concert" at bounding box center [684, 373] width 89 height 22
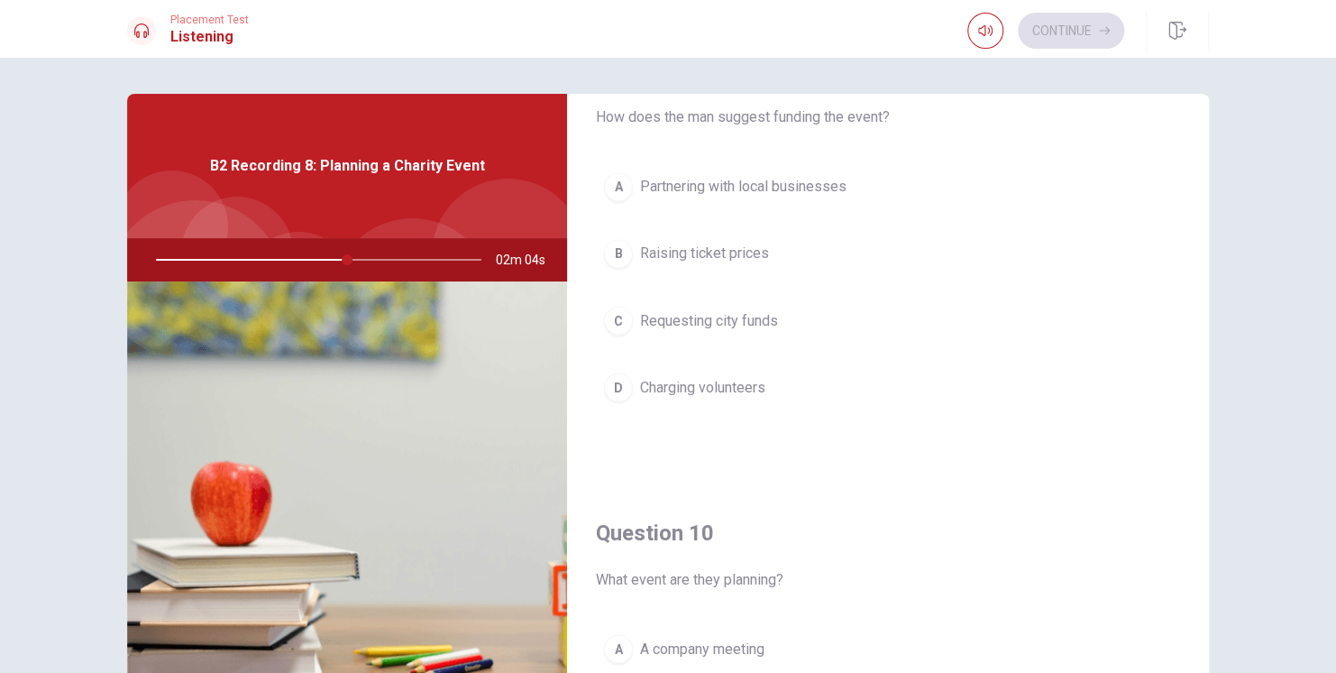
scroll to position [1454, 0]
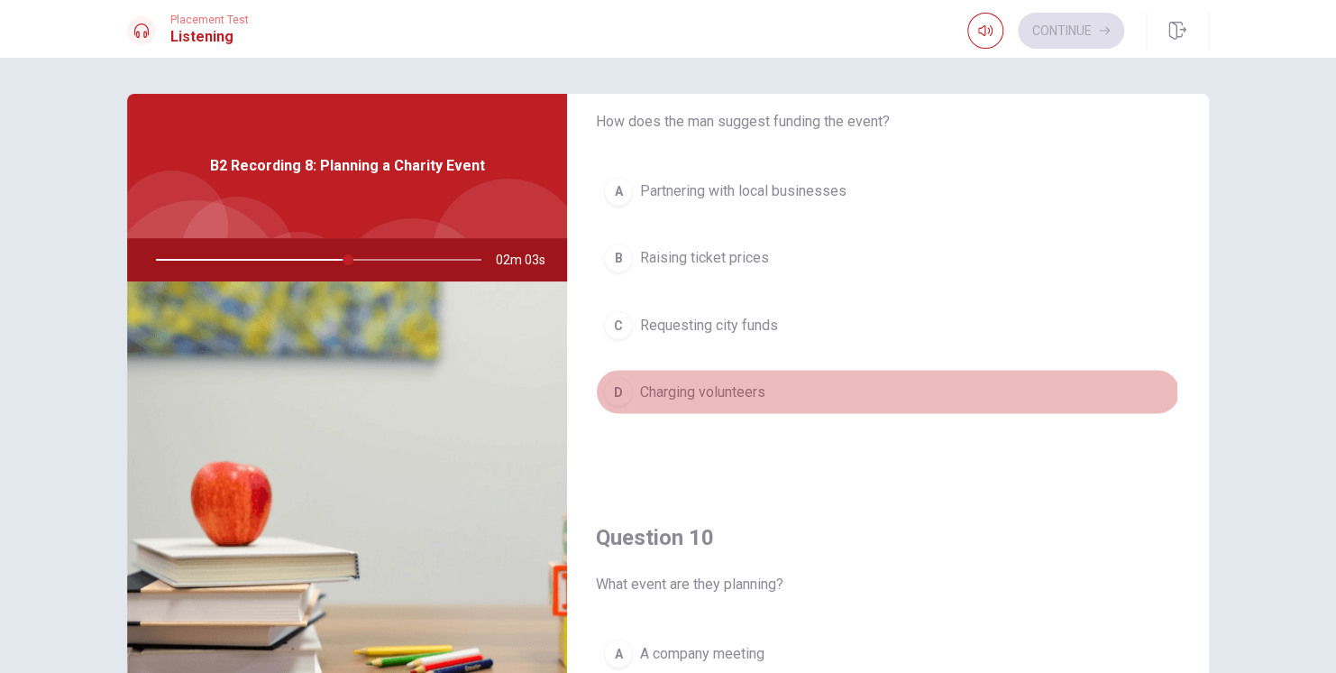
click at [729, 389] on span "Charging volunteers" at bounding box center [702, 391] width 125 height 22
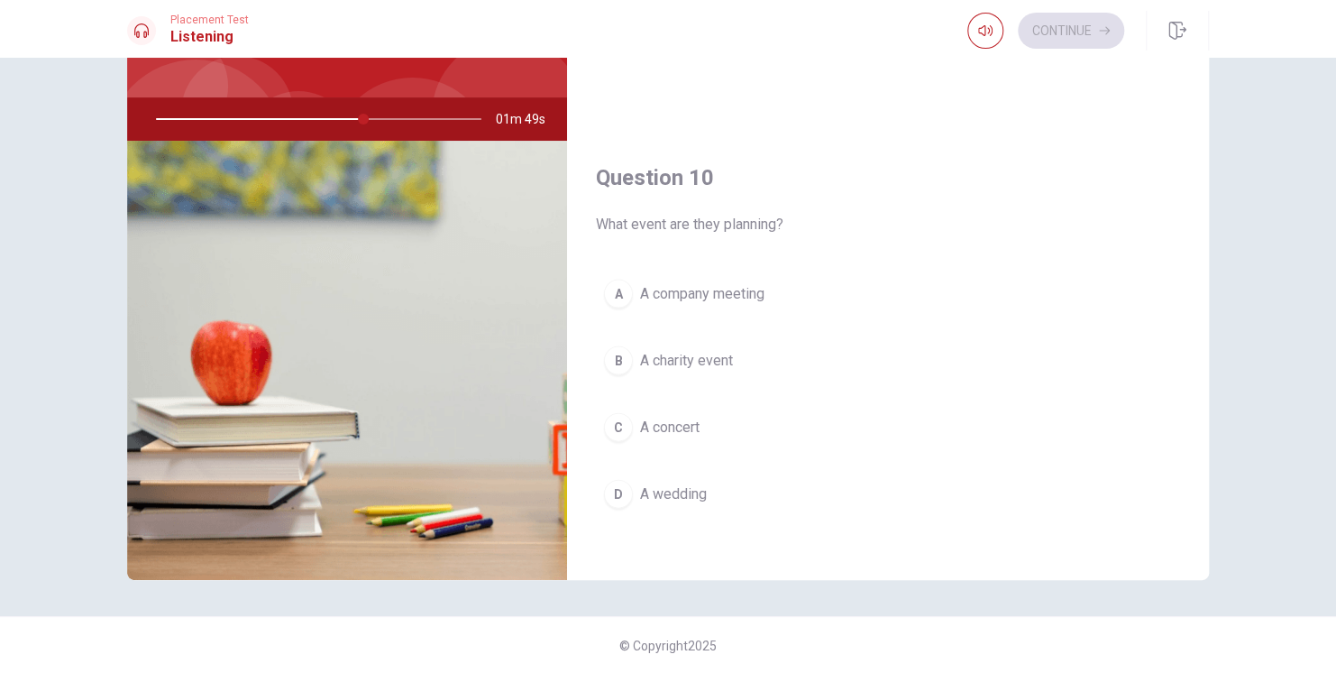
scroll to position [142, 0]
click at [698, 352] on span "A charity event" at bounding box center [686, 359] width 93 height 22
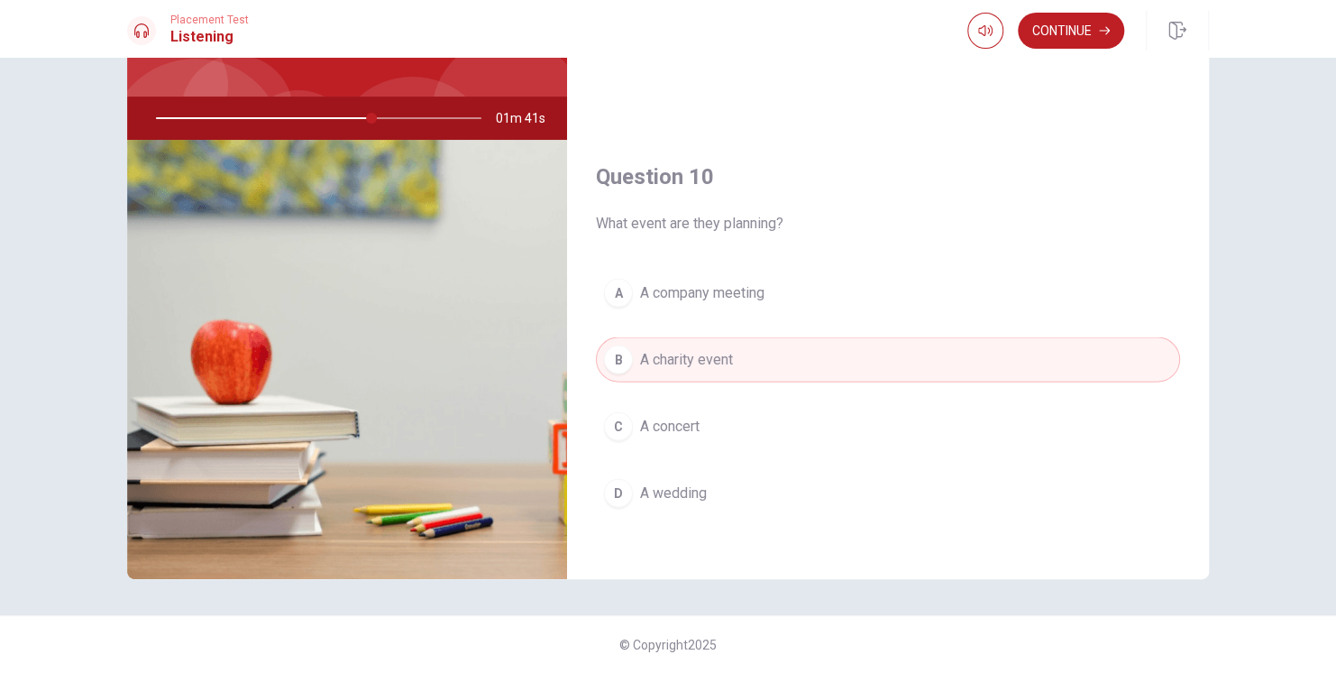
click at [678, 417] on span "A concert" at bounding box center [670, 426] width 60 height 22
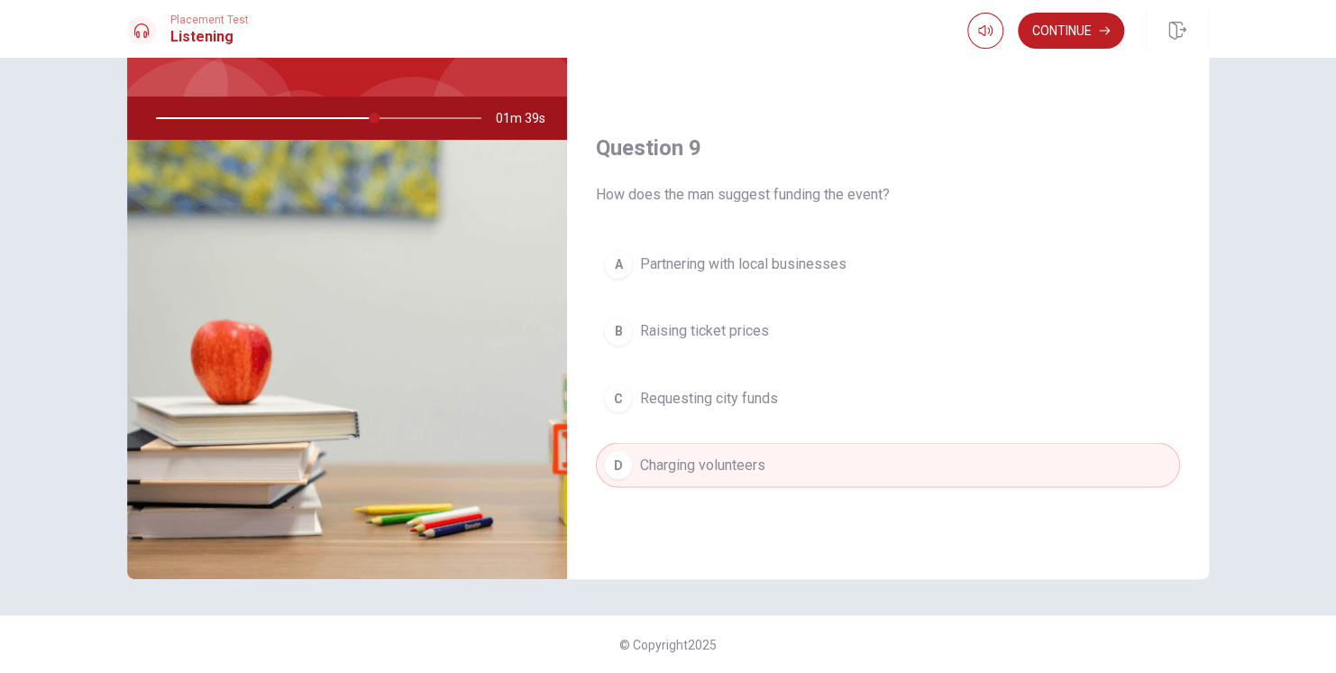
scroll to position [1235, 0]
click at [1061, 21] on button "Continue" at bounding box center [1071, 31] width 106 height 36
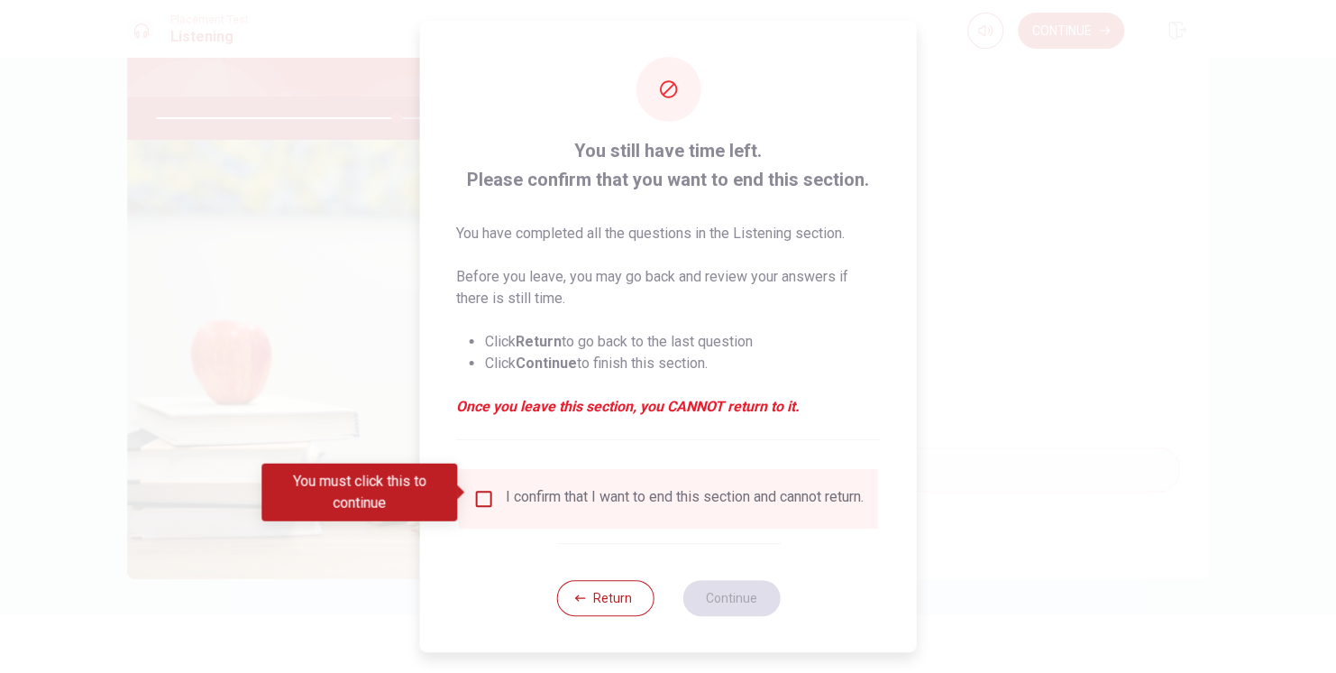
click at [479, 494] on input "You must click this to continue" at bounding box center [484, 499] width 22 height 22
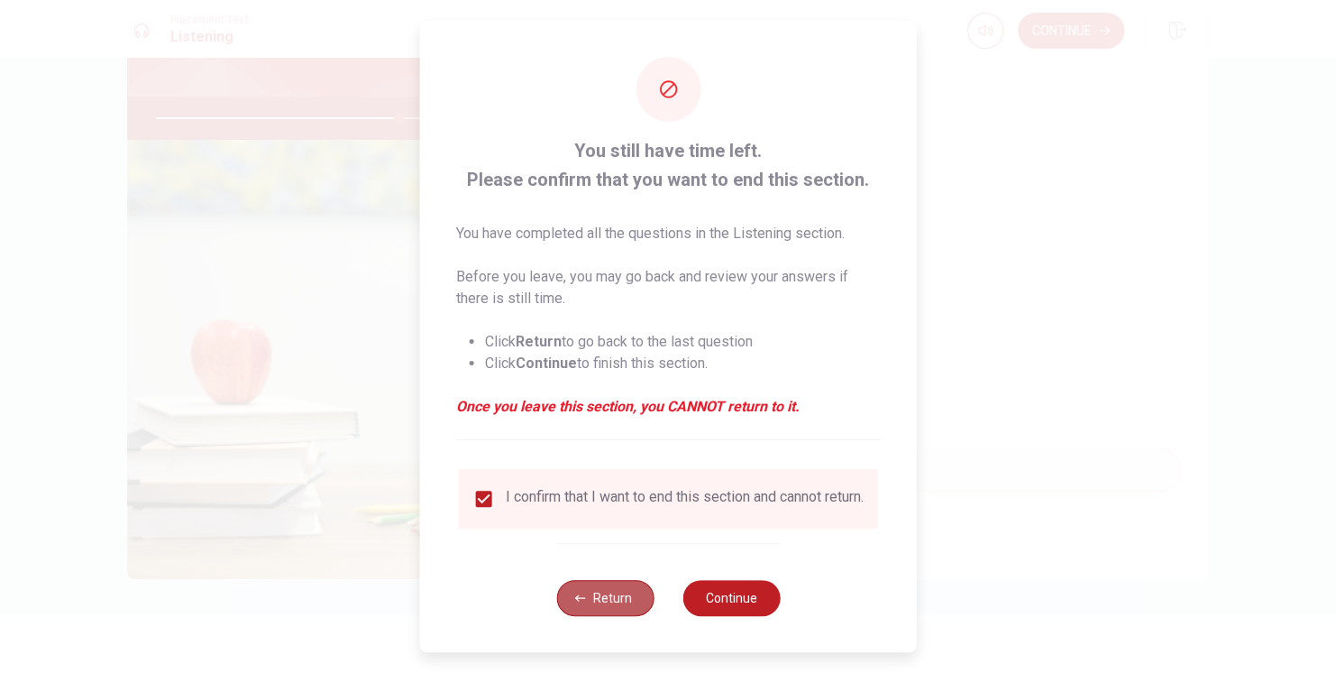
click at [592, 596] on button "Return" at bounding box center [604, 598] width 97 height 36
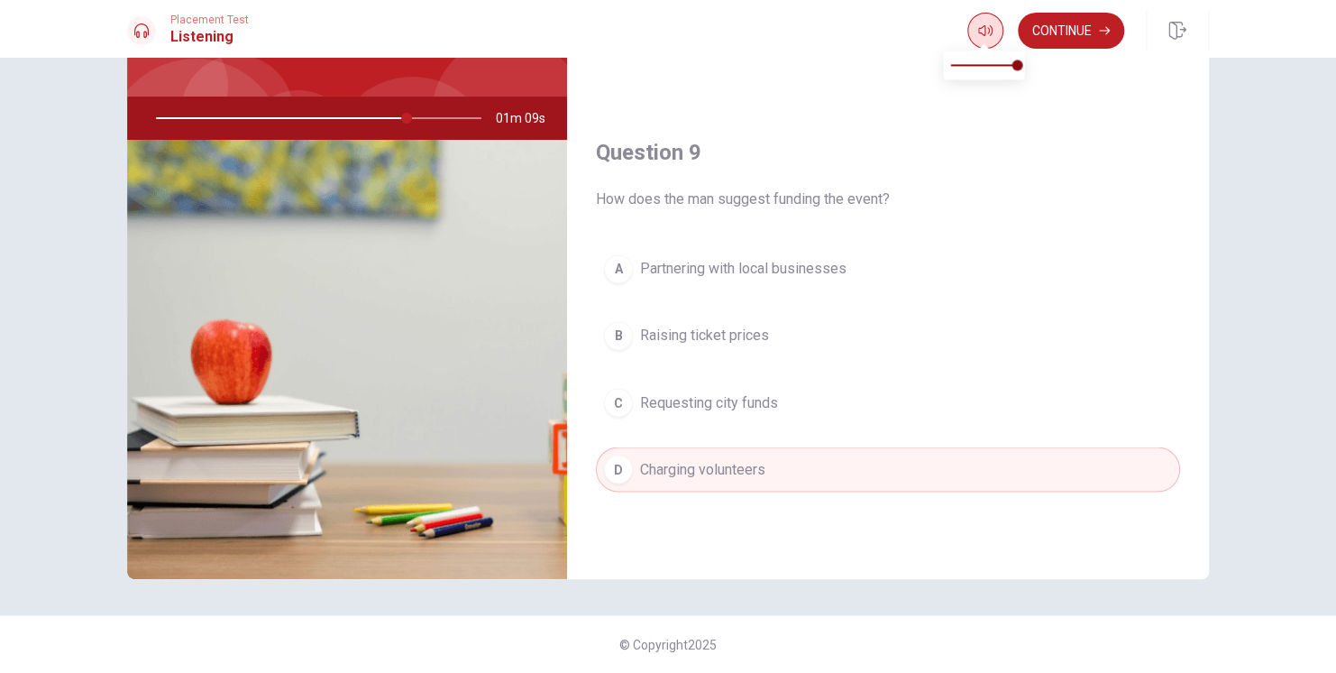
click at [984, 35] on icon "button" at bounding box center [985, 30] width 14 height 14
click at [984, 37] on icon "button" at bounding box center [985, 30] width 14 height 14
type input "78"
type input "0.7"
click at [995, 64] on span at bounding box center [983, 65] width 67 height 2
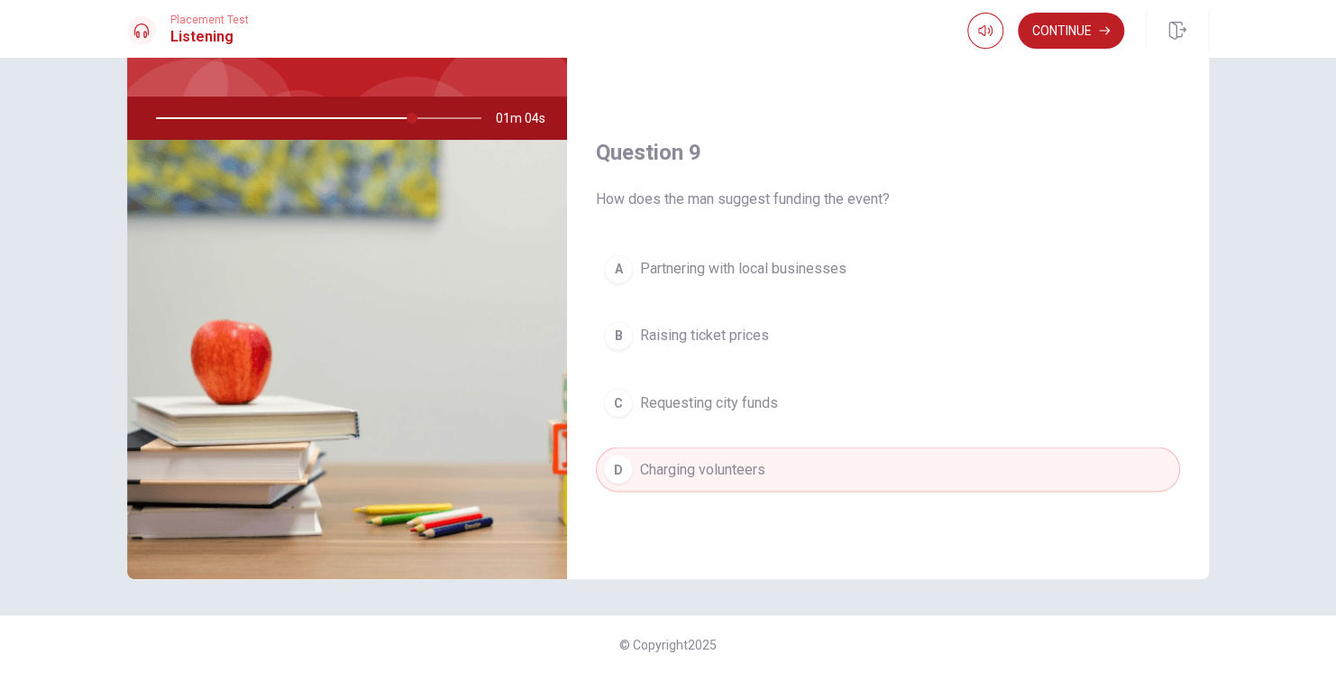
click at [948, 138] on h4 "Question 9" at bounding box center [888, 152] width 584 height 29
click at [732, 264] on span "Partnering with local businesses" at bounding box center [743, 269] width 206 height 22
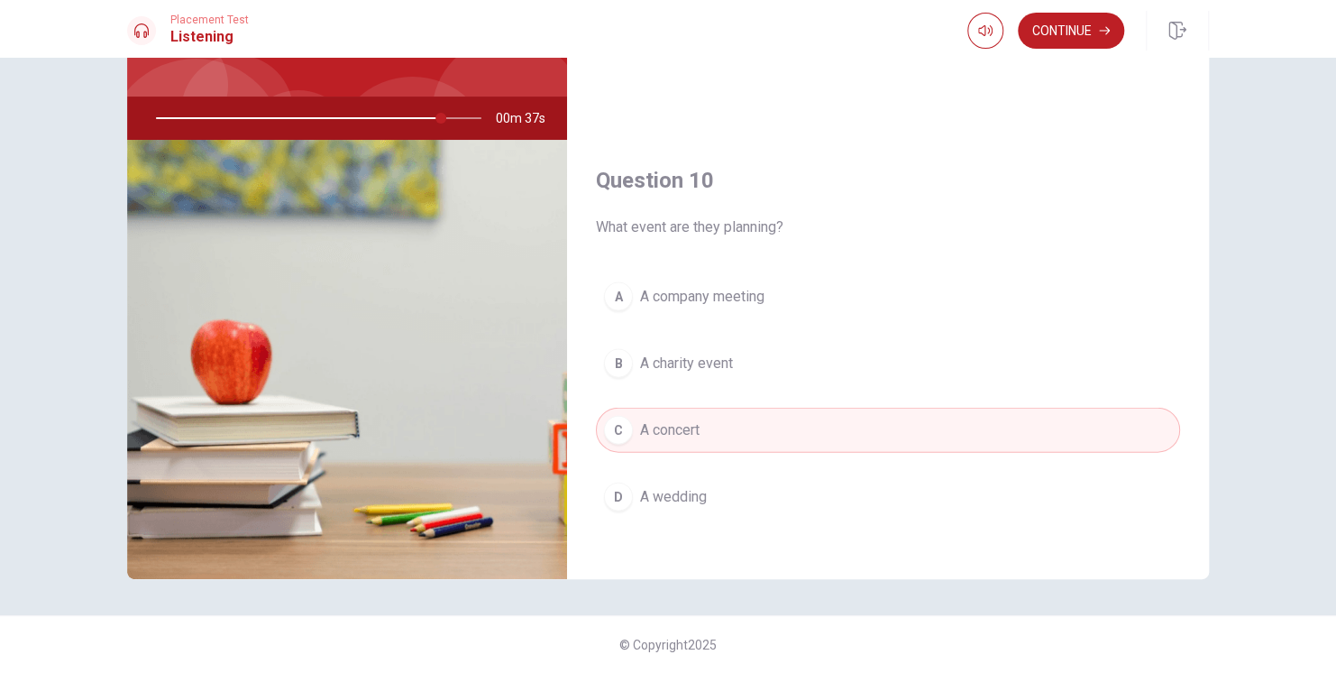
scroll to position [1673, 0]
drag, startPoint x: 688, startPoint y: 344, endPoint x: 709, endPoint y: 338, distance: 21.7
click at [688, 348] on span "A charity event" at bounding box center [686, 359] width 93 height 22
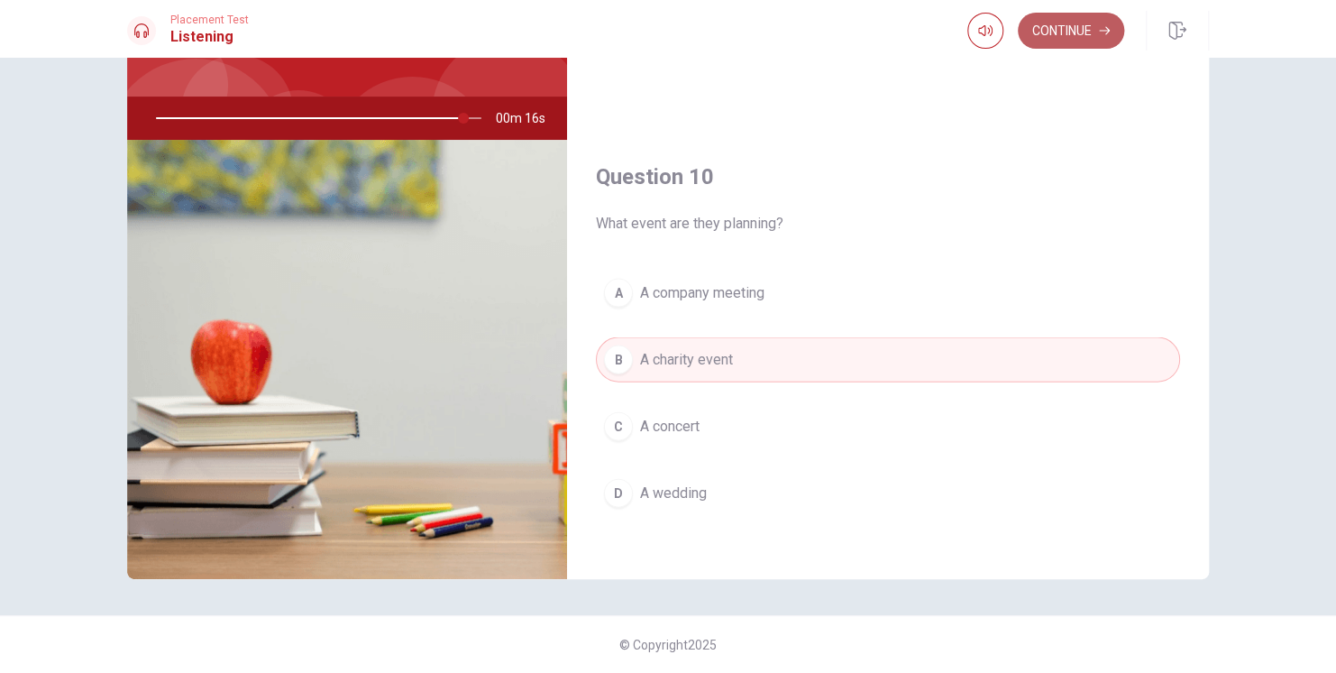
click at [1073, 19] on button "Continue" at bounding box center [1071, 31] width 106 height 36
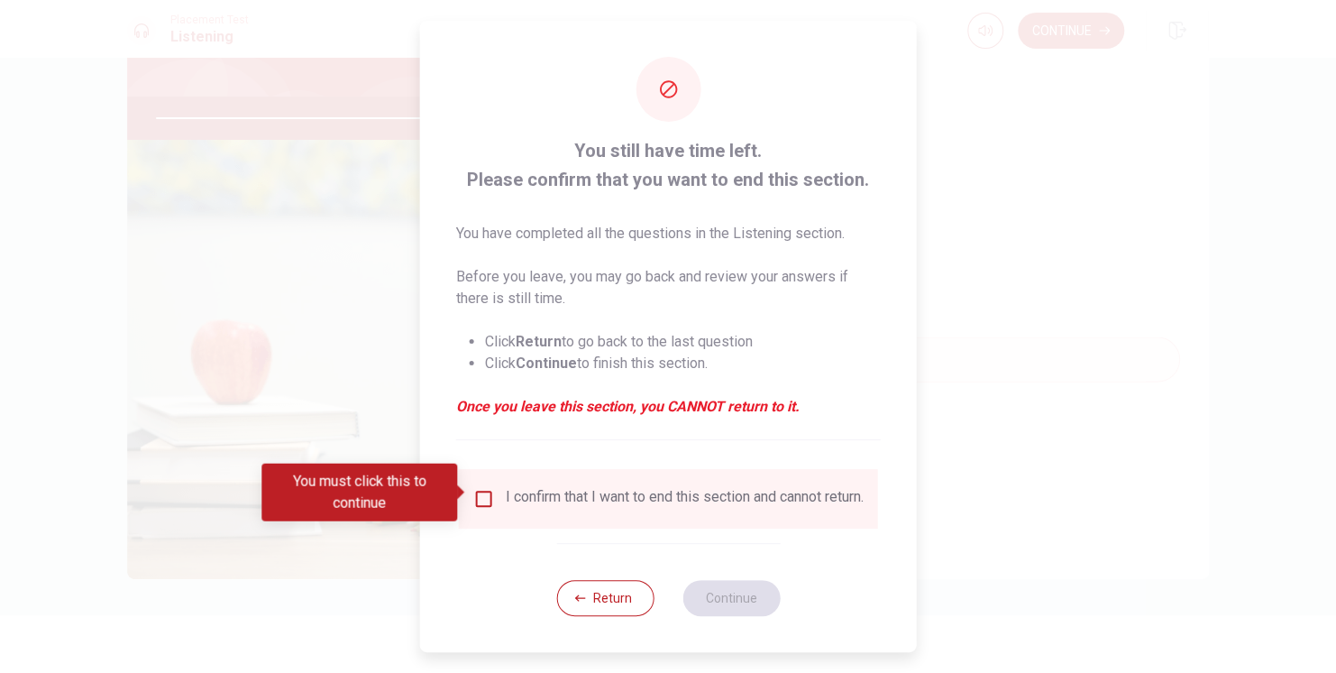
click at [481, 495] on input "You must click this to continue" at bounding box center [484, 499] width 22 height 22
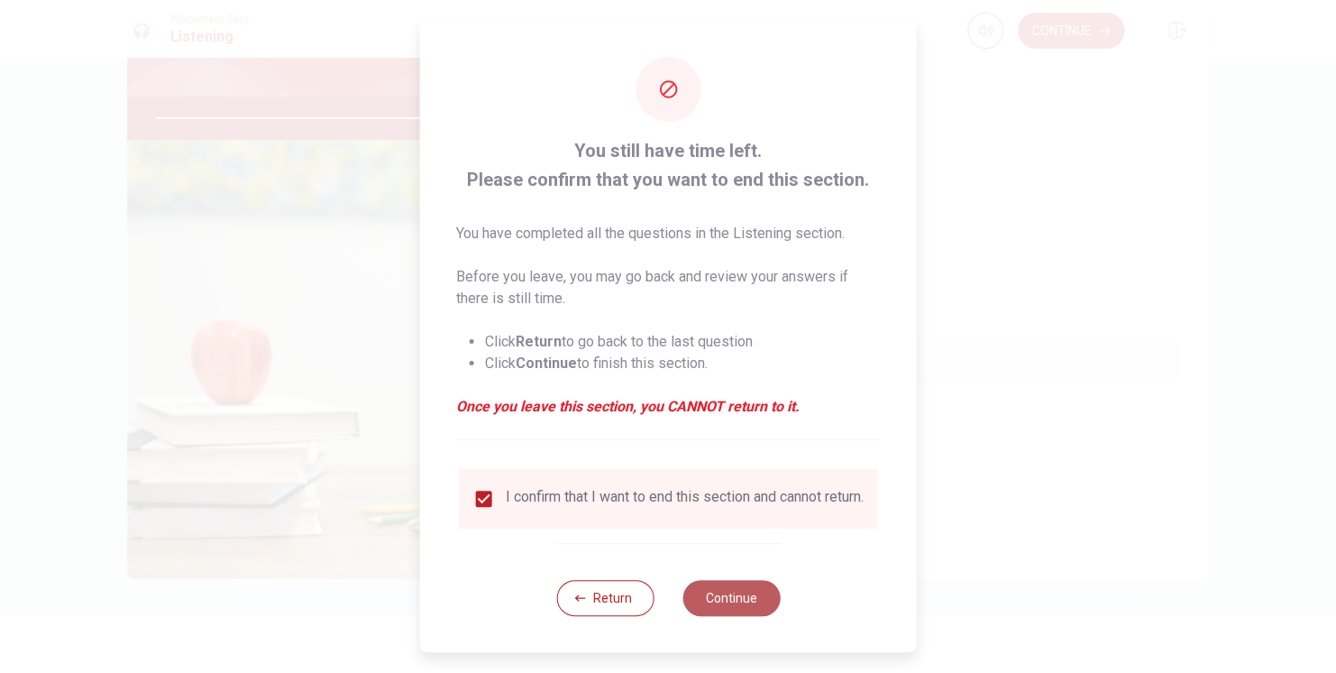
click at [726, 607] on button "Continue" at bounding box center [730, 598] width 97 height 36
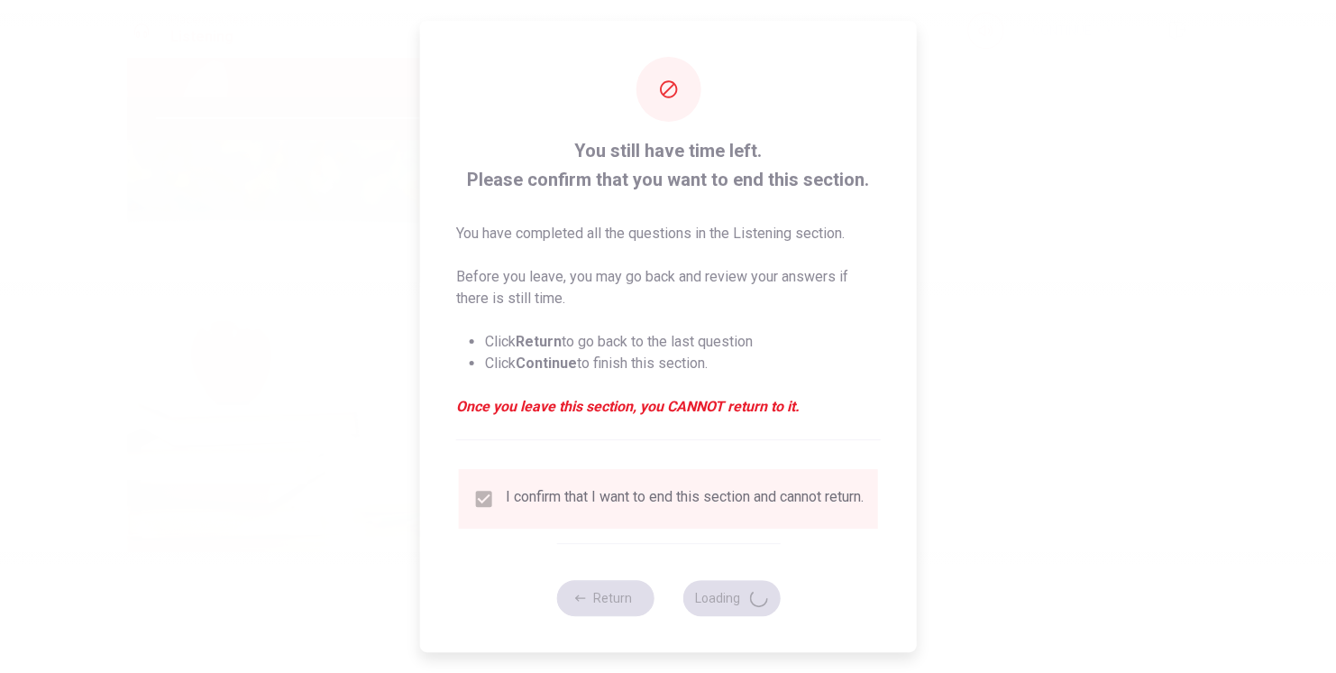
type input "96"
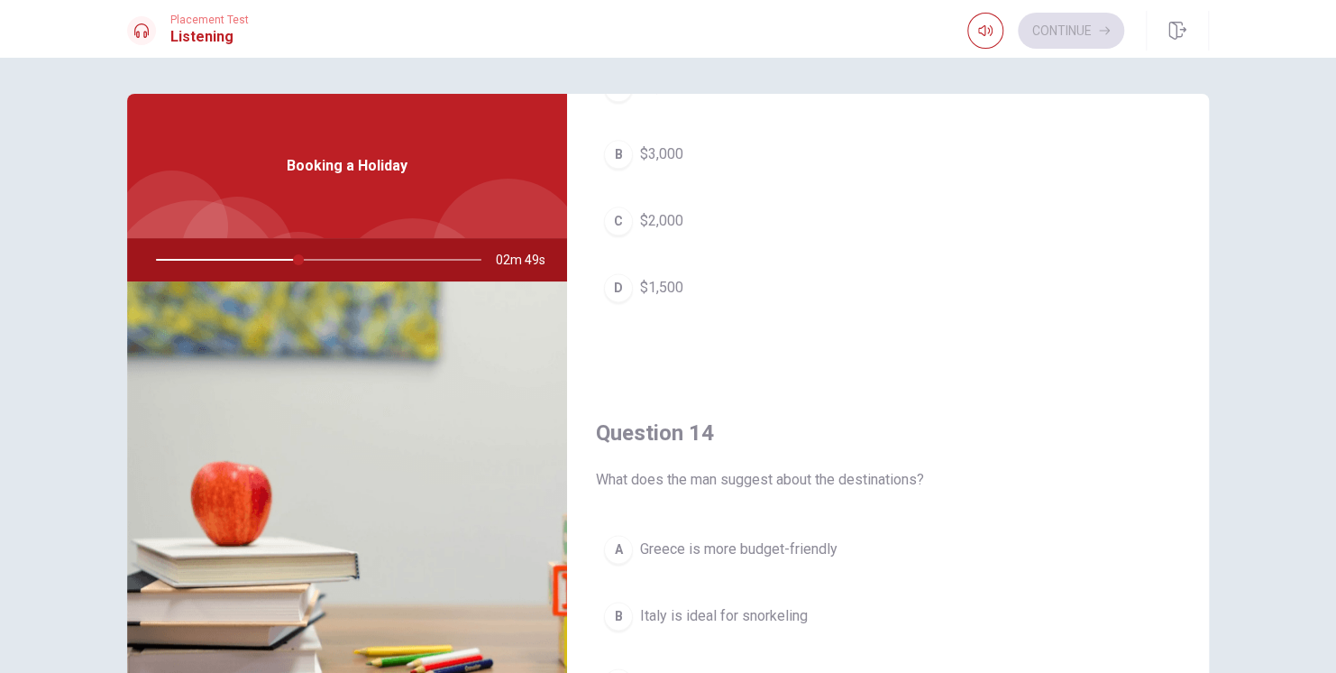
scroll to position [1096, 0]
click at [650, 216] on span "$2,000" at bounding box center [661, 221] width 43 height 22
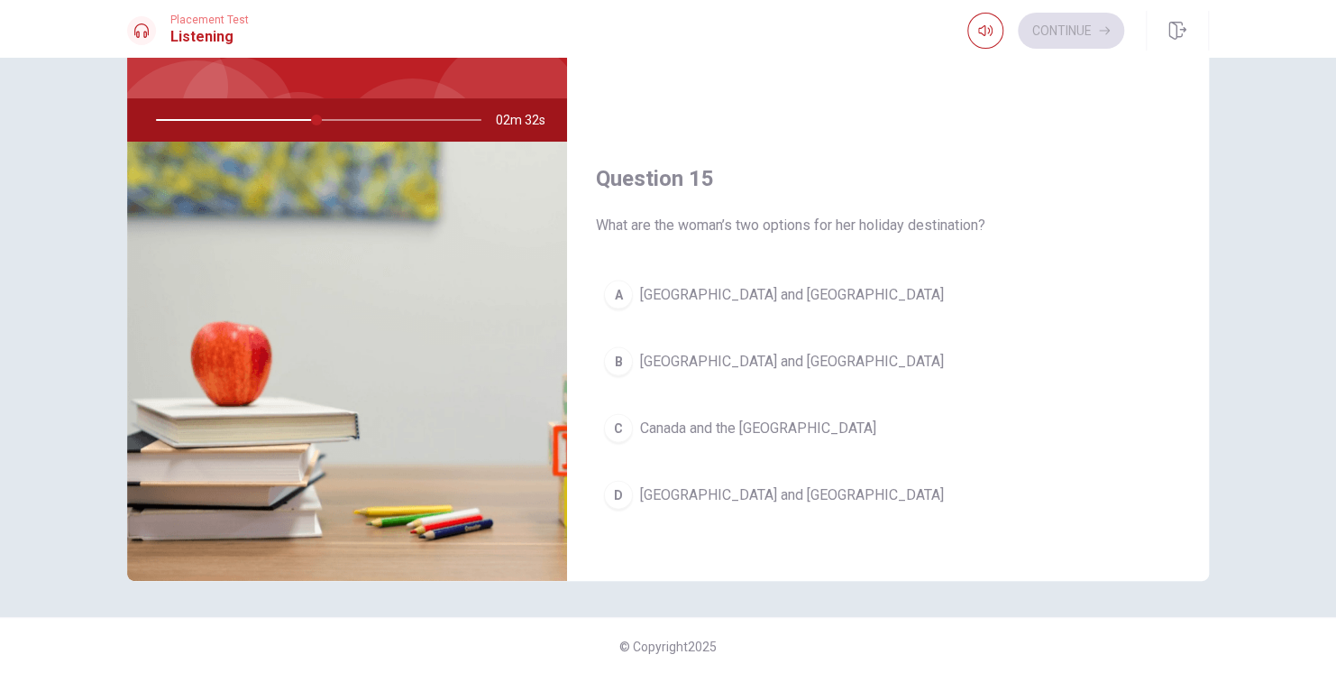
scroll to position [142, 0]
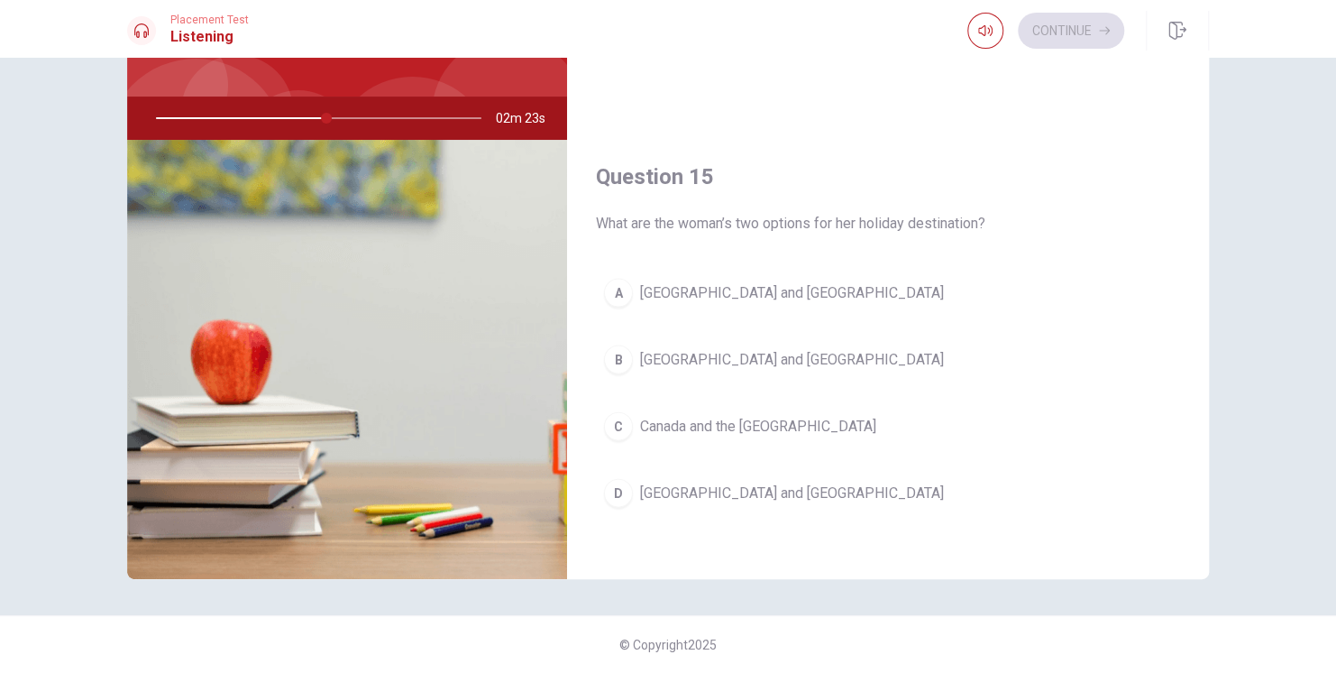
click at [689, 483] on span "[GEOGRAPHIC_DATA] and [GEOGRAPHIC_DATA]" at bounding box center [792, 492] width 304 height 22
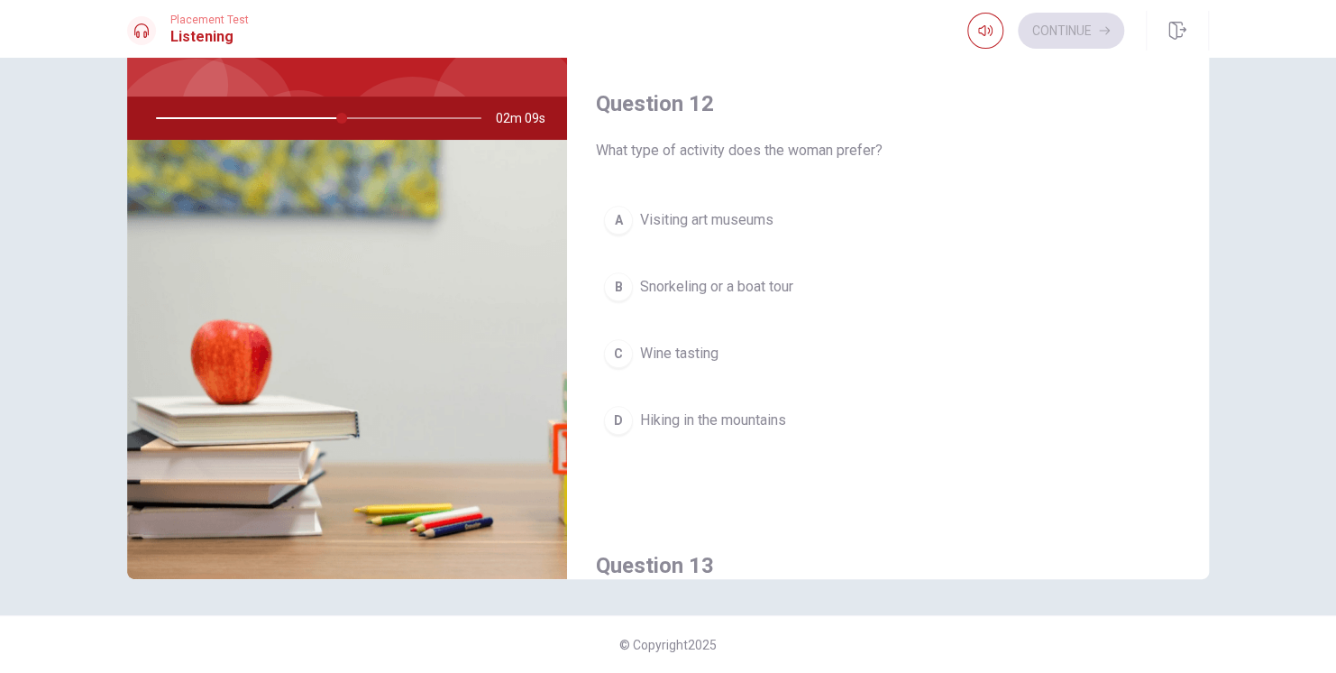
scroll to position [357, 0]
click at [750, 286] on span "Snorkeling or a boat tour" at bounding box center [716, 290] width 153 height 22
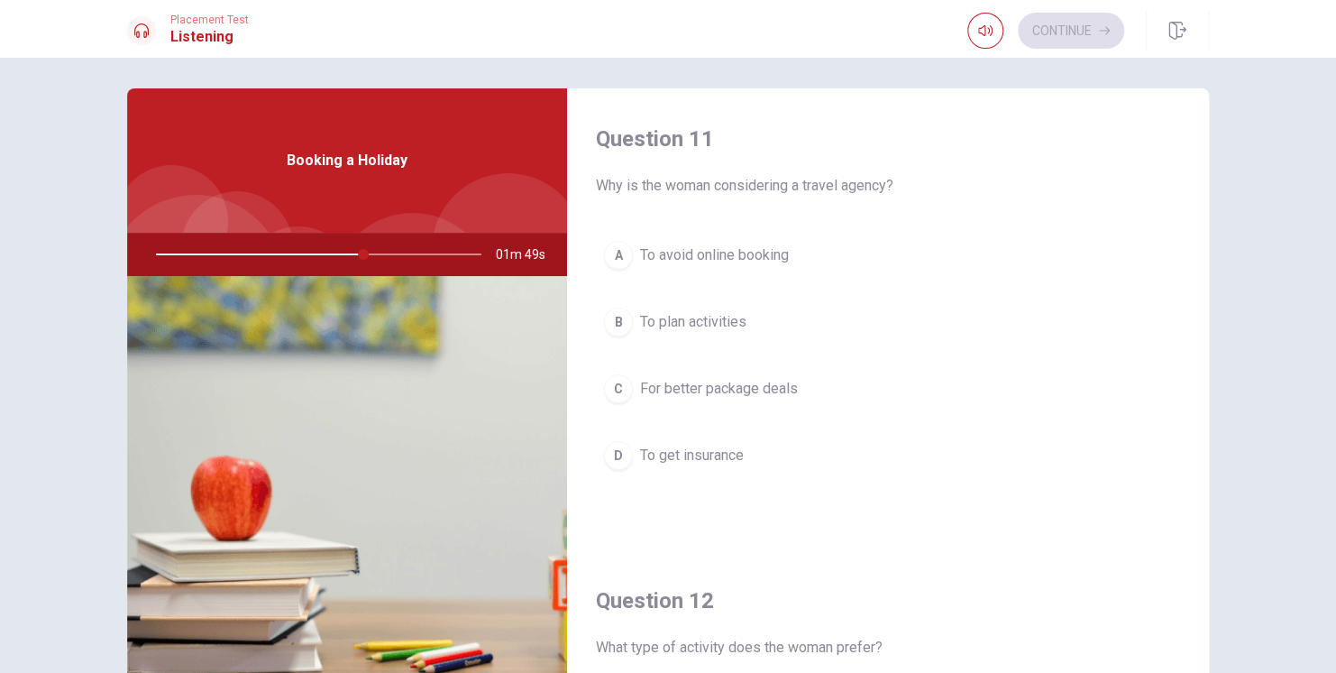
scroll to position [0, 0]
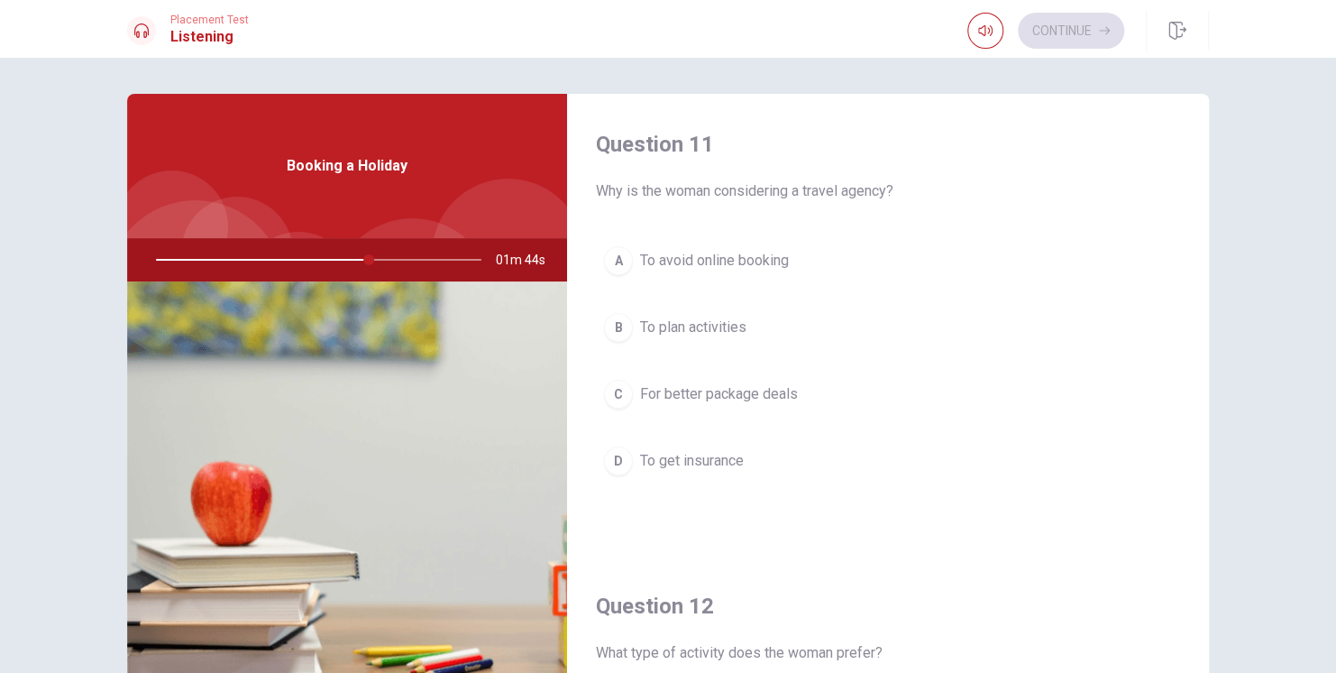
click at [691, 260] on span "To avoid online booking" at bounding box center [714, 261] width 149 height 22
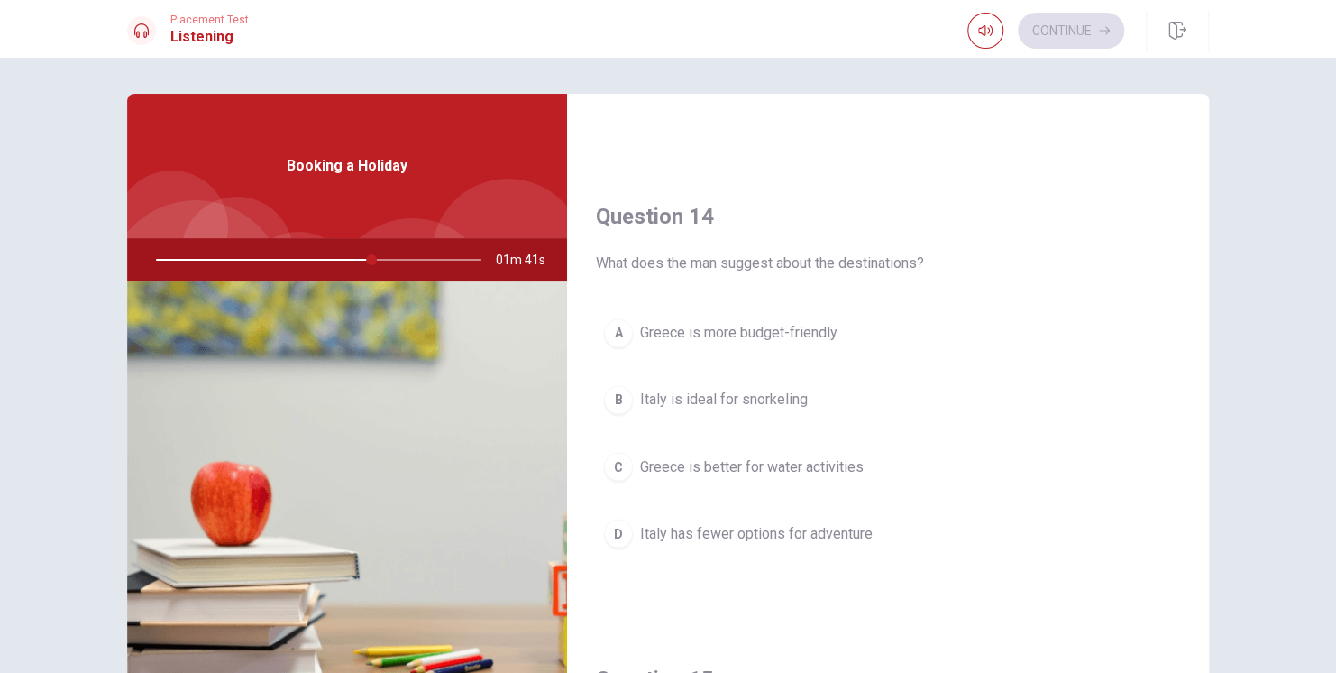
scroll to position [1315, 0]
click at [794, 454] on span "Greece is better for water activities" at bounding box center [752, 464] width 224 height 22
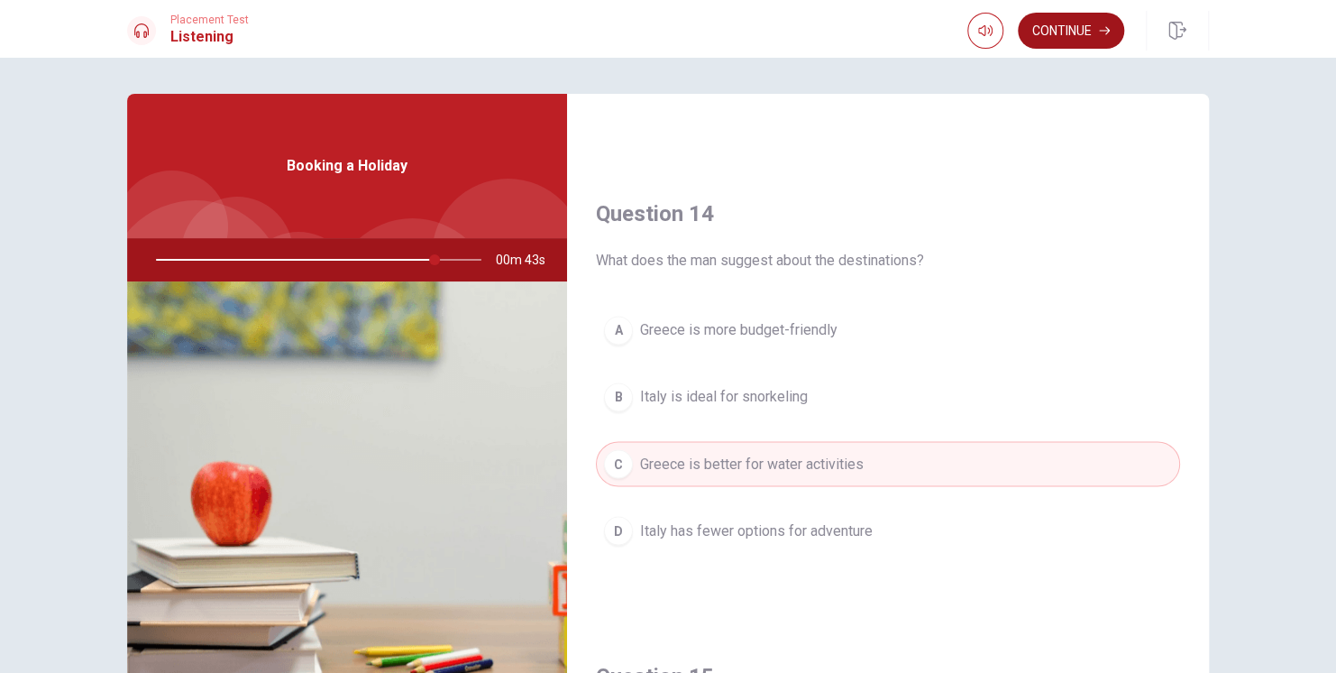
click at [1067, 26] on button "Continue" at bounding box center [1071, 31] width 106 height 36
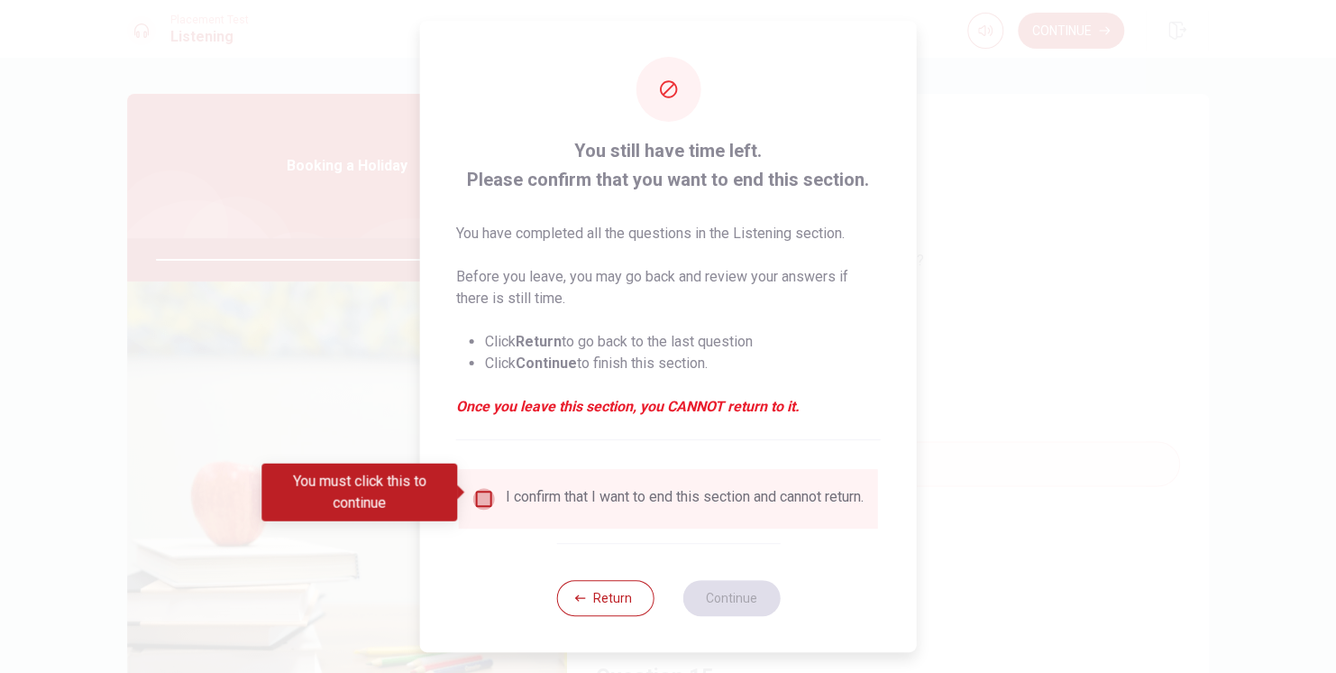
click at [476, 492] on input "You must click this to continue" at bounding box center [484, 499] width 22 height 22
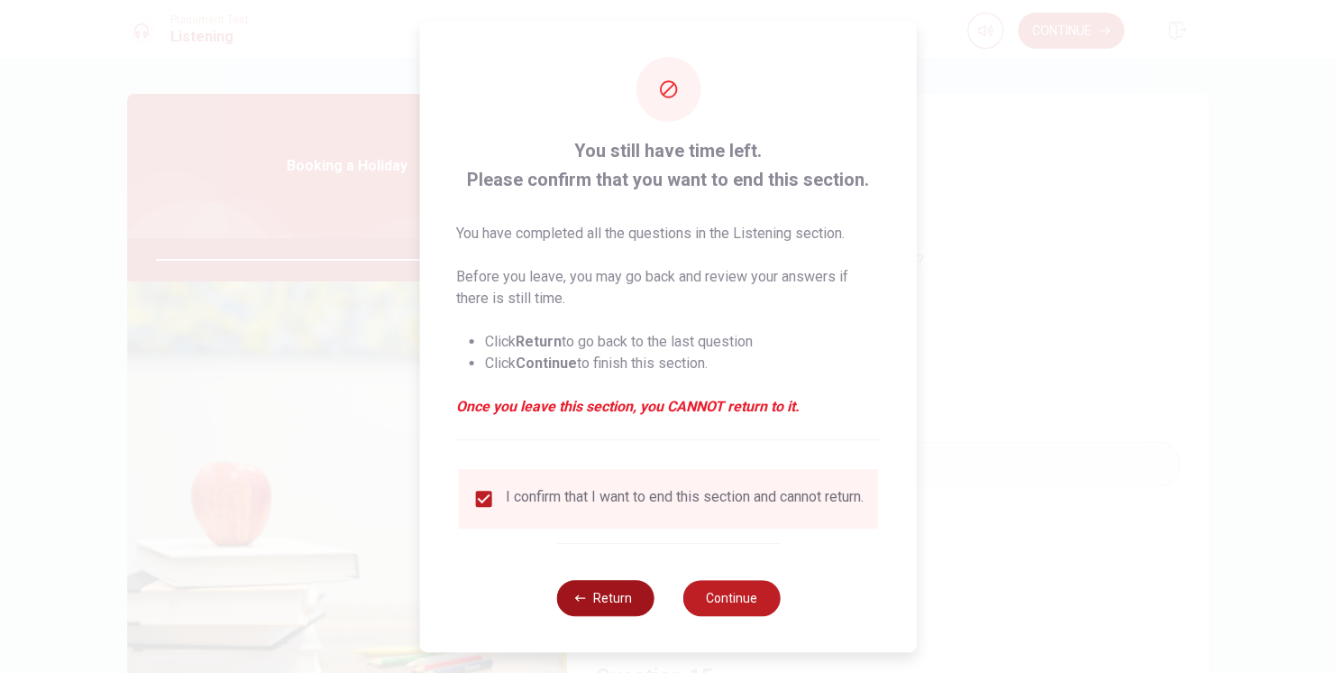
click at [576, 595] on button "Return" at bounding box center [604, 598] width 97 height 36
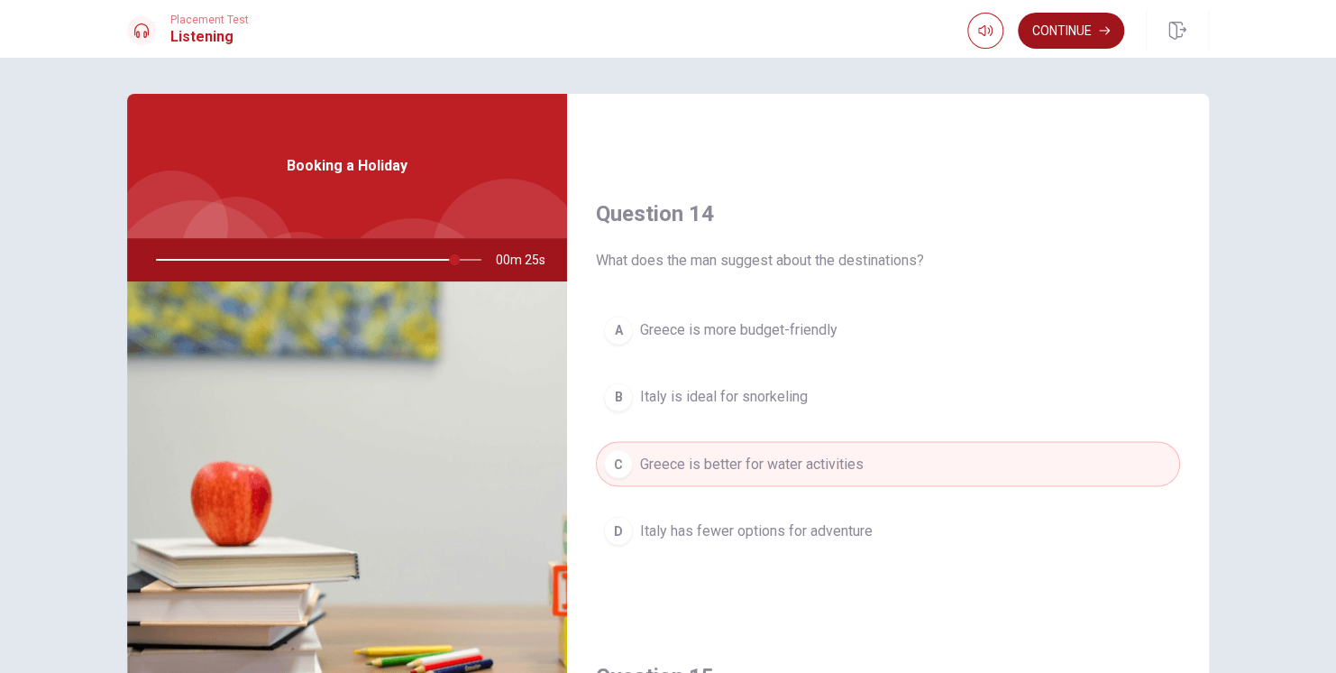
click at [1069, 30] on button "Continue" at bounding box center [1071, 31] width 106 height 36
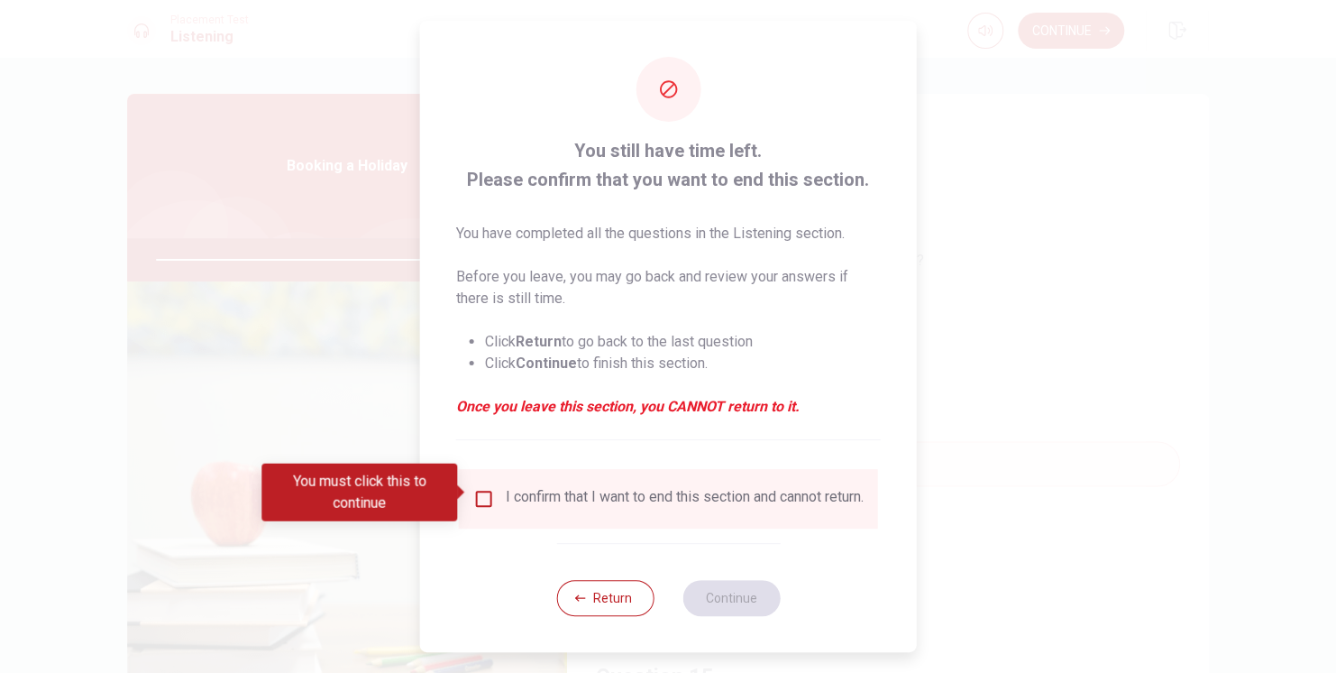
click at [476, 490] on input "You must click this to continue" at bounding box center [484, 499] width 22 height 22
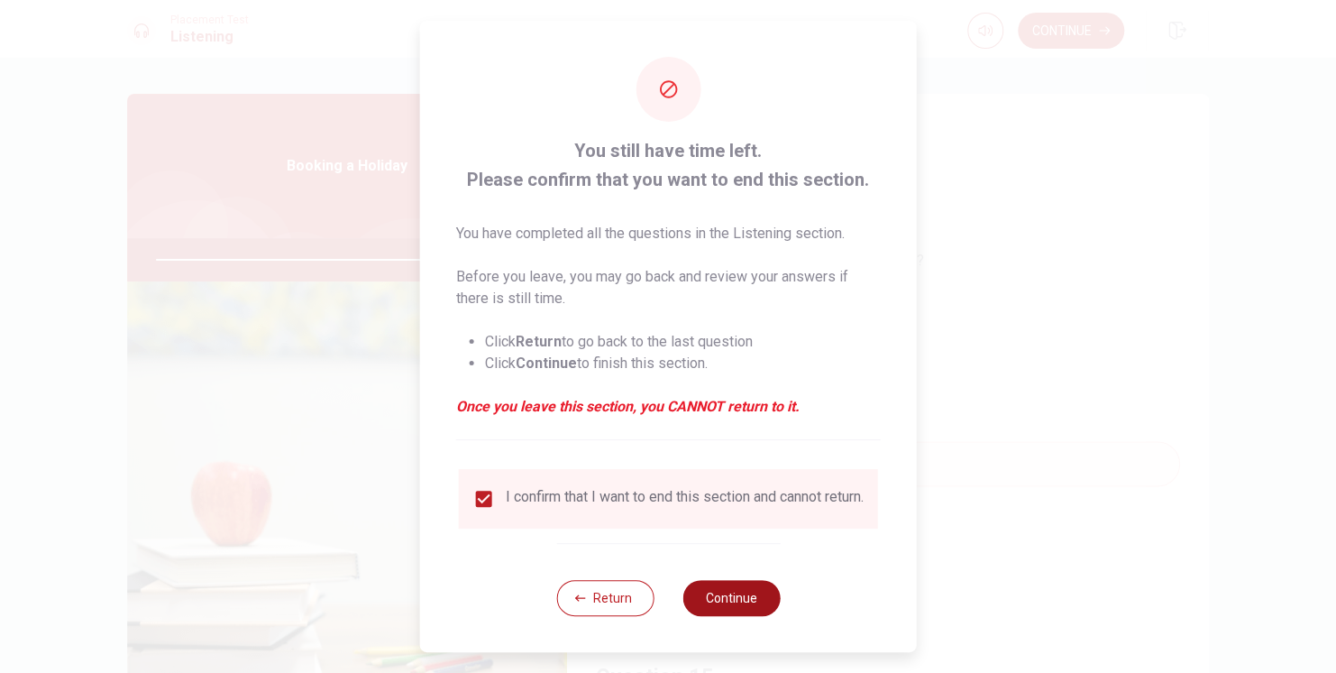
click at [701, 600] on button "Continue" at bounding box center [730, 598] width 97 height 36
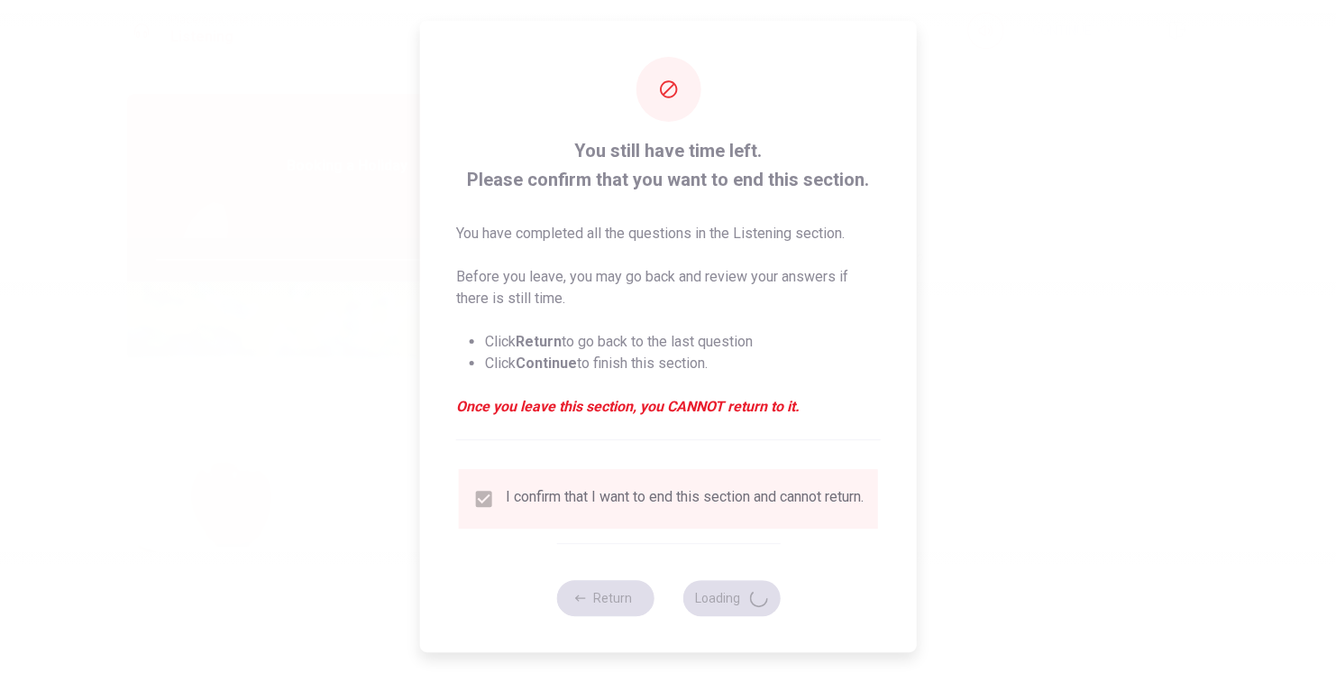
type input "93"
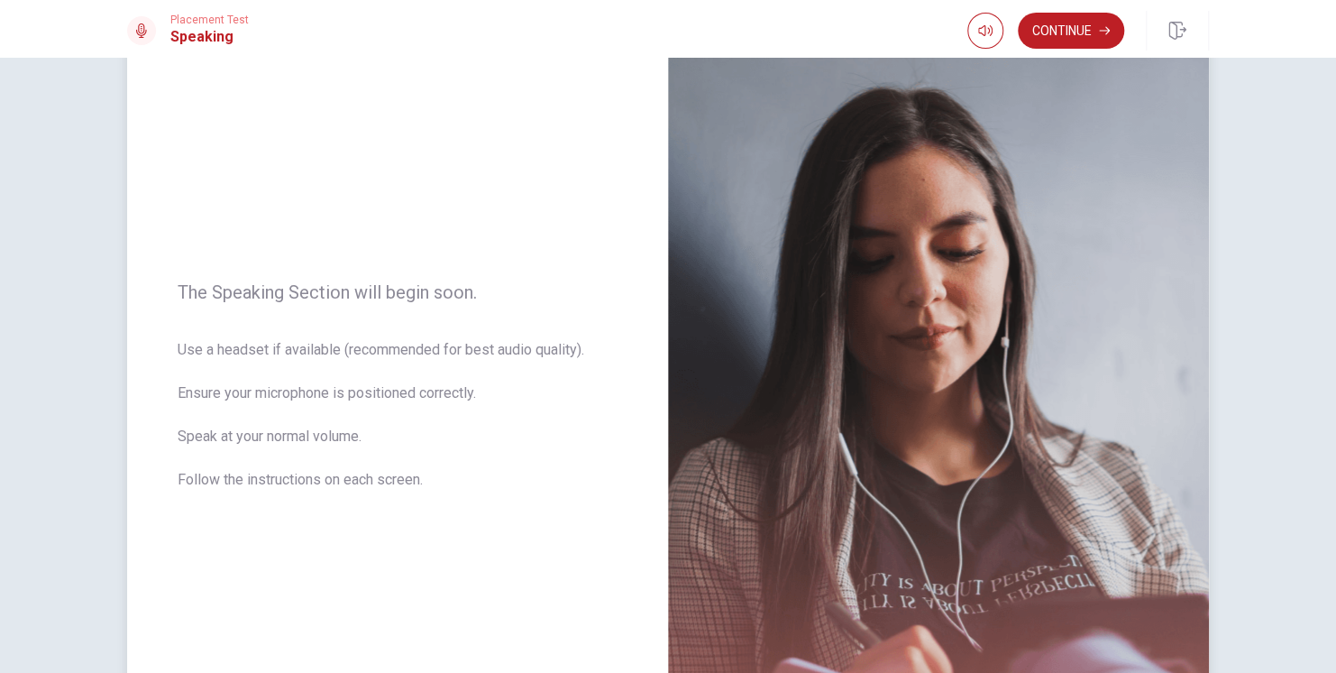
scroll to position [86, 0]
